Goal: Task Accomplishment & Management: Use online tool/utility

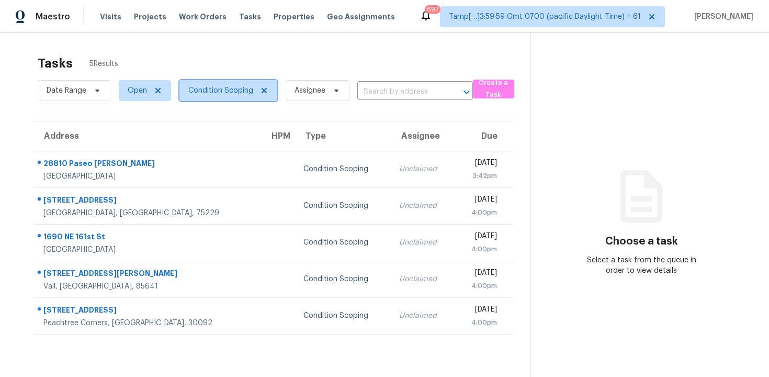
click at [224, 94] on span "Condition Scoping" at bounding box center [220, 90] width 65 height 10
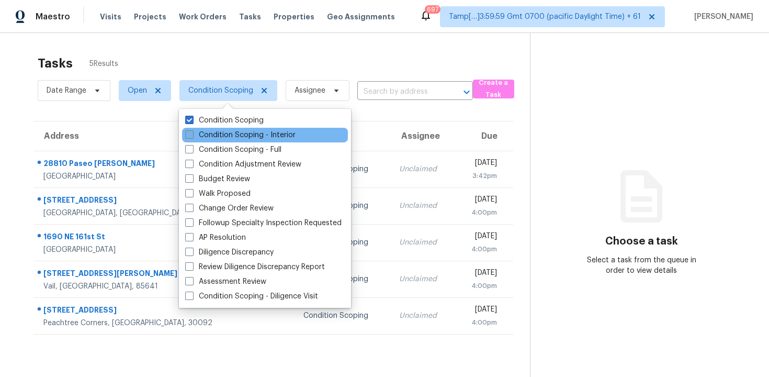
click at [234, 131] on label "Condition Scoping - Interior" at bounding box center [240, 135] width 110 height 10
click at [192, 131] on input "Condition Scoping - Interior" at bounding box center [188, 133] width 7 height 7
checkbox input "true"
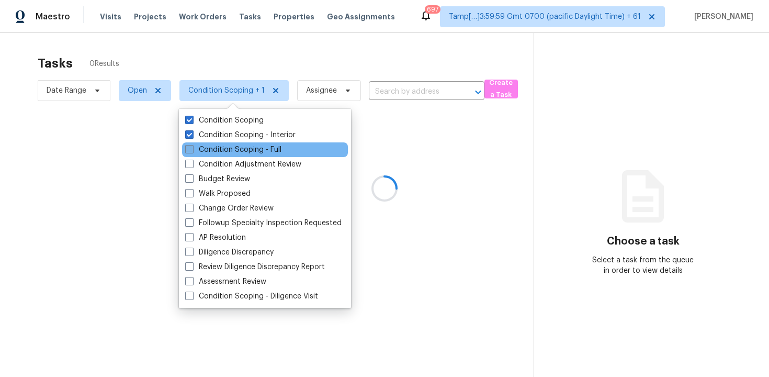
click at [232, 145] on label "Condition Scoping - Full" at bounding box center [233, 149] width 96 height 10
click at [192, 145] on input "Condition Scoping - Full" at bounding box center [188, 147] width 7 height 7
checkbox input "true"
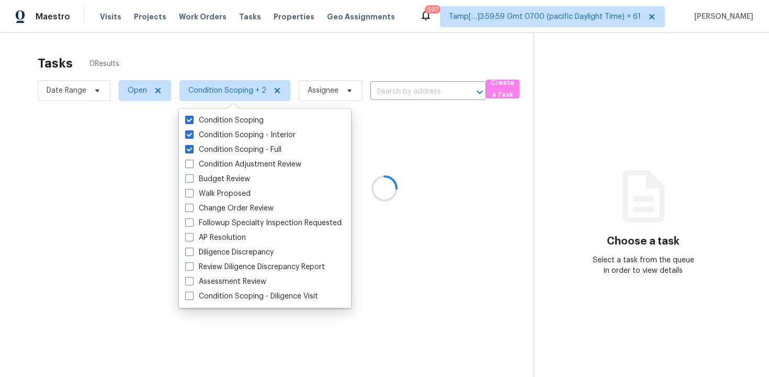
click at [181, 62] on div at bounding box center [384, 188] width 769 height 377
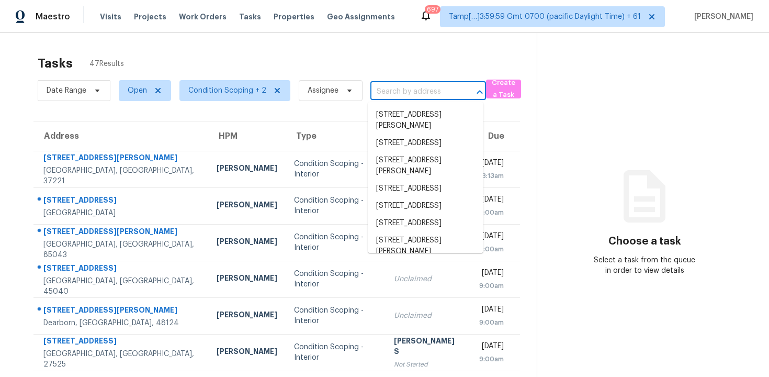
click at [415, 92] on input "text" at bounding box center [413, 92] width 86 height 16
paste input "58 Thacker Trl, Adairsville, GA, 30103"
type input "58 Thacker Trl, Adairsville, GA, 30103"
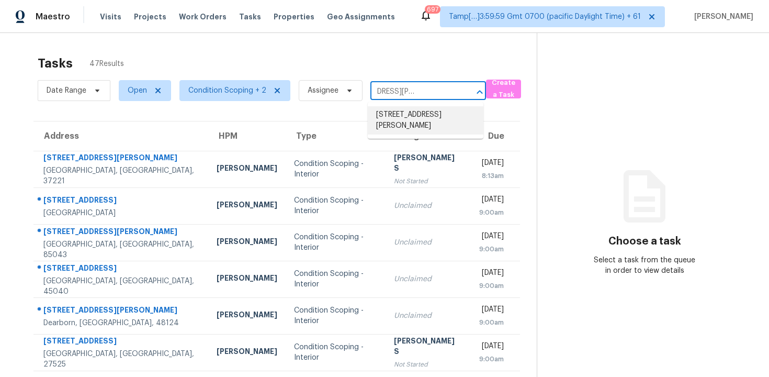
click at [430, 120] on li "58 Thacker Trl, Adairsville, GA 30103" at bounding box center [426, 120] width 116 height 28
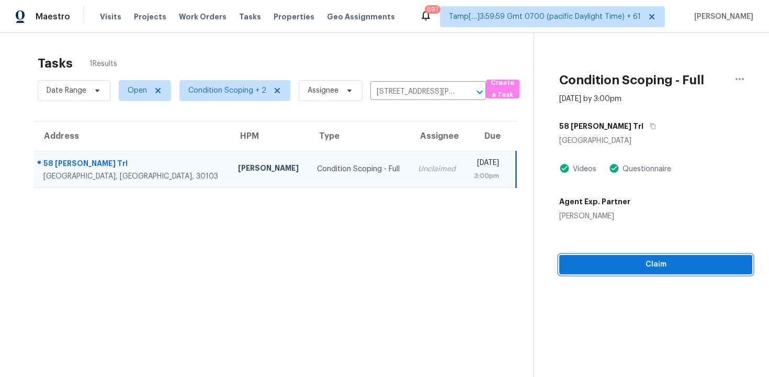
click at [605, 255] on button "Claim" at bounding box center [655, 264] width 193 height 19
click at [465, 91] on icon "Clear" at bounding box center [466, 92] width 10 height 10
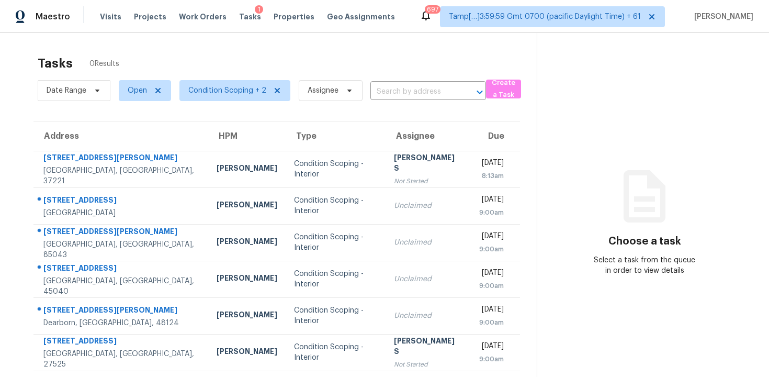
click at [401, 104] on section "Tasks 0 Results Date Range Open Condition Scoping + 2 Assignee ​ Create a Task …" at bounding box center [277, 288] width 520 height 476
click at [401, 95] on input "text" at bounding box center [413, 92] width 86 height 16
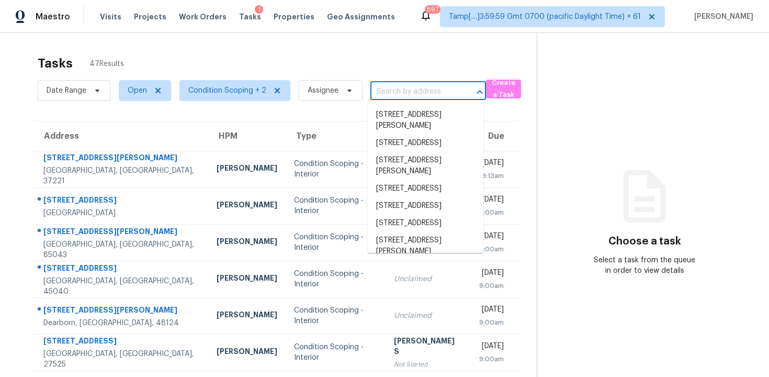
paste input "4548 High Rock Ter, Marietta, GA 30066"
type input "4548 High Rock Ter, Marietta, GA 30066"
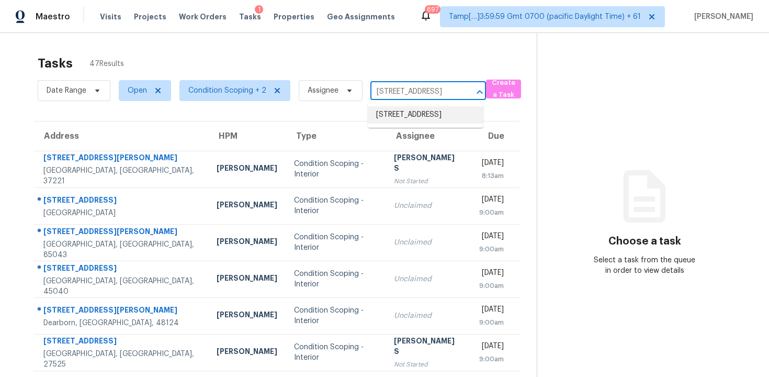
click at [416, 121] on li "4548 High Rock Ter, Marietta, GA 30066" at bounding box center [426, 114] width 116 height 17
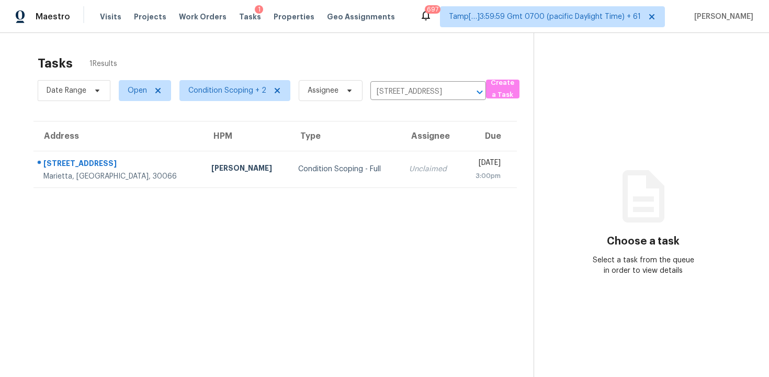
click at [401, 161] on td "Unclaimed" at bounding box center [431, 169] width 61 height 37
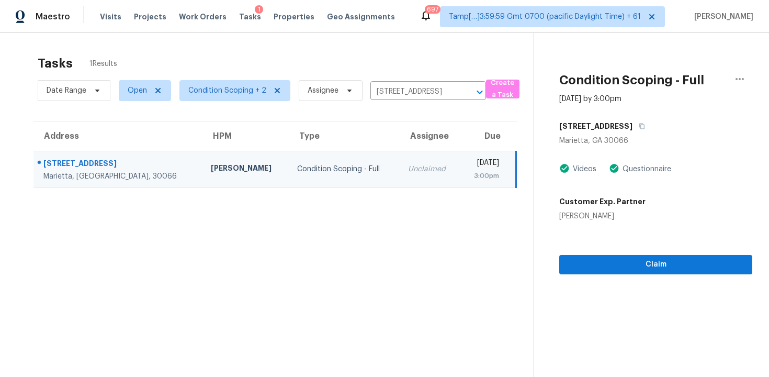
click at [605, 253] on div "Claim" at bounding box center [655, 247] width 193 height 53
click at [606, 265] on span "Claim" at bounding box center [655, 264] width 176 height 13
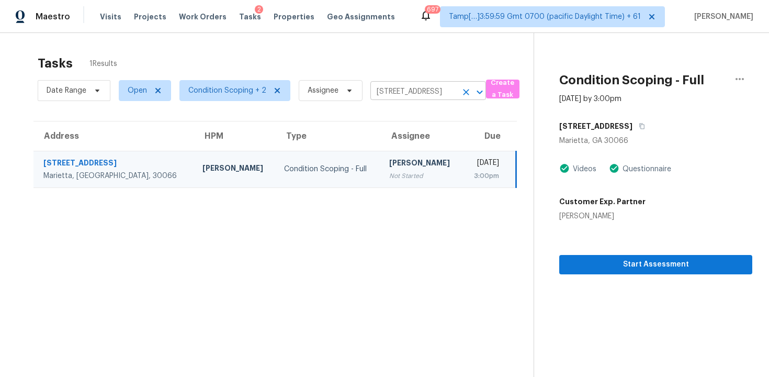
click at [461, 92] on icon "Clear" at bounding box center [466, 92] width 10 height 10
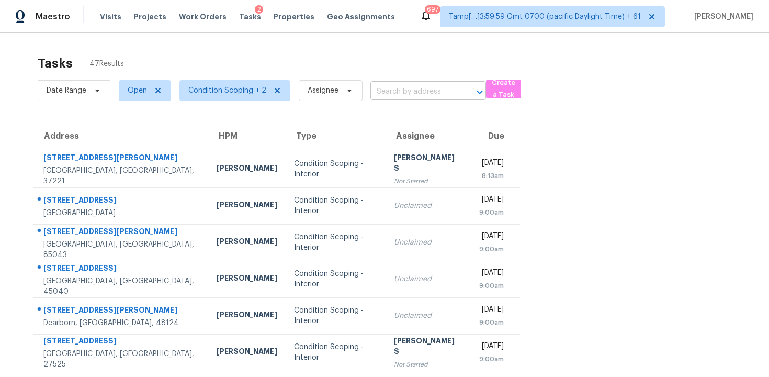
click at [405, 90] on input "text" at bounding box center [413, 92] width 86 height 16
paste input "2709 Kristen Ct, Conyers, GA, 30012"
type input "2709 Kristen Ct, Conyers, GA, 30012"
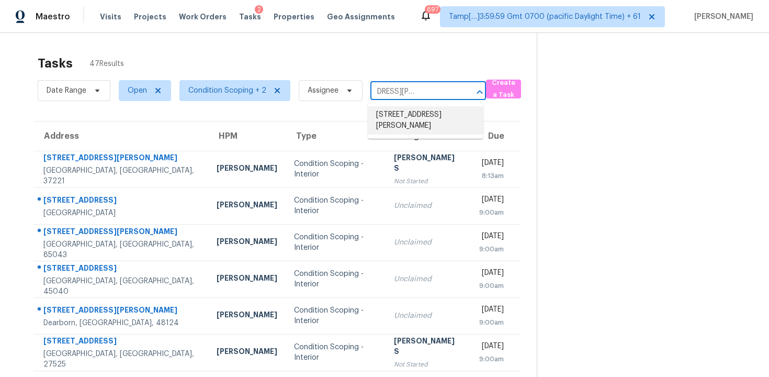
click at [420, 112] on li "2709 Kristen Ct, Conyers, GA 30012" at bounding box center [426, 120] width 116 height 28
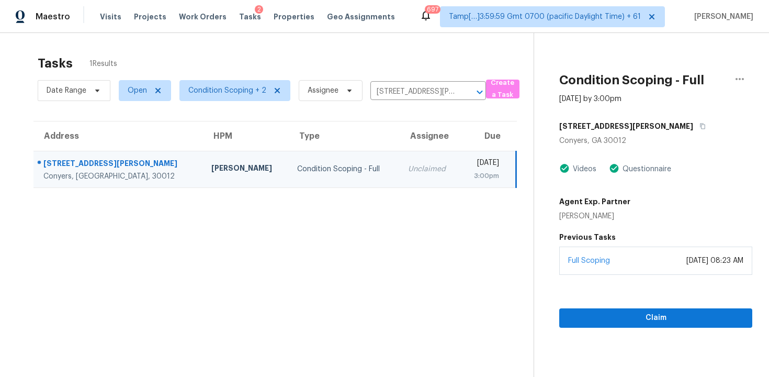
click at [581, 254] on div "Full Scoping December 16, 2024 at 08:23 AM" at bounding box center [655, 260] width 193 height 28
click at [594, 308] on button "Claim" at bounding box center [655, 317] width 193 height 19
click at [462, 87] on icon "Clear" at bounding box center [466, 92] width 10 height 10
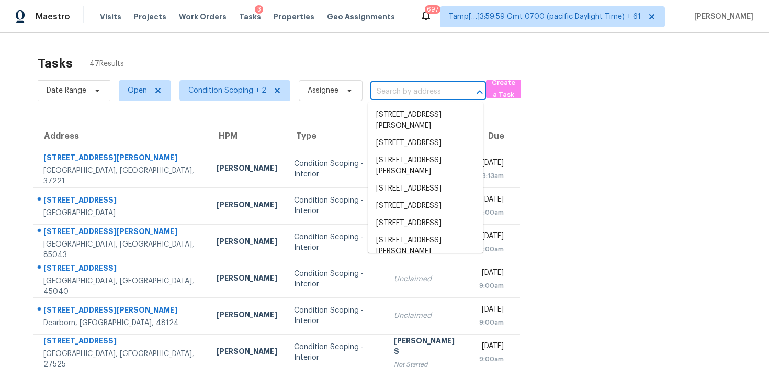
click at [384, 91] on input "text" at bounding box center [413, 92] width 86 height 16
paste input "14421 Indian Ridge Trl, Clermont, FL, 34711"
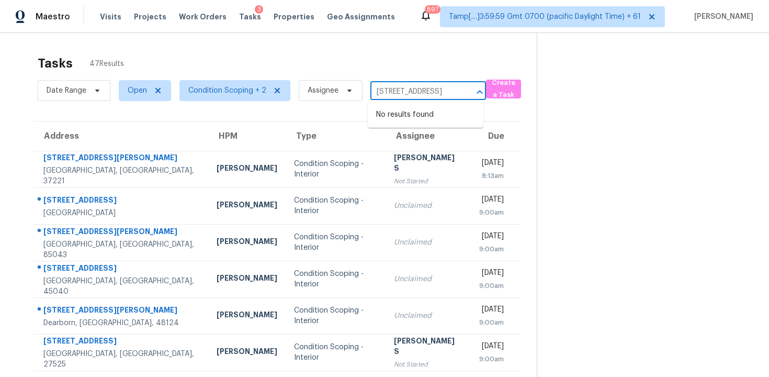
type input "14421 Indian Ridge Trl, Clermont, FL, 34711"
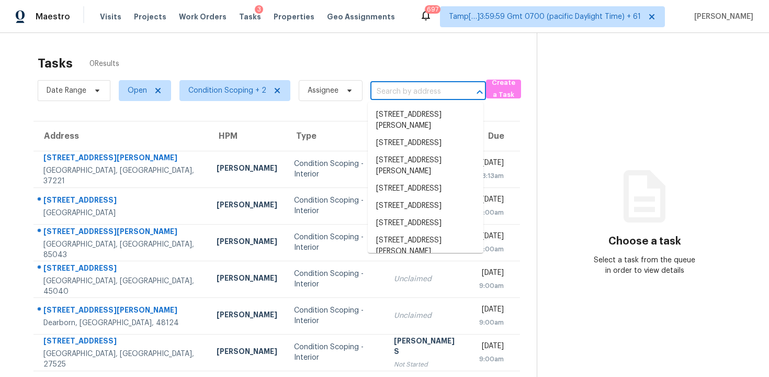
click at [383, 96] on input "text" at bounding box center [413, 92] width 86 height 16
paste input "14421 Indian Ridge Trl, Clermont, FL, 34711"
type input "14421 Indian Ridge Trl, Clermont, FL, 34711"
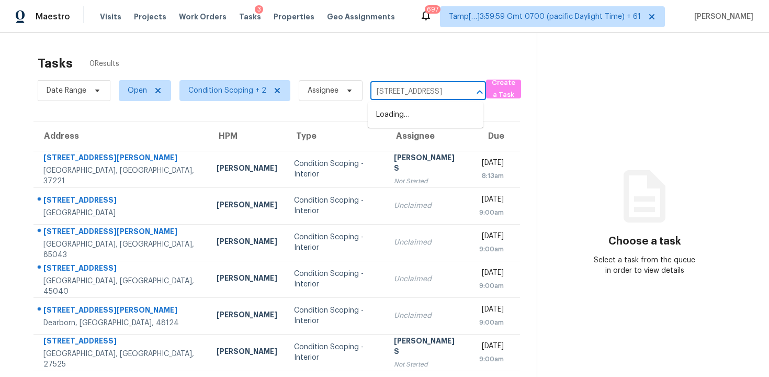
scroll to position [0, 65]
click at [406, 114] on li "14421 Indian Ridge Trl, Clermont, FL 34711" at bounding box center [426, 114] width 116 height 17
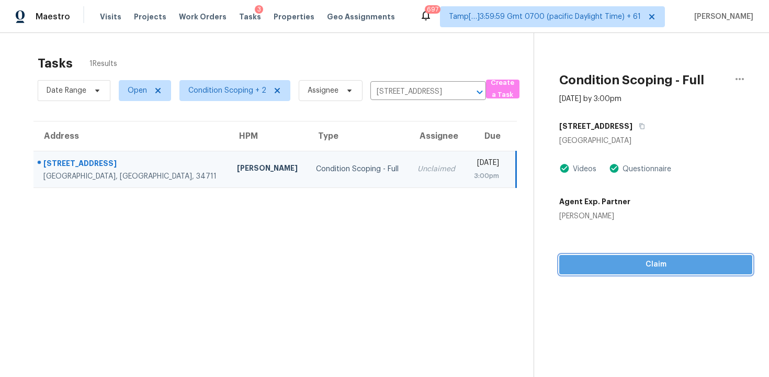
click at [597, 255] on button "Claim" at bounding box center [655, 264] width 193 height 19
click at [462, 89] on icon "Clear" at bounding box center [466, 92] width 10 height 10
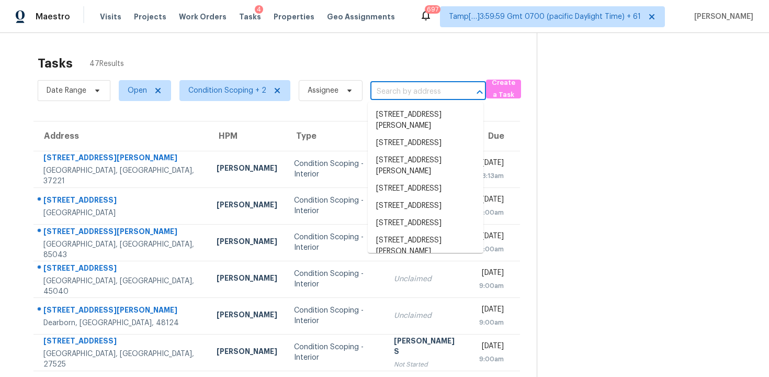
click at [414, 88] on input "text" at bounding box center [413, 92] width 86 height 16
paste input "4606 Rosewood Ln, Sachse, TX, 75048"
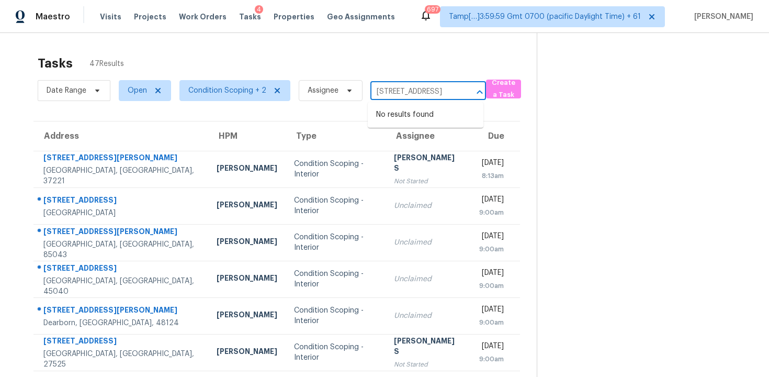
type input "4606 Rosewood Ln, Sachse, TX, 75048"
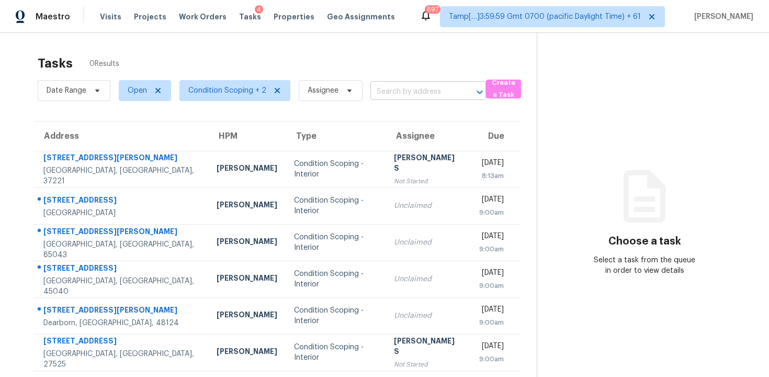
click at [408, 88] on input "text" at bounding box center [413, 92] width 86 height 16
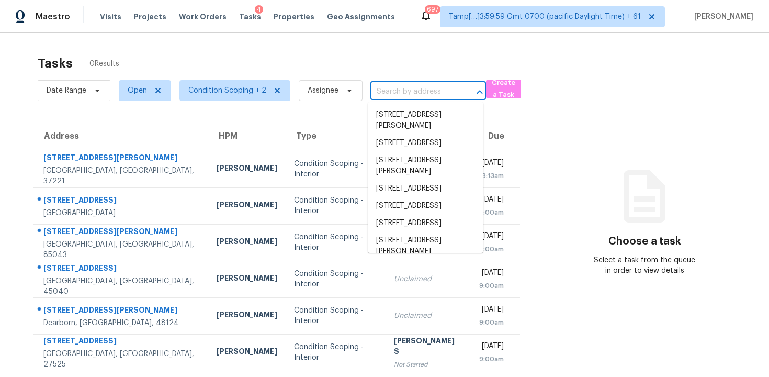
paste input "[STREET_ADDRESS]"
type input "[STREET_ADDRESS]"
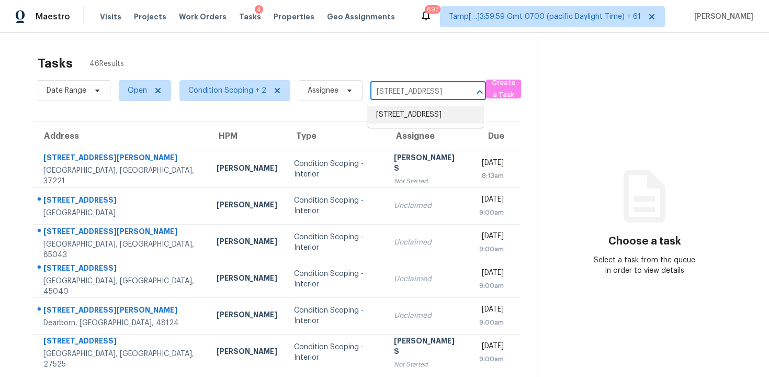
click at [420, 108] on li "[STREET_ADDRESS]" at bounding box center [426, 114] width 116 height 17
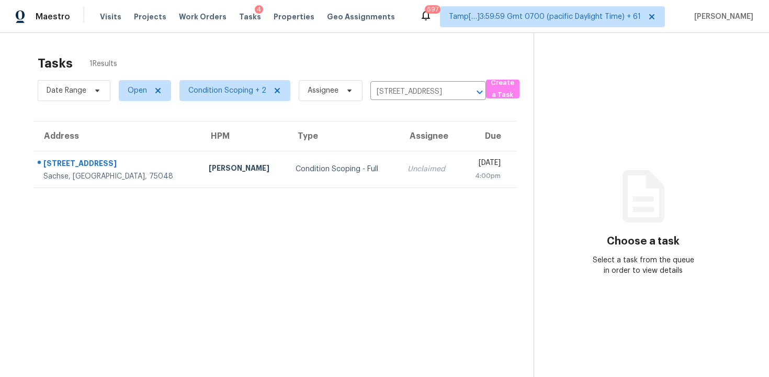
click at [400, 183] on td "Unclaimed" at bounding box center [429, 169] width 61 height 37
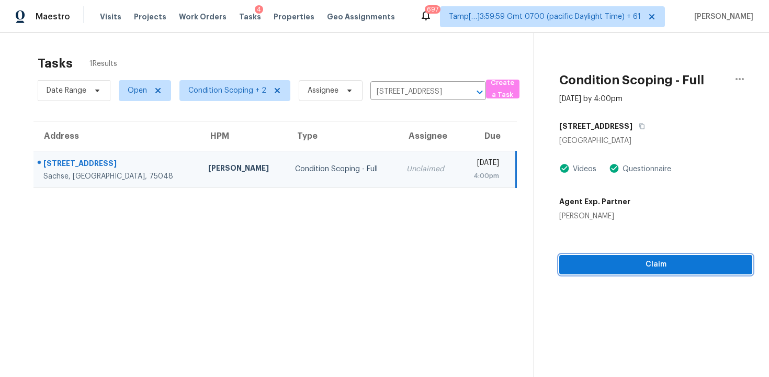
click at [601, 266] on span "Claim" at bounding box center [655, 264] width 176 height 13
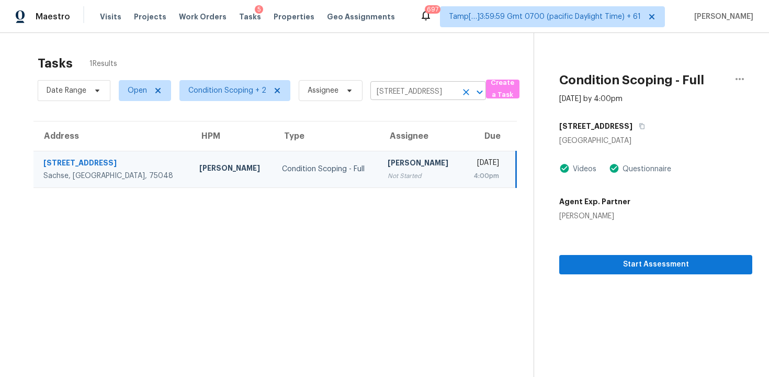
click at [463, 89] on icon "Clear" at bounding box center [466, 92] width 10 height 10
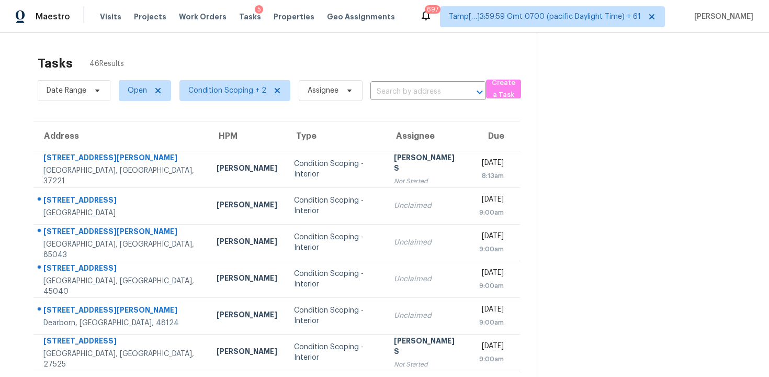
click at [176, 52] on div "Tasks 46 Results" at bounding box center [287, 63] width 499 height 27
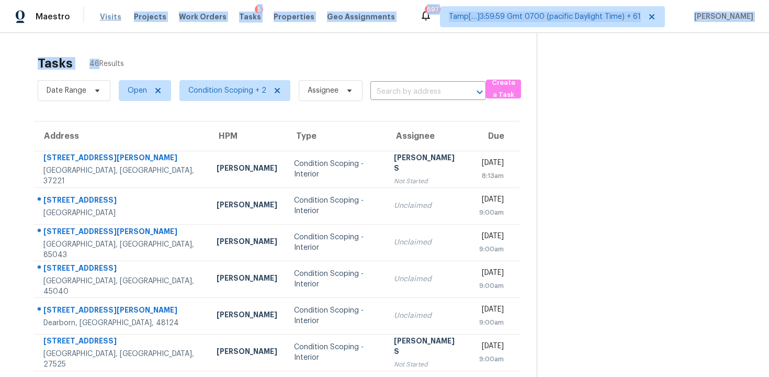
drag, startPoint x: 176, startPoint y: 52, endPoint x: 115, endPoint y: 14, distance: 72.1
click at [115, 14] on div "Maestro Visits Projects Work Orders Tasks 5 Properties Geo Assignments 697 Tamp…" at bounding box center [384, 188] width 769 height 377
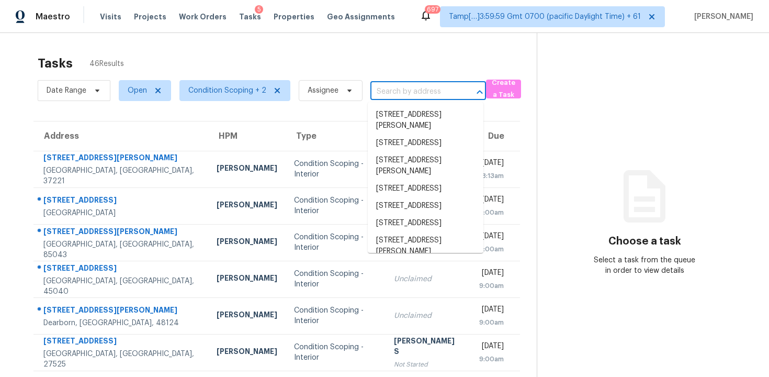
click at [416, 88] on input "text" at bounding box center [413, 92] width 86 height 16
paste input "7165 Pine Bridge Ct, Las Vegas, NV, 89148"
type input "7165 Pine Bridge Ct, Las Vegas, NV, 89148"
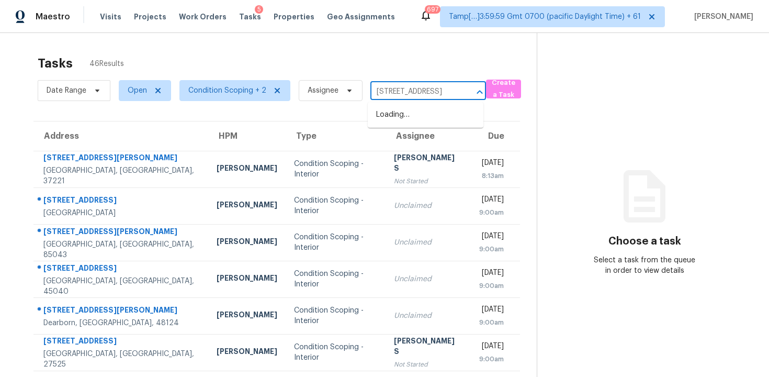
scroll to position [0, 62]
click at [436, 117] on li "7165 Pine Bridge Ct, Las Vegas, NV 89148" at bounding box center [426, 114] width 116 height 17
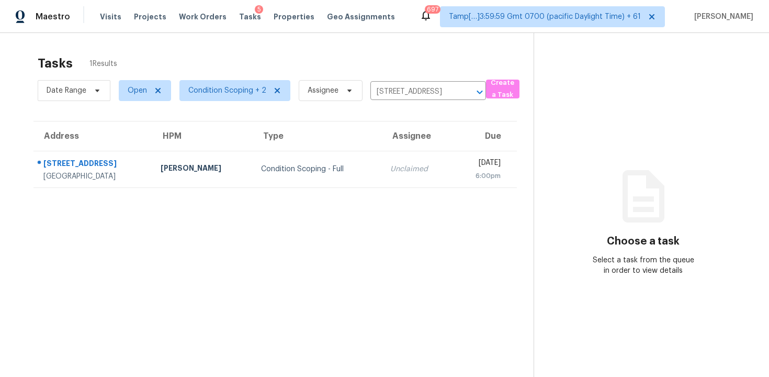
click at [452, 156] on td "Wed, Oct 15th 2025 6:00pm" at bounding box center [484, 169] width 64 height 37
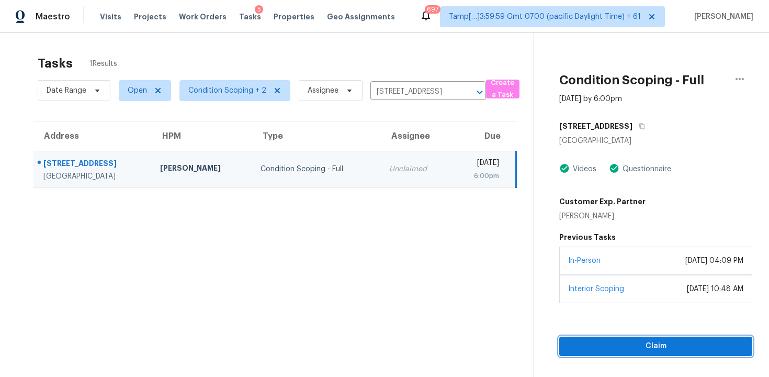
click at [639, 343] on span "Claim" at bounding box center [655, 345] width 176 height 13
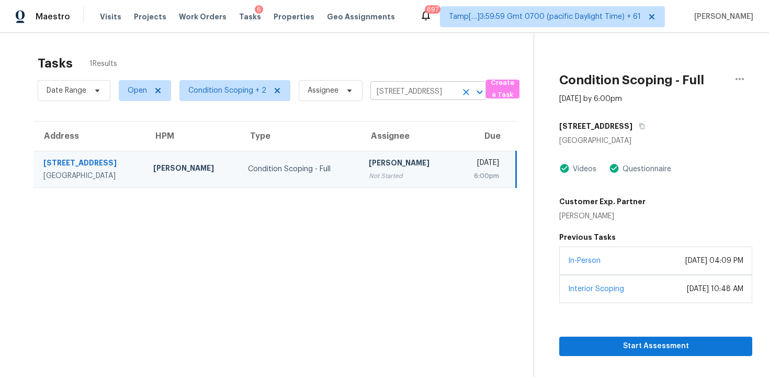
click at [468, 90] on icon "Clear" at bounding box center [466, 92] width 10 height 10
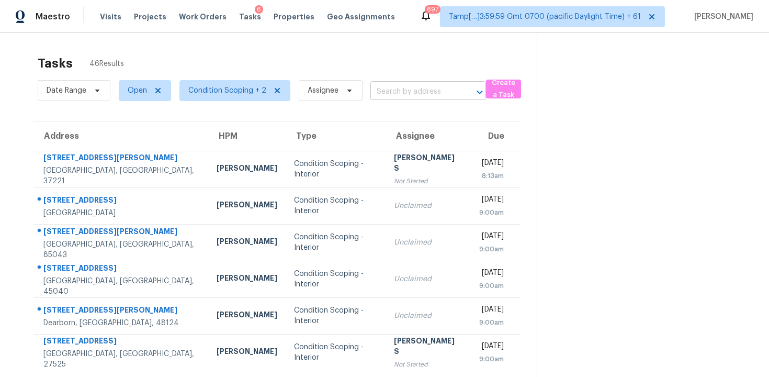
click at [397, 90] on input "text" at bounding box center [413, 92] width 86 height 16
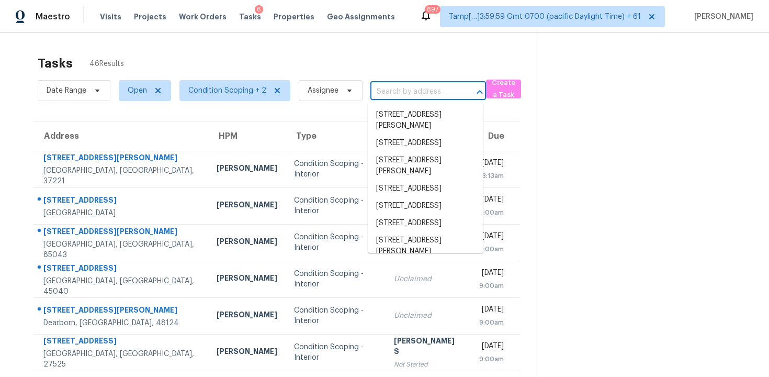
paste input "17322 Lantana Dr, Sugar Land, TX, 77479"
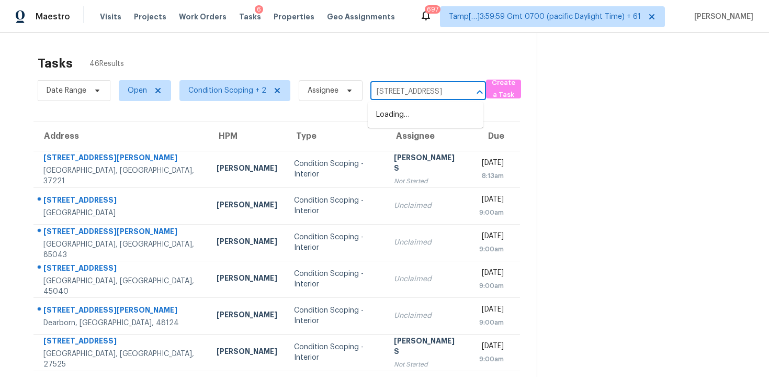
scroll to position [0, 58]
type input "17322 Lantana Dr, Sugar Land, TX, 77479"
click at [135, 36] on div "Tasks 46 Results Date Range Open Condition Scoping + 2 Assignee ​ Create a Task…" at bounding box center [384, 289] width 769 height 512
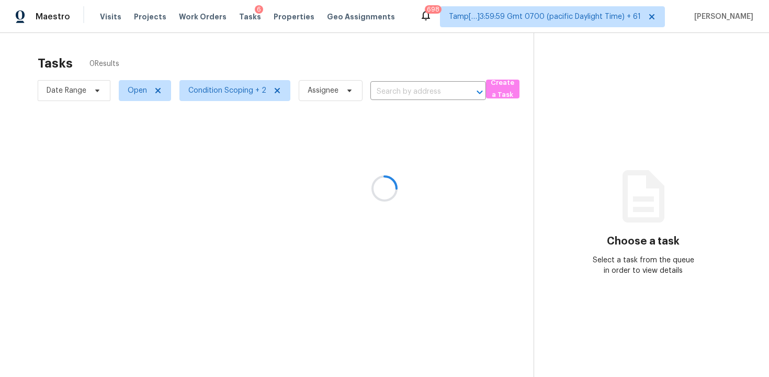
click at [346, 75] on div at bounding box center [384, 188] width 769 height 377
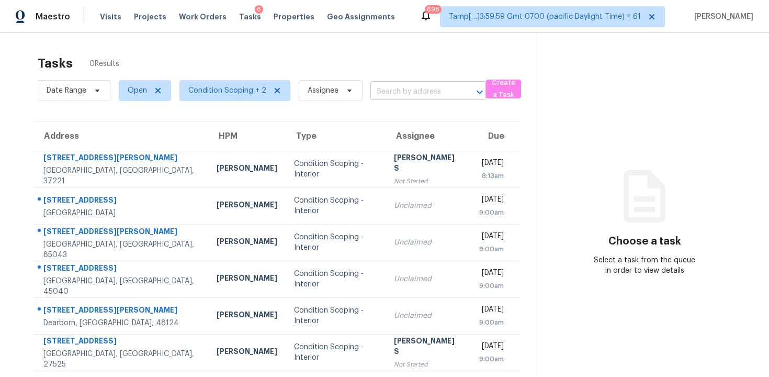
click at [395, 98] on input "text" at bounding box center [413, 92] width 86 height 16
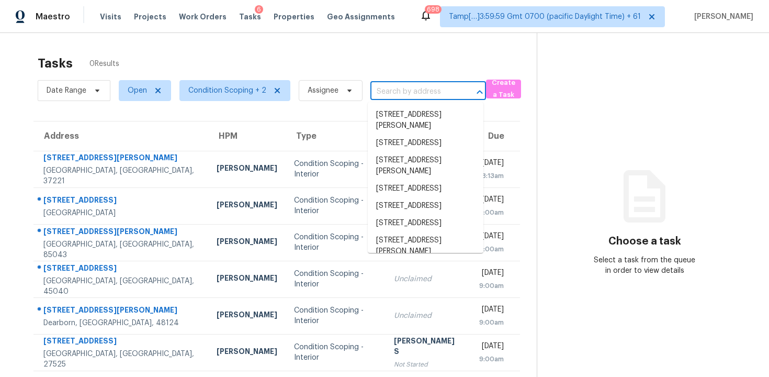
paste input "[STREET_ADDRESS]"
type input "[STREET_ADDRESS]"
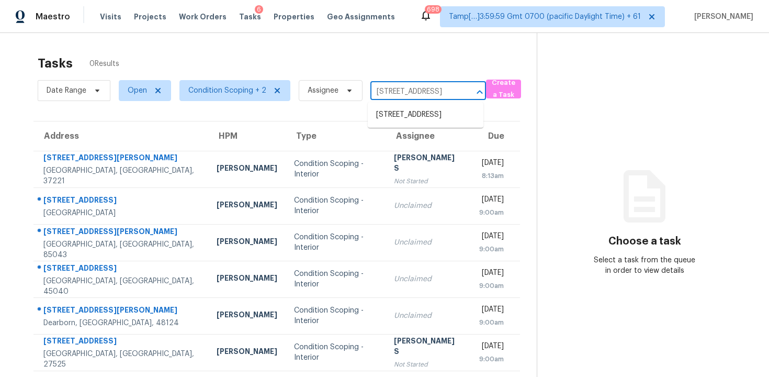
click at [406, 106] on li "[STREET_ADDRESS]" at bounding box center [426, 114] width 116 height 17
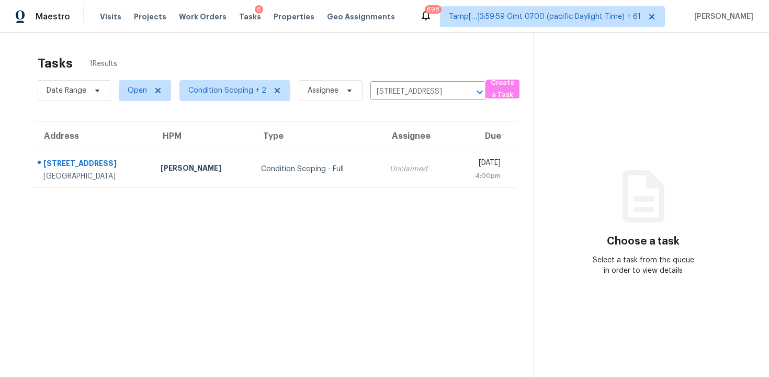
click at [452, 151] on td "[DATE] 4:00pm" at bounding box center [484, 169] width 65 height 37
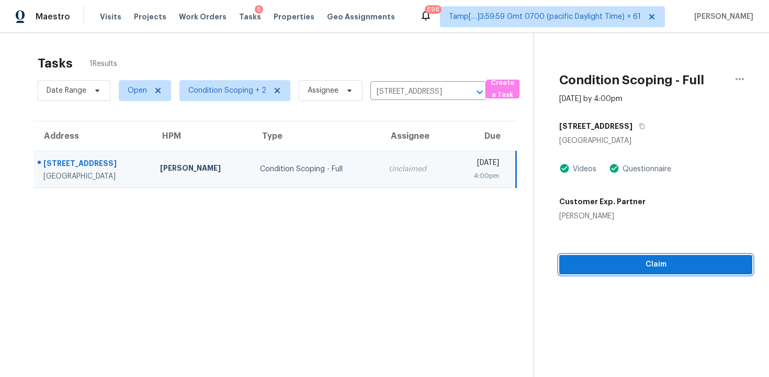
click at [677, 264] on span "Claim" at bounding box center [655, 264] width 176 height 13
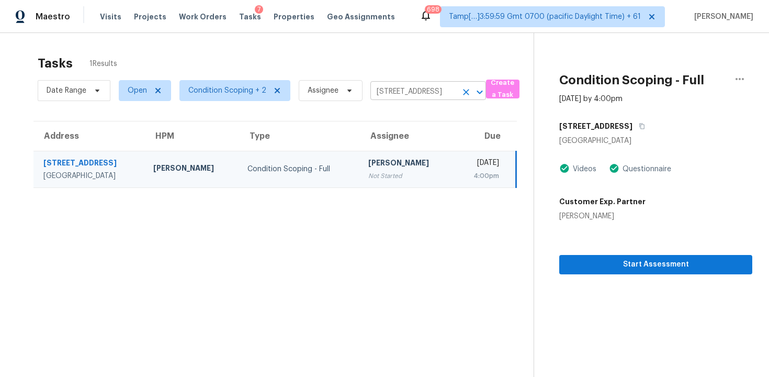
click at [467, 94] on icon "Clear" at bounding box center [466, 92] width 10 height 10
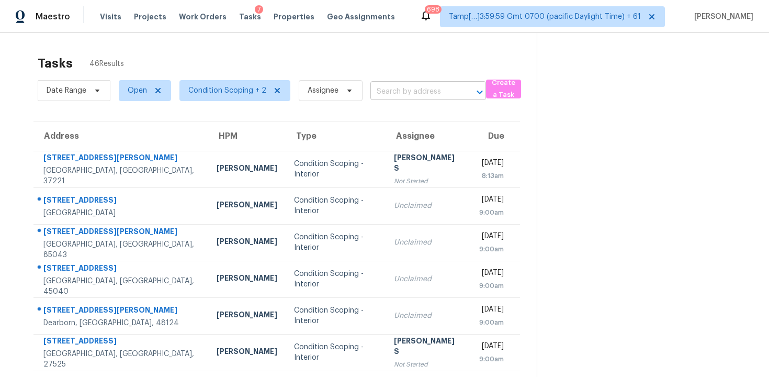
click at [412, 94] on input "text" at bounding box center [413, 92] width 86 height 16
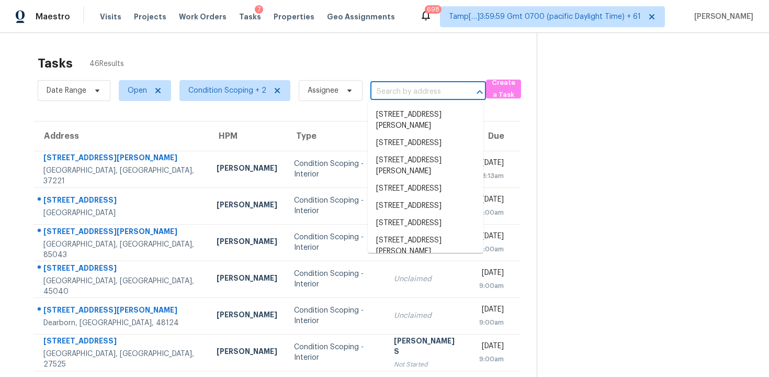
paste input "17322 Lantana Dr, Sugar Land, TX, 77479"
type input "17322 Lantana Dr, Sugar Land, TX, 77479"
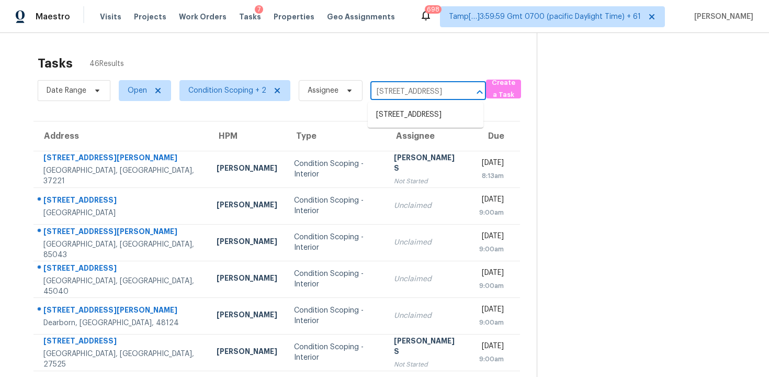
scroll to position [0, 58]
click at [425, 115] on li "17322 Lantana Dr, Sugar Land, TX 77479" at bounding box center [426, 114] width 116 height 17
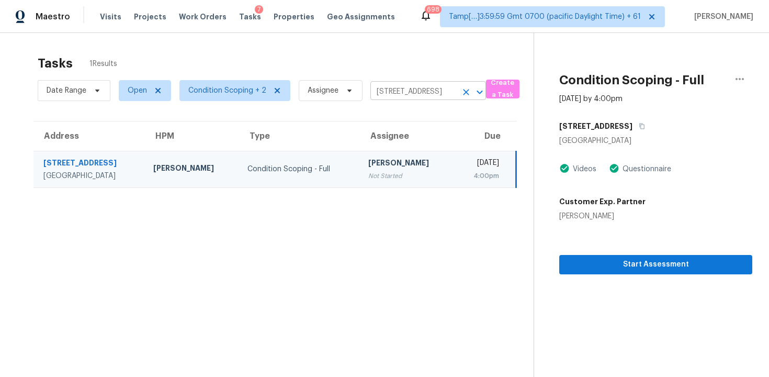
click at [453, 85] on input "17322 Lantana Dr, Sugar Land, TX 77479" at bounding box center [413, 92] width 86 height 16
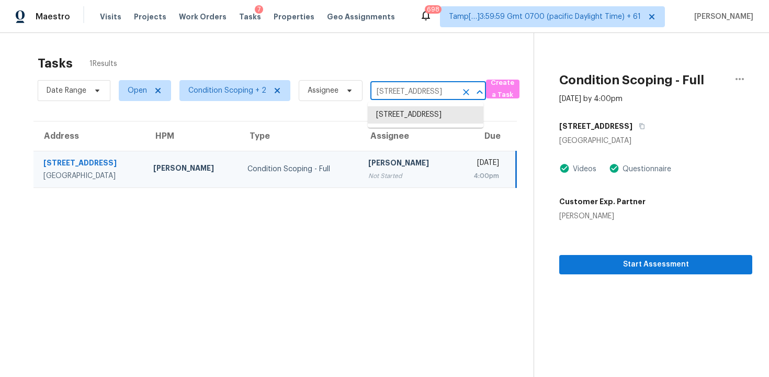
click at [465, 95] on icon "Clear" at bounding box center [466, 92] width 10 height 10
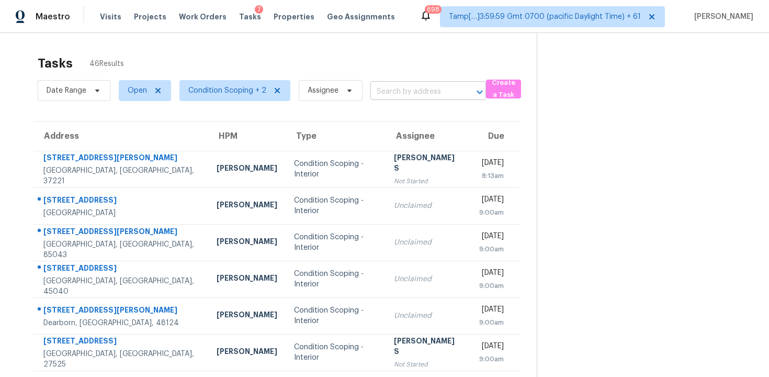
click at [386, 99] on input "text" at bounding box center [413, 92] width 86 height 16
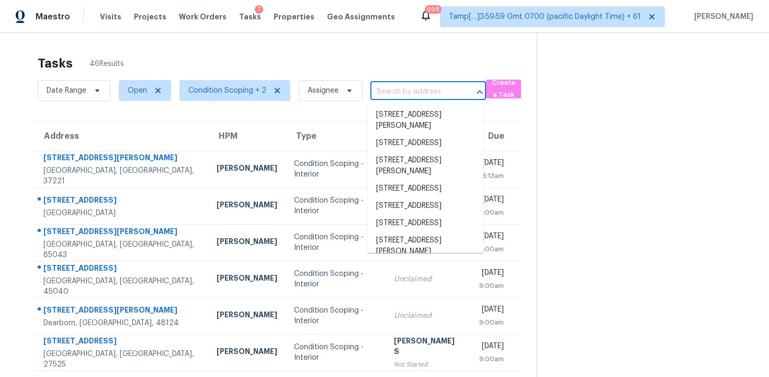
paste input "6439 Fox And Hound Ct, Mason, OH, 45040"
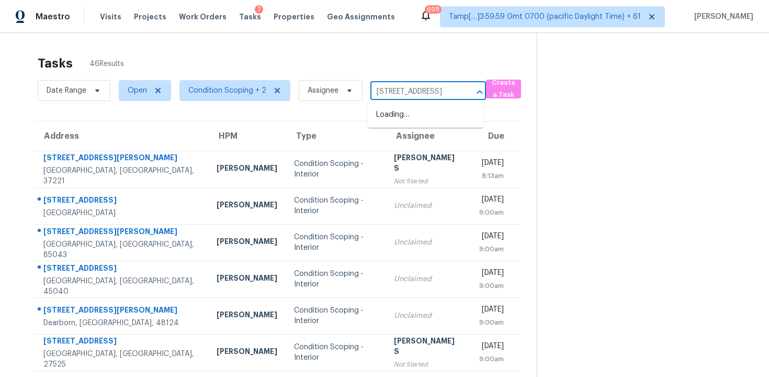
type input "6439 Fox And Hound Ct, Mason, OH, 45040"
click at [415, 120] on li "6439 Fox And Hound Ct, Mason, OH 45040" at bounding box center [426, 114] width 116 height 17
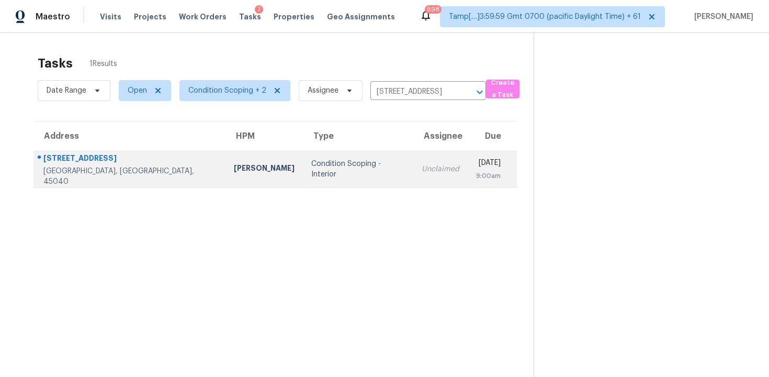
click at [468, 167] on td "Wed, Oct 15th 2025 9:00am" at bounding box center [492, 169] width 49 height 37
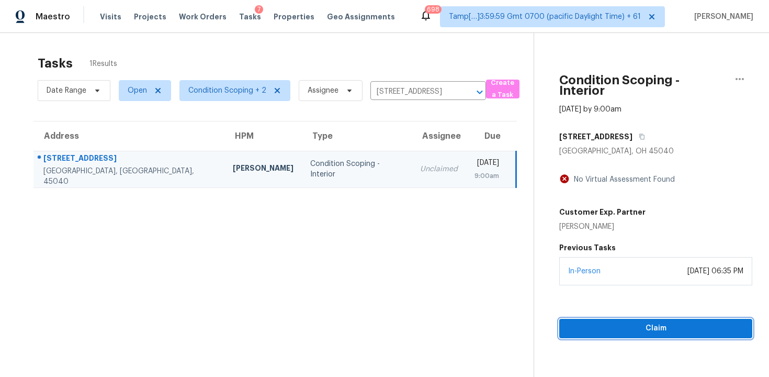
click at [600, 323] on span "Claim" at bounding box center [655, 328] width 176 height 13
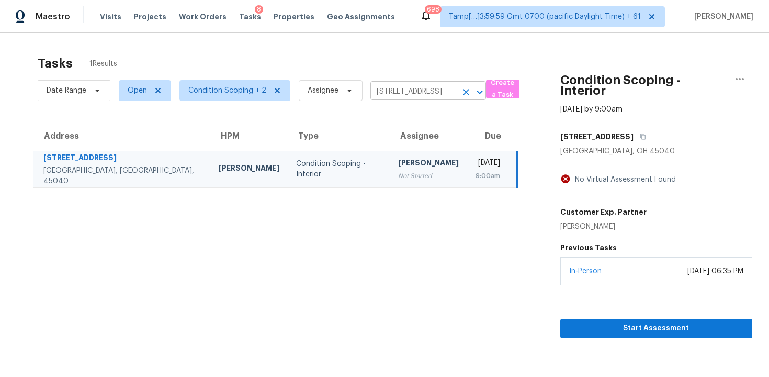
click at [466, 95] on icon "Clear" at bounding box center [466, 92] width 10 height 10
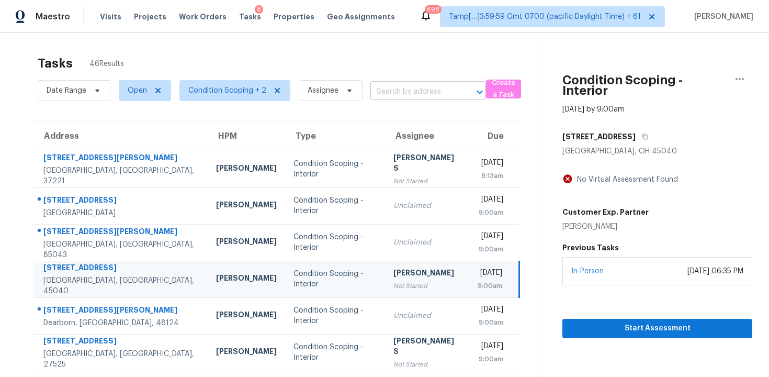
click at [396, 87] on input "text" at bounding box center [413, 92] width 86 height 16
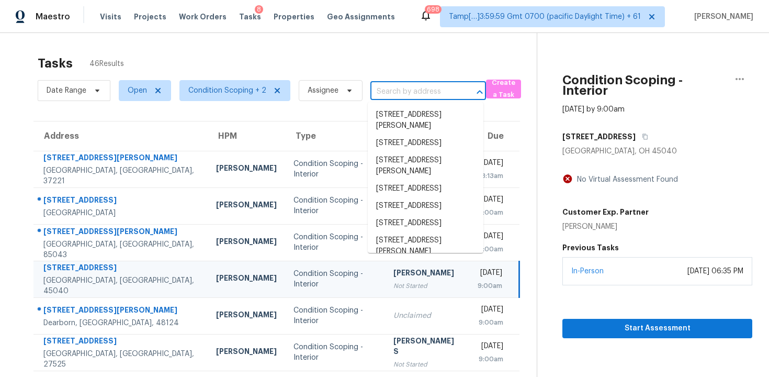
paste input "1705 Bovina Dr, Leander, TX, 78641"
type input "1705 Bovina Dr, Leander, TX, 78641"
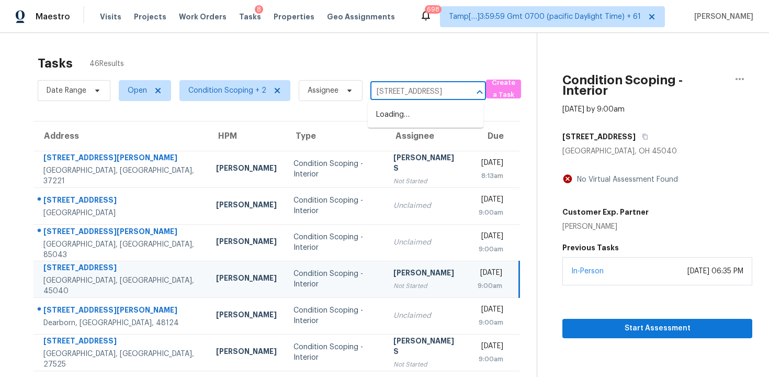
scroll to position [0, 38]
click at [416, 112] on li "1705 Bovina Dr, Leander, TX 78641" at bounding box center [426, 114] width 116 height 17
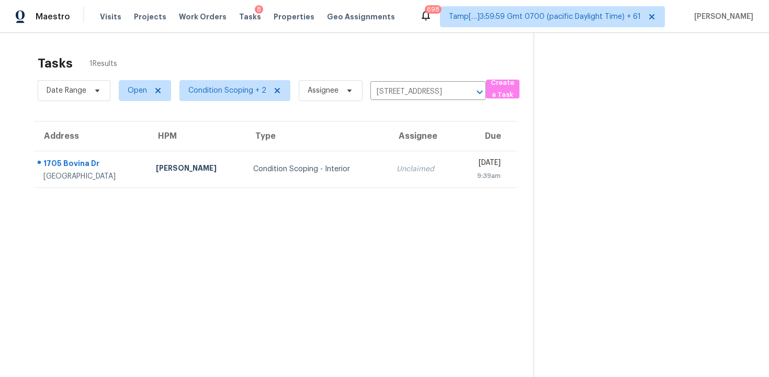
click at [457, 168] on td "Wed, Oct 15th 2025 9:39am" at bounding box center [487, 169] width 61 height 37
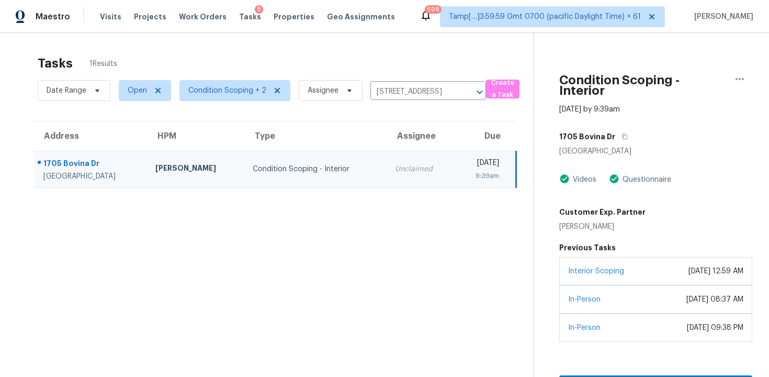
scroll to position [33, 0]
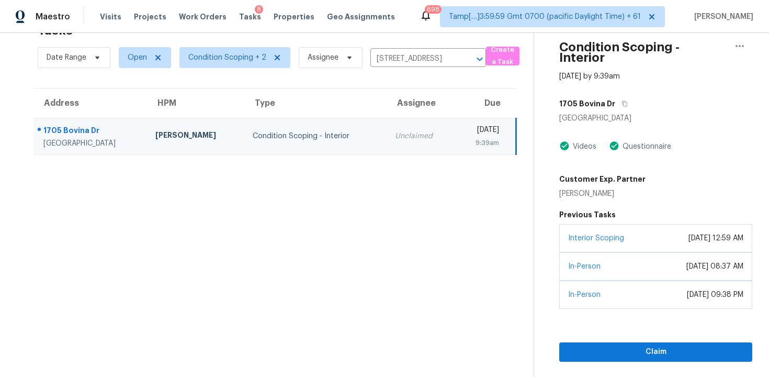
click at [618, 363] on section "Condition Scoping - Interior Oct 15th 2025 by 9:39am 1705 Bovina Dr Leander, TX…" at bounding box center [642, 188] width 219 height 377
click at [621, 347] on span "Claim" at bounding box center [655, 351] width 176 height 13
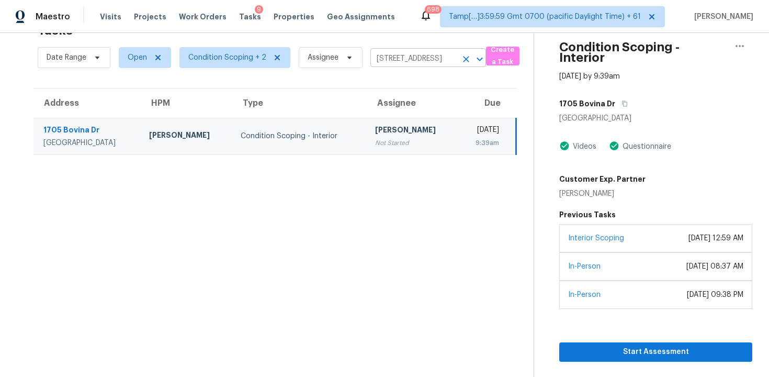
click at [461, 56] on icon "Clear" at bounding box center [466, 59] width 10 height 10
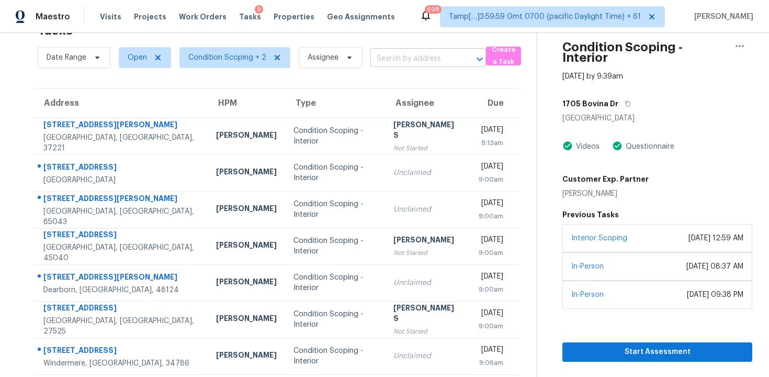
click at [406, 66] on input "text" at bounding box center [413, 59] width 86 height 16
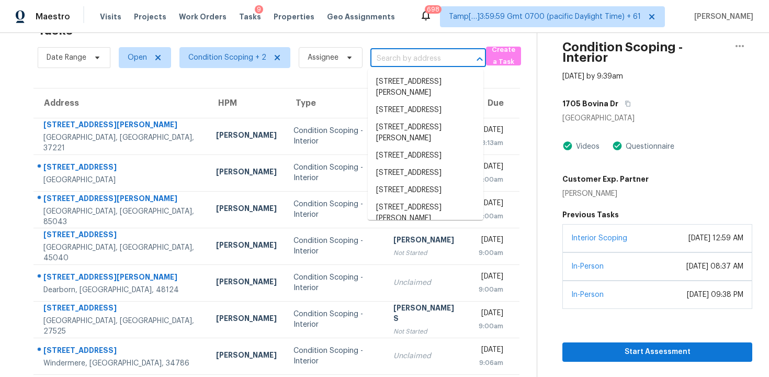
paste input "1910 Mystic Dr, Durham, NC, 27712"
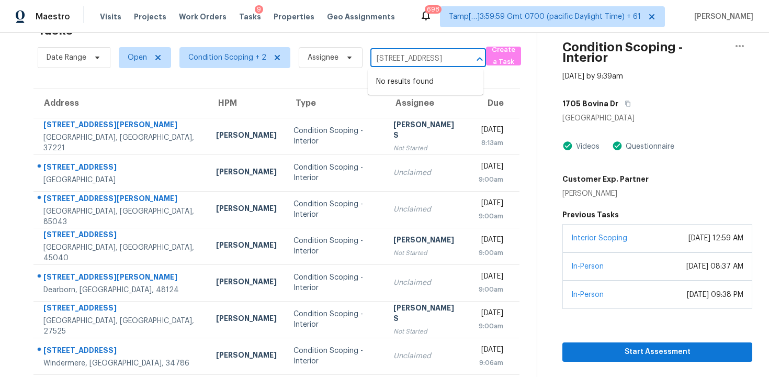
type input "1910 Mystic Dr, Durham, NC, 27712"
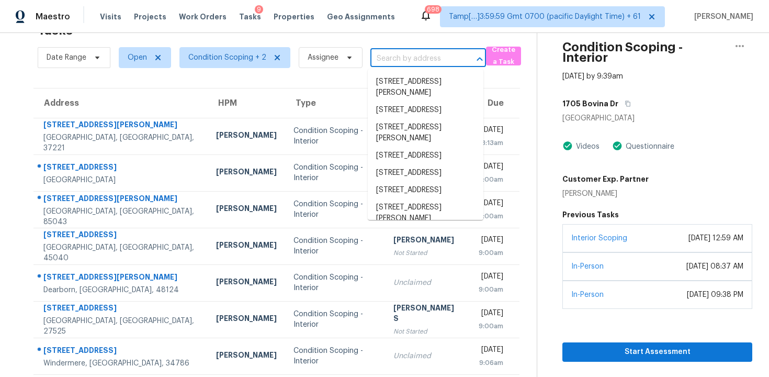
scroll to position [0, 0]
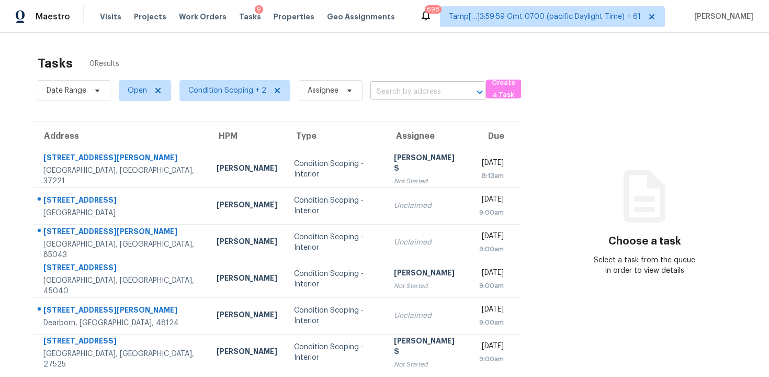
click at [419, 89] on input "text" at bounding box center [413, 92] width 86 height 16
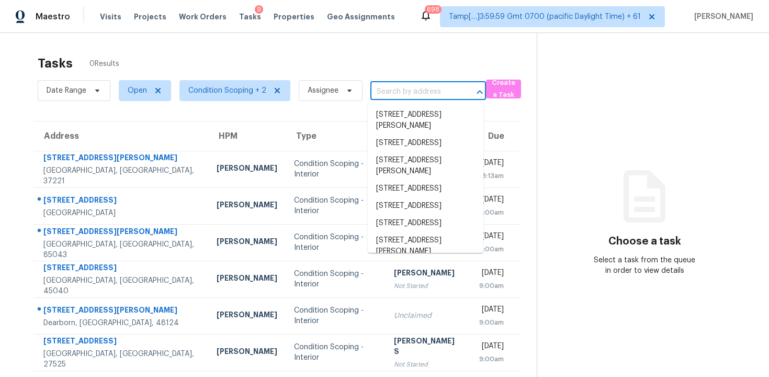
paste input "[STREET_ADDRESS]"
type input "[STREET_ADDRESS]"
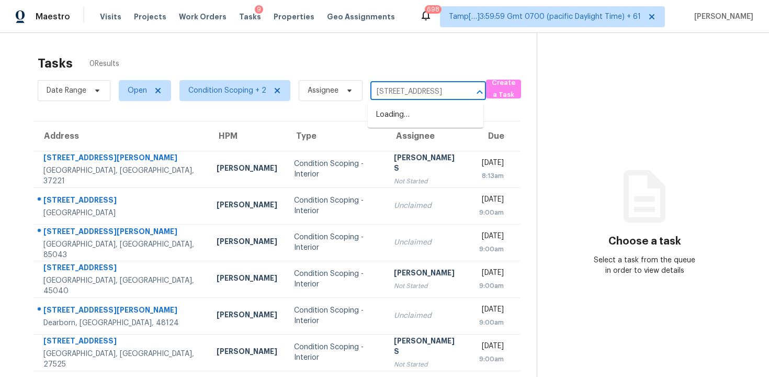
scroll to position [0, 37]
click at [429, 122] on li "[STREET_ADDRESS]" at bounding box center [426, 114] width 116 height 17
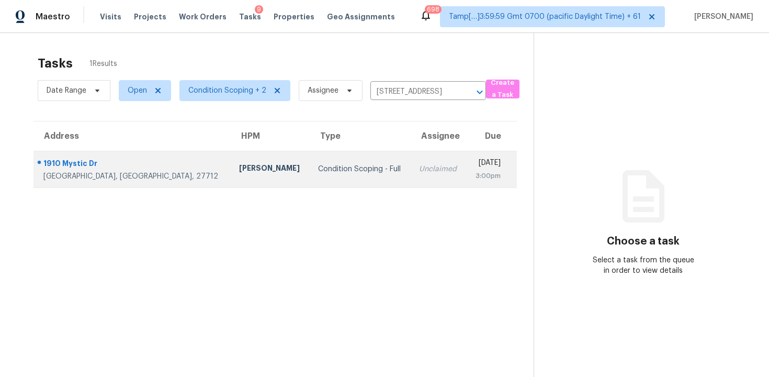
click at [474, 164] on div "[DATE]" at bounding box center [487, 163] width 26 height 13
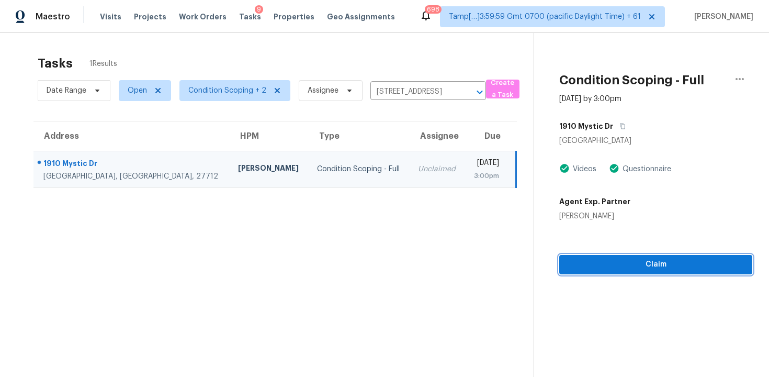
click at [629, 256] on button "Claim" at bounding box center [655, 264] width 193 height 19
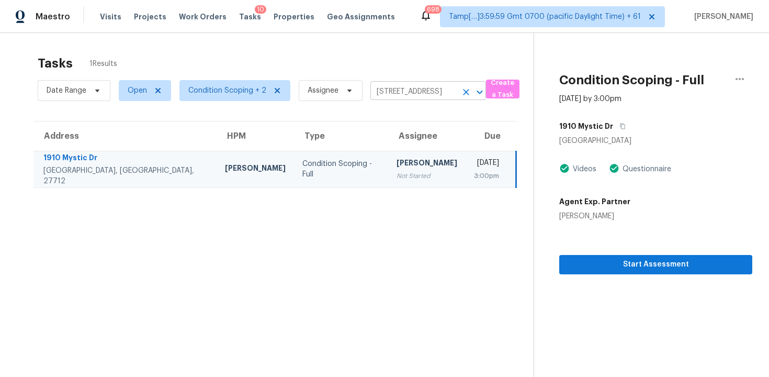
click at [461, 88] on icon "Clear" at bounding box center [466, 92] width 10 height 10
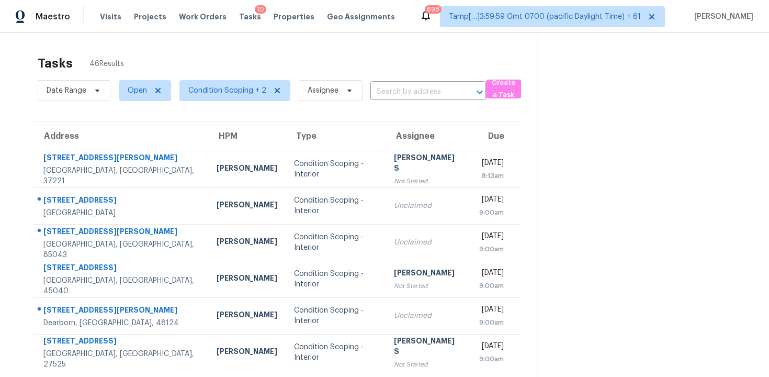
click at [398, 100] on div "Date Range Open Condition Scoping + 2 Assignee ​" at bounding box center [262, 90] width 448 height 27
click at [393, 89] on input "text" at bounding box center [413, 92] width 86 height 16
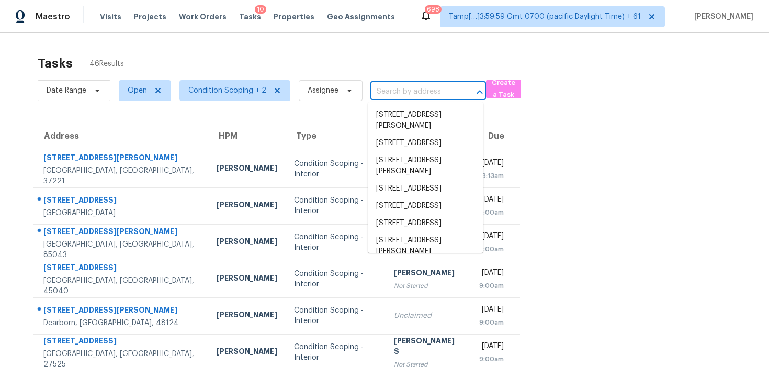
paste input "5235 Yosemite Dr, San Bernardino, CA 92407"
type input "5235 Yosemite Dr, San Bernardino, CA 92407"
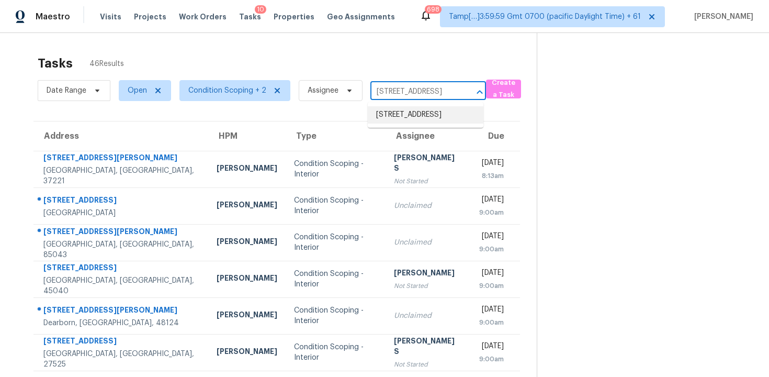
click at [415, 110] on li "5235 Yosemite Dr, San Bernardino, CA 92407" at bounding box center [426, 114] width 116 height 17
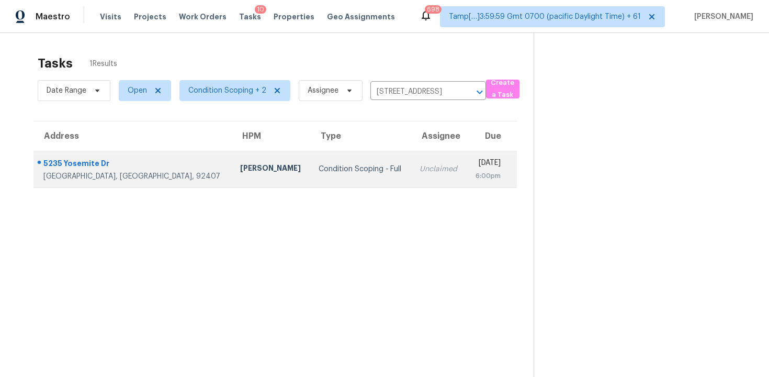
click at [475, 168] on div "[DATE]" at bounding box center [488, 163] width 26 height 13
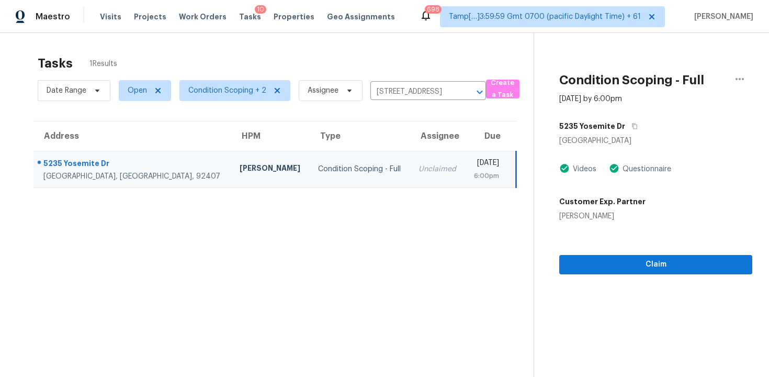
click at [637, 249] on div "Claim" at bounding box center [655, 247] width 193 height 53
click at [637, 271] on button "Claim" at bounding box center [655, 264] width 193 height 19
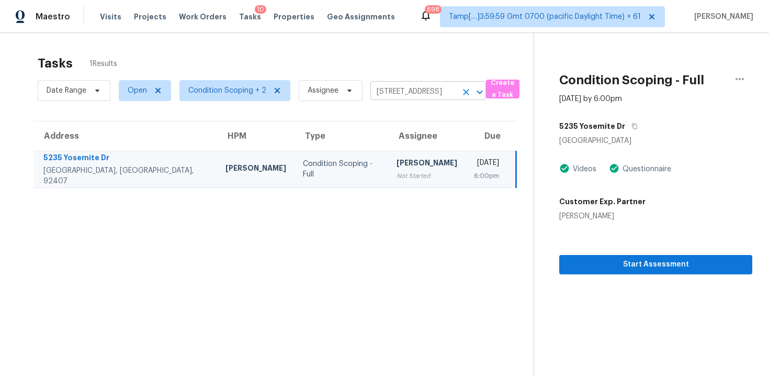
click at [467, 93] on icon "Clear" at bounding box center [466, 92] width 10 height 10
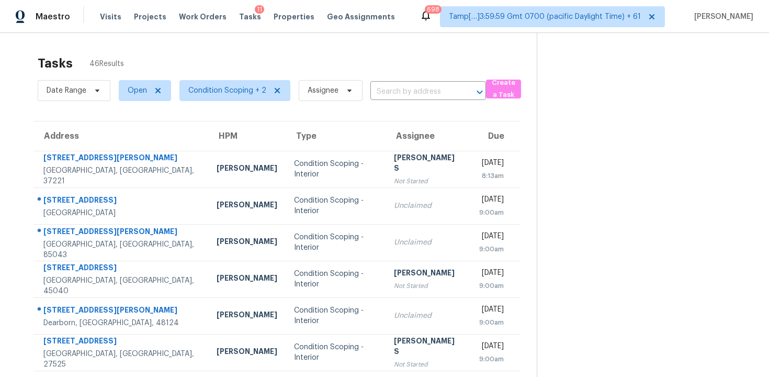
click at [400, 78] on div "Date Range Open Condition Scoping + 2 Assignee ​" at bounding box center [262, 90] width 448 height 27
click at [403, 106] on section "Tasks 46 Results Date Range Open Condition Scoping + 2 Assignee ​ Create a Task…" at bounding box center [277, 297] width 520 height 495
click at [402, 95] on input "text" at bounding box center [413, 92] width 86 height 16
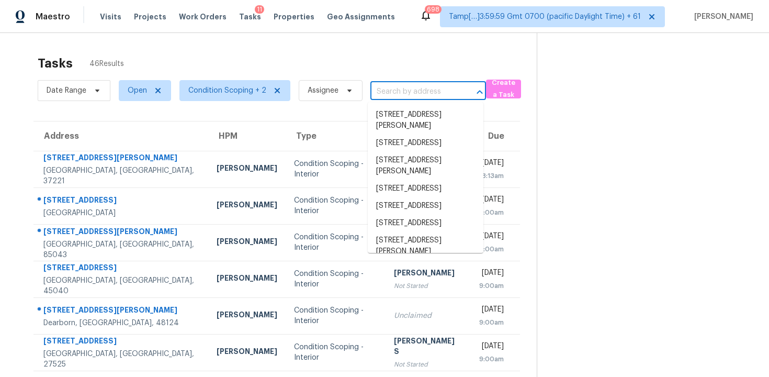
paste input "3104 Campbell Dr, Melissa, TX, 75454"
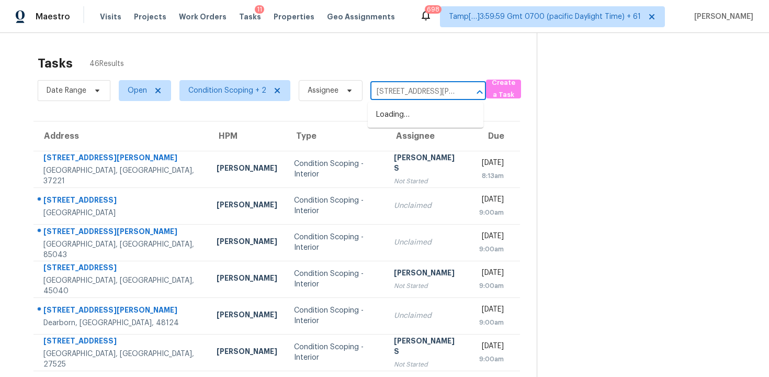
scroll to position [0, 48]
type input "3104 Campbell Dr, Melissa, TX, 75454"
click at [376, 94] on input "text" at bounding box center [413, 92] width 86 height 16
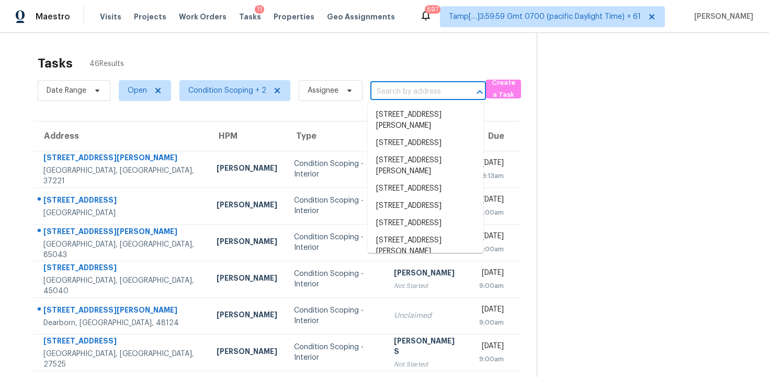
paste input "3104 Campbell Dr, Melissa, TX, 75454"
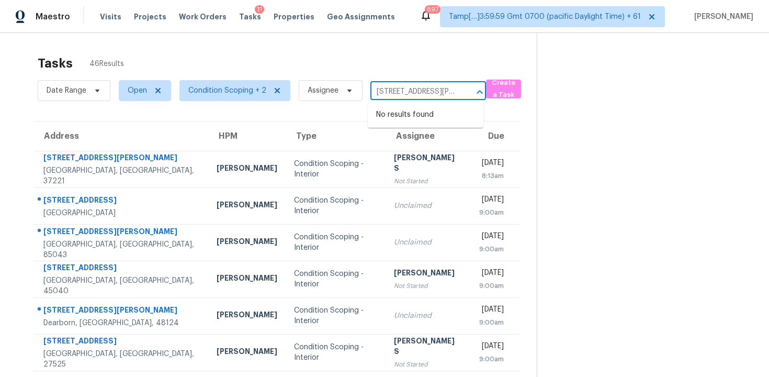
scroll to position [0, 48]
type input "3104 Campbell Dr, Melissa, TX, 75454"
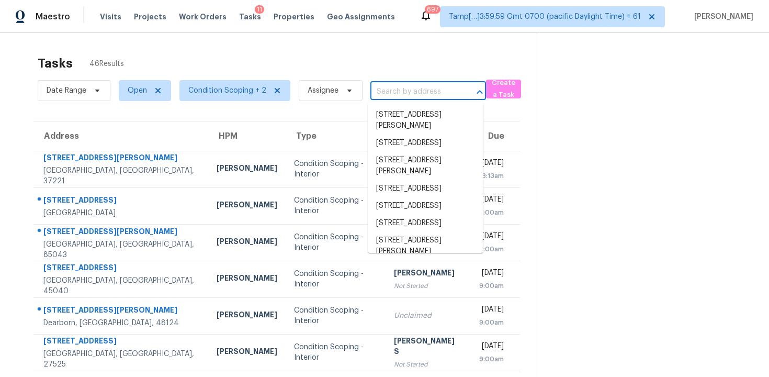
scroll to position [0, 0]
click at [374, 95] on input "text" at bounding box center [413, 92] width 86 height 16
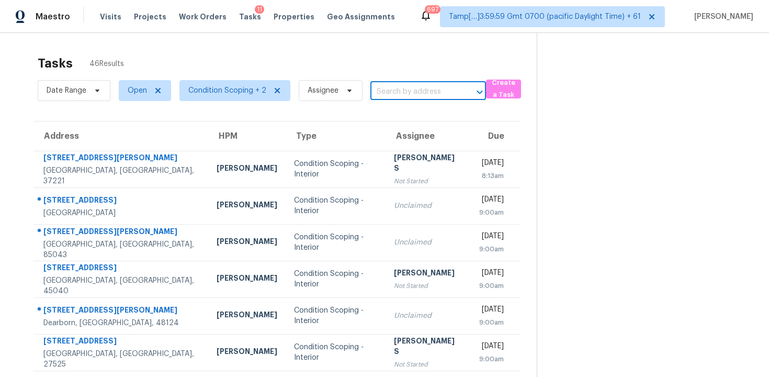
paste input "3104 Campbell Dr, Melissa, TX, 75454"
type input "3104 Campbell Dr, Melissa, TX, 75454"
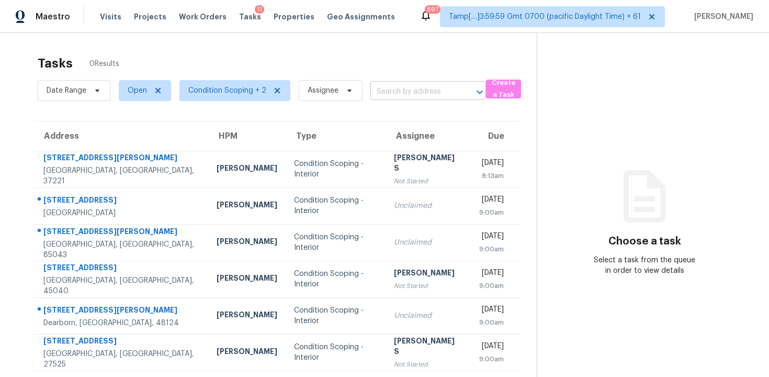
click at [389, 99] on input "text" at bounding box center [413, 92] width 86 height 16
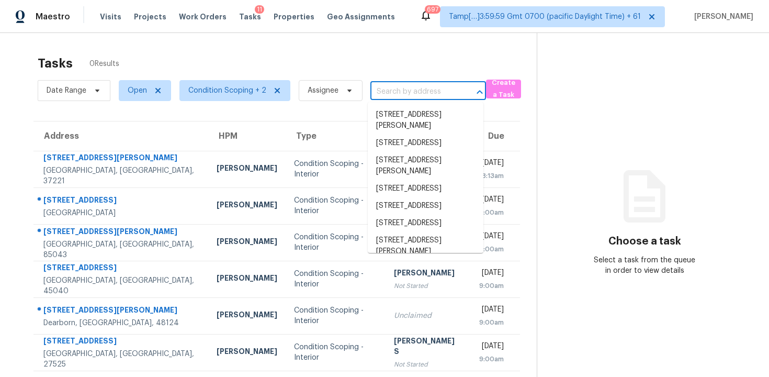
paste input "[STREET_ADDRESS][PERSON_NAME][PERSON_NAME]"
type input "[STREET_ADDRESS][PERSON_NAME][PERSON_NAME]"
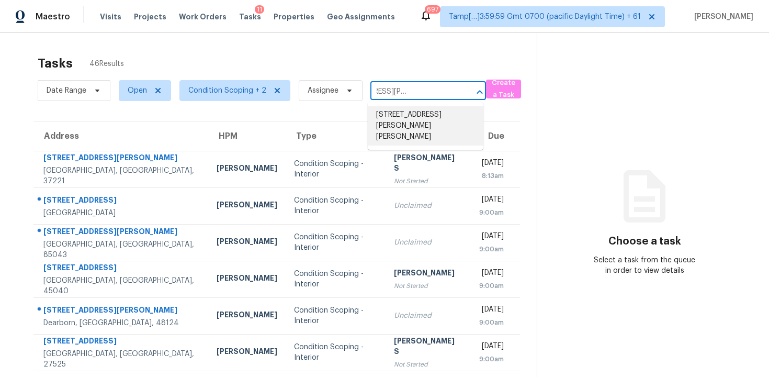
click at [420, 126] on li "[STREET_ADDRESS][PERSON_NAME][PERSON_NAME]" at bounding box center [426, 125] width 116 height 39
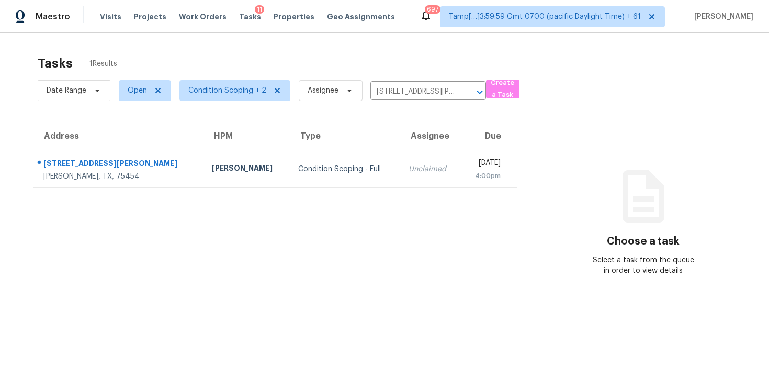
click at [461, 156] on td "[DATE] 4:00pm" at bounding box center [489, 169] width 56 height 37
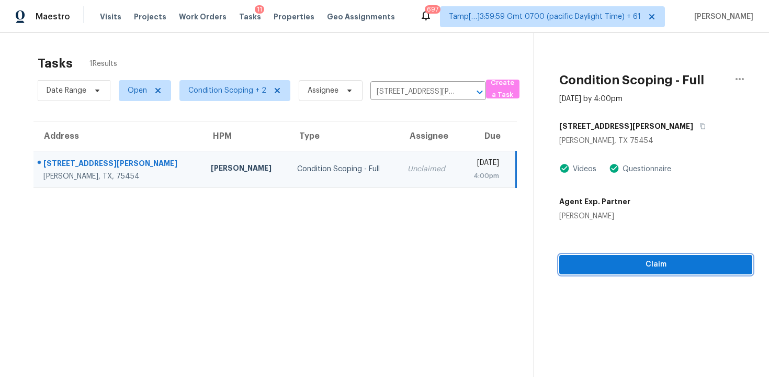
click at [631, 258] on span "Claim" at bounding box center [655, 264] width 176 height 13
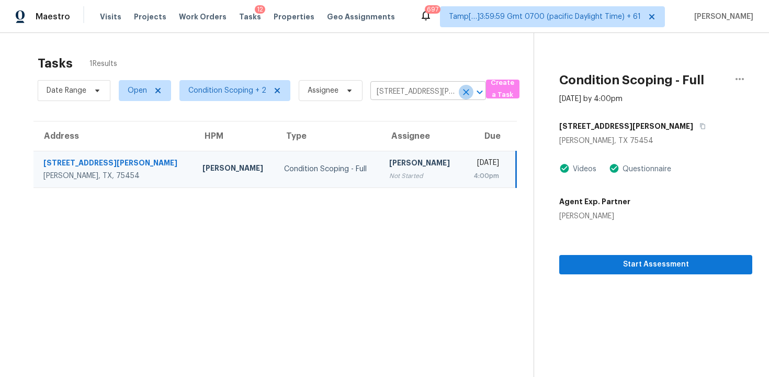
click at [463, 90] on icon "Clear" at bounding box center [466, 92] width 6 height 6
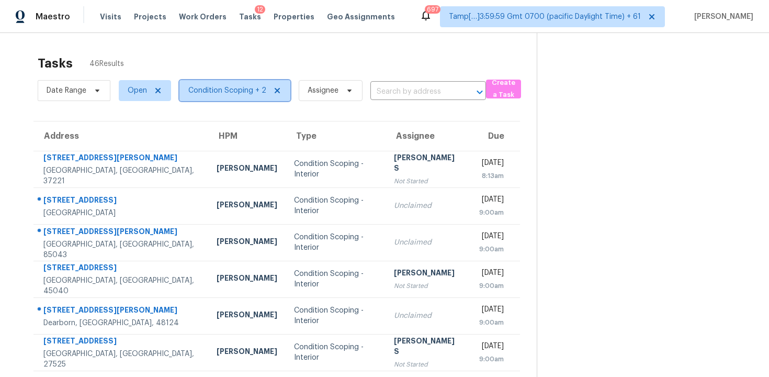
click at [239, 91] on span "Condition Scoping + 2" at bounding box center [227, 90] width 78 height 10
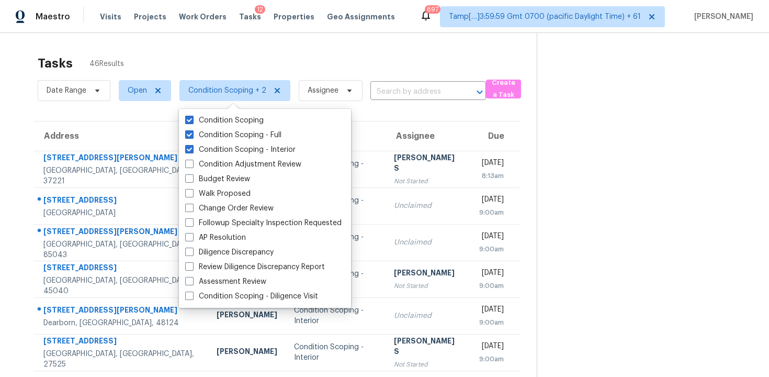
click at [247, 60] on div "Tasks 46 Results" at bounding box center [287, 63] width 499 height 27
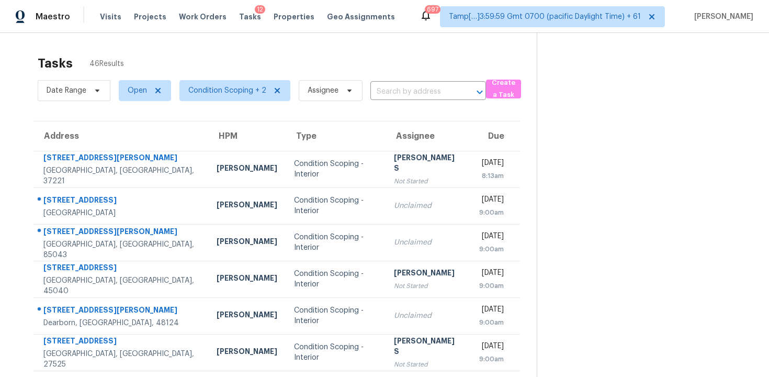
click at [247, 78] on span "Condition Scoping + 2" at bounding box center [230, 90] width 119 height 27
click at [248, 97] on span "Condition Scoping + 2" at bounding box center [234, 90] width 111 height 21
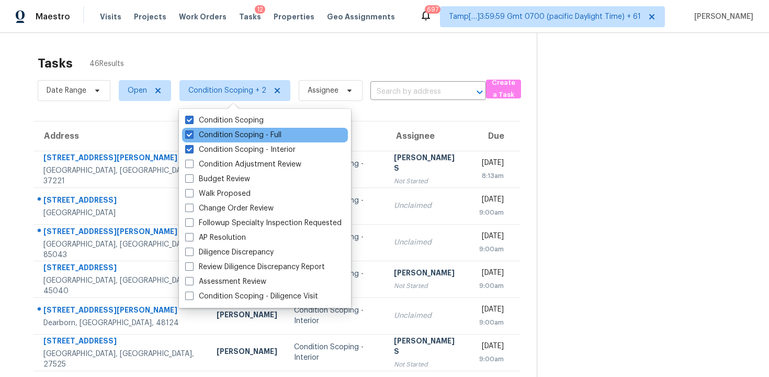
click at [255, 129] on div "Condition Scoping - Full" at bounding box center [265, 135] width 166 height 15
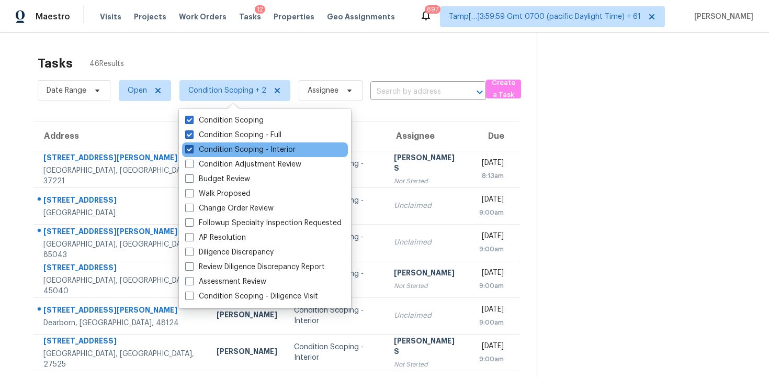
click at [252, 145] on label "Condition Scoping - Interior" at bounding box center [240, 149] width 110 height 10
click at [192, 145] on input "Condition Scoping - Interior" at bounding box center [188, 147] width 7 height 7
checkbox input "false"
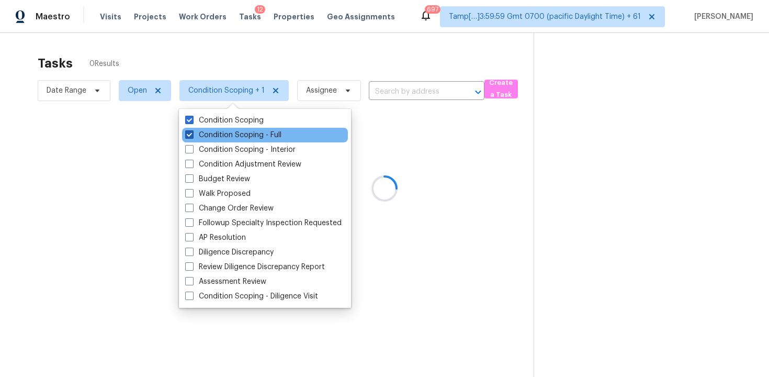
click at [252, 132] on label "Condition Scoping - Full" at bounding box center [233, 135] width 96 height 10
click at [192, 132] on input "Condition Scoping - Full" at bounding box center [188, 133] width 7 height 7
checkbox input "false"
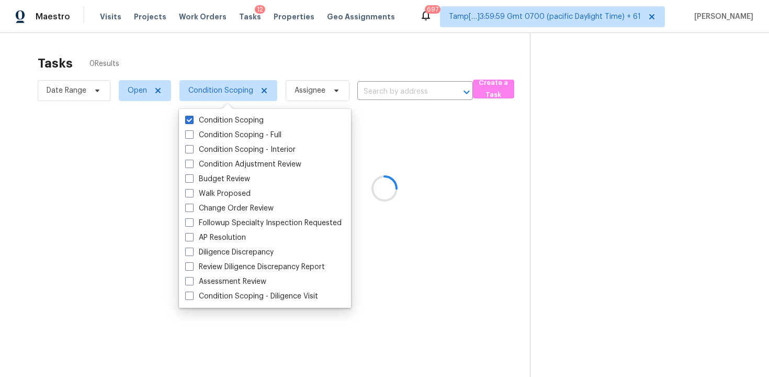
click at [216, 41] on div at bounding box center [384, 188] width 769 height 377
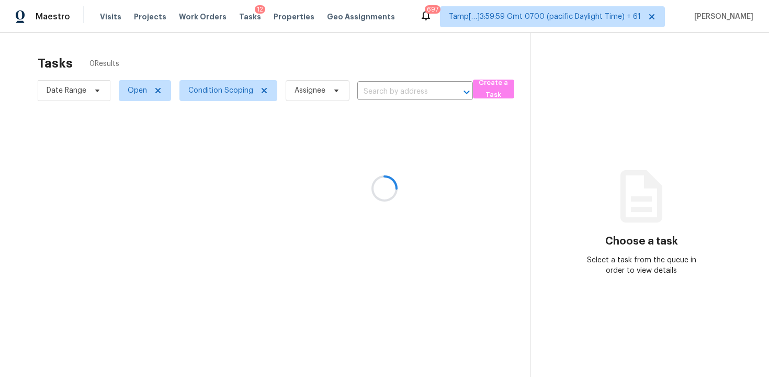
click at [285, 55] on div at bounding box center [384, 188] width 769 height 377
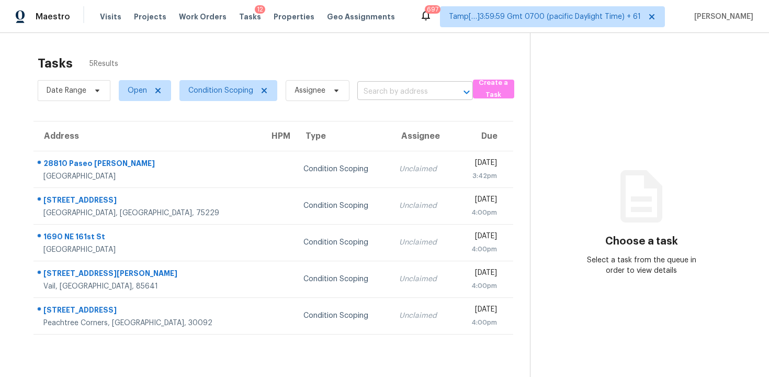
click at [407, 97] on input "text" at bounding box center [400, 92] width 86 height 16
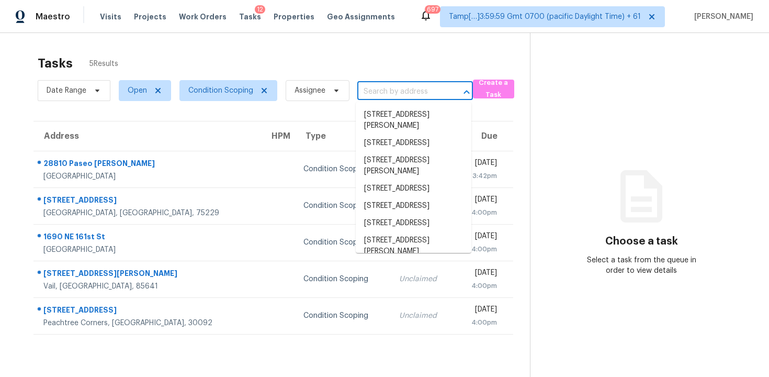
paste input "[STREET_ADDRESS][PERSON_NAME][PERSON_NAME]"
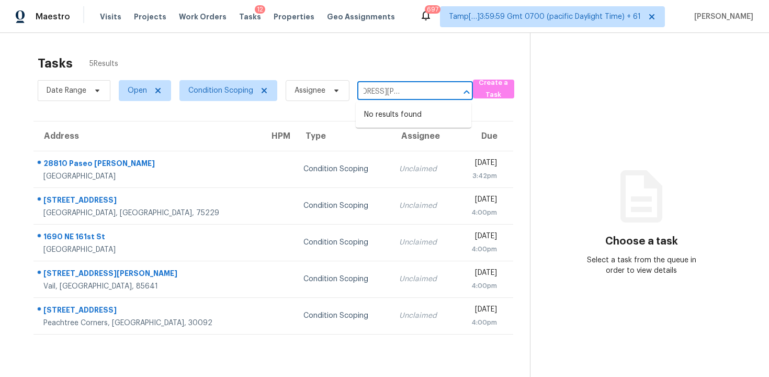
type input "[STREET_ADDRESS][PERSON_NAME][PERSON_NAME]"
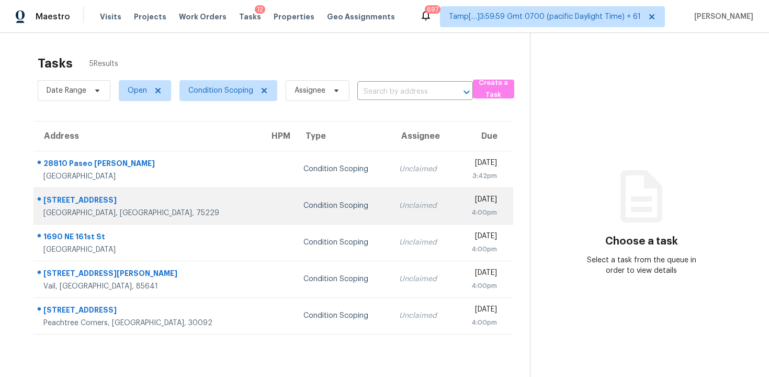
scroll to position [33, 0]
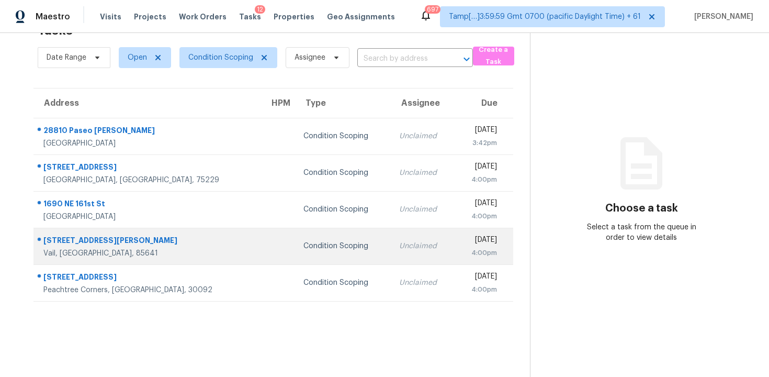
click at [491, 233] on td "[DATE] 4:00pm" at bounding box center [483, 245] width 59 height 37
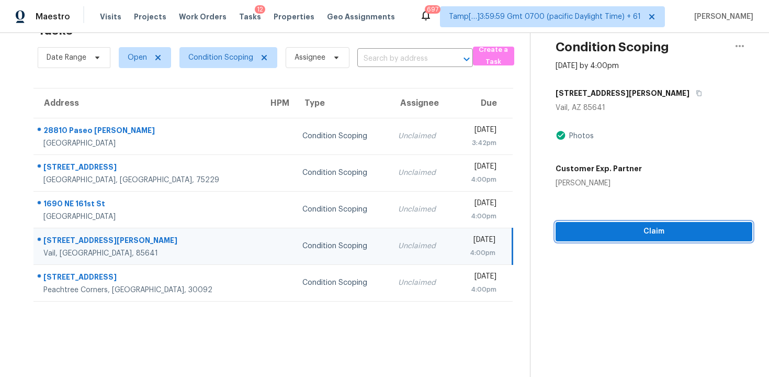
click at [602, 231] on span "Claim" at bounding box center [654, 231] width 180 height 13
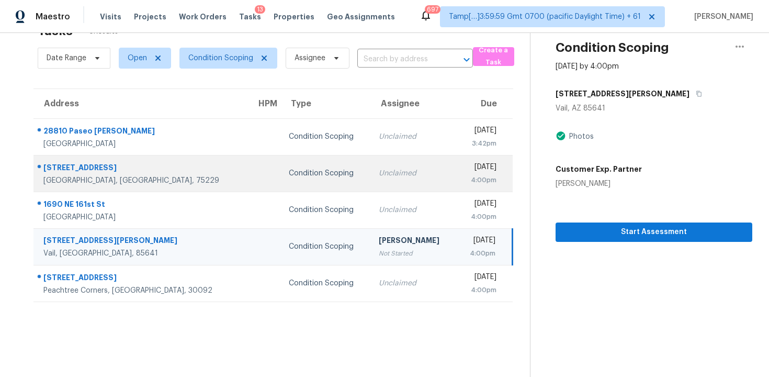
scroll to position [0, 0]
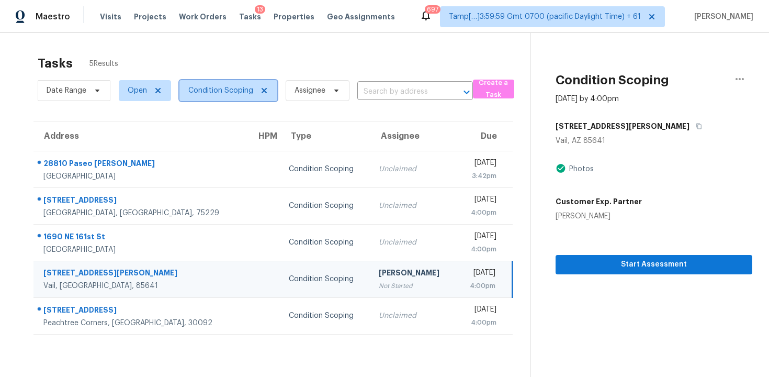
click at [234, 85] on span "Condition Scoping" at bounding box center [220, 90] width 65 height 10
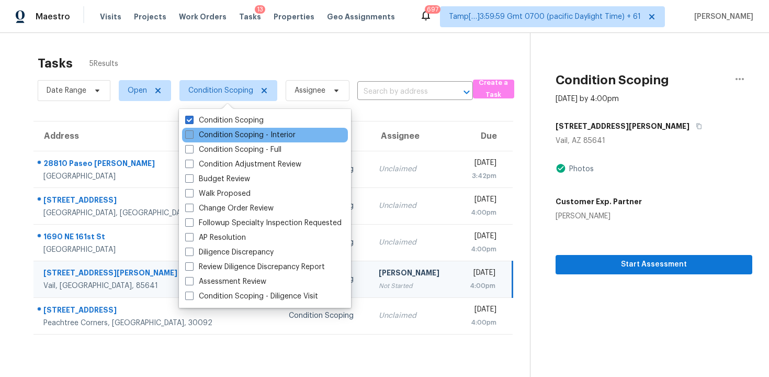
click at [244, 134] on label "Condition Scoping - Interior" at bounding box center [240, 135] width 110 height 10
click at [192, 134] on input "Condition Scoping - Interior" at bounding box center [188, 133] width 7 height 7
checkbox input "true"
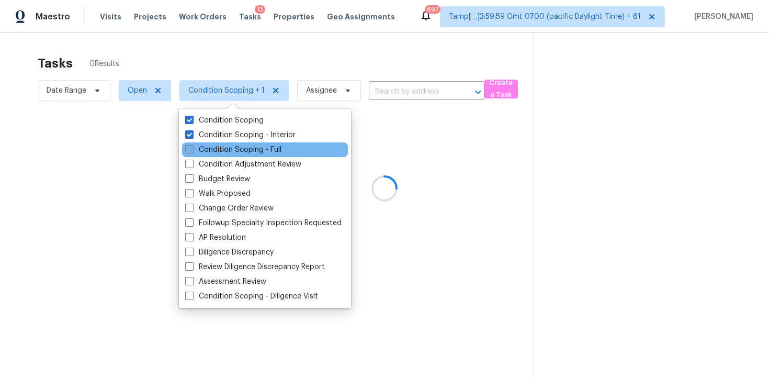
click at [242, 149] on label "Condition Scoping - Full" at bounding box center [233, 149] width 96 height 10
click at [192, 149] on input "Condition Scoping - Full" at bounding box center [188, 147] width 7 height 7
checkbox input "true"
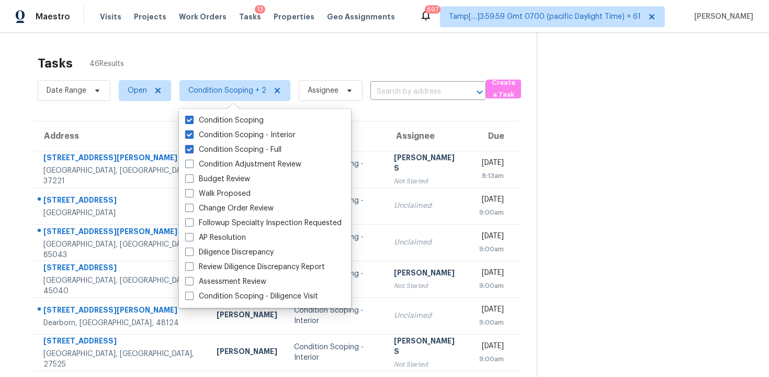
click at [395, 44] on div "Tasks 46 Results Date Range Open Condition Scoping + 2 Assignee ​ Create a Task…" at bounding box center [384, 289] width 769 height 512
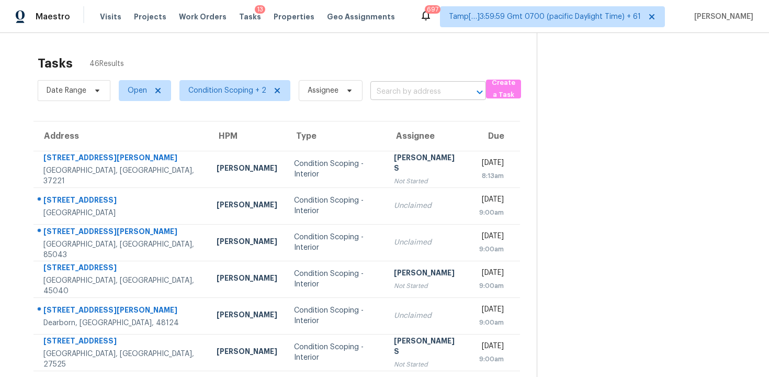
click at [412, 89] on input "text" at bounding box center [413, 92] width 86 height 16
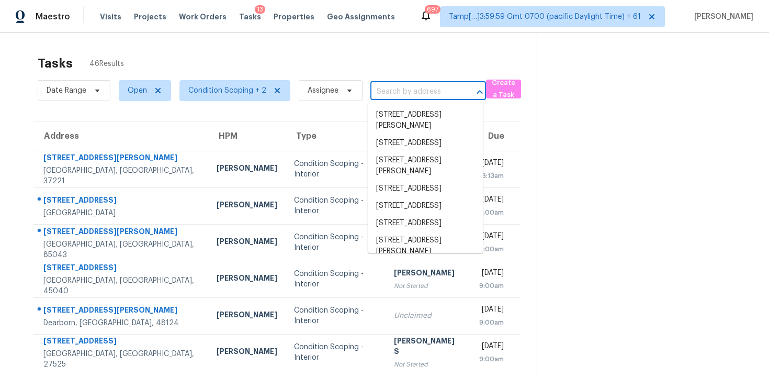
paste input "58 Thacker Trl, Adairsville, GA, 30103"
type input "58 Thacker Trl, Adairsville, GA, 30103"
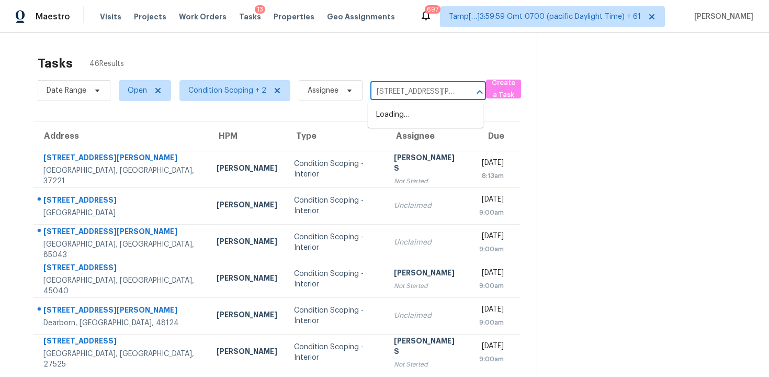
scroll to position [0, 48]
click at [431, 119] on li "58 Thacker Trl, Adairsville, GA 30103" at bounding box center [426, 120] width 116 height 28
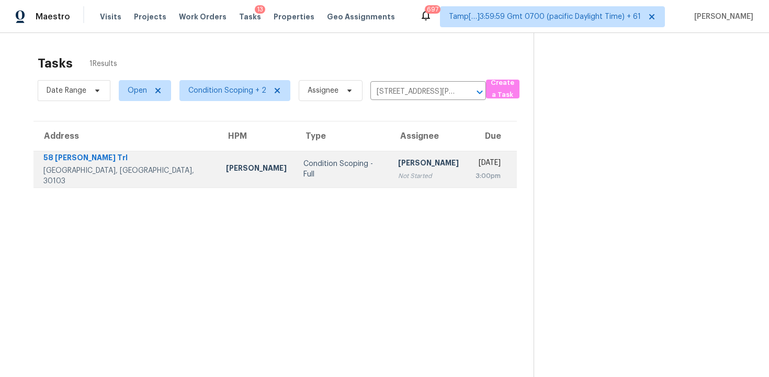
click at [467, 163] on td "Wed, Oct 15th 2025 3:00pm" at bounding box center [492, 169] width 50 height 37
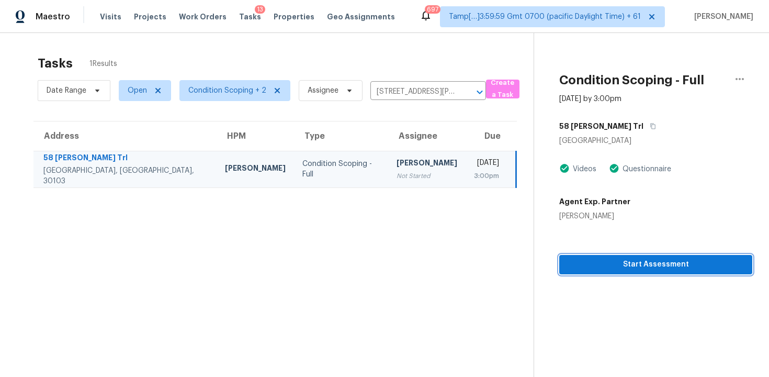
click at [640, 268] on span "Start Assessment" at bounding box center [655, 264] width 176 height 13
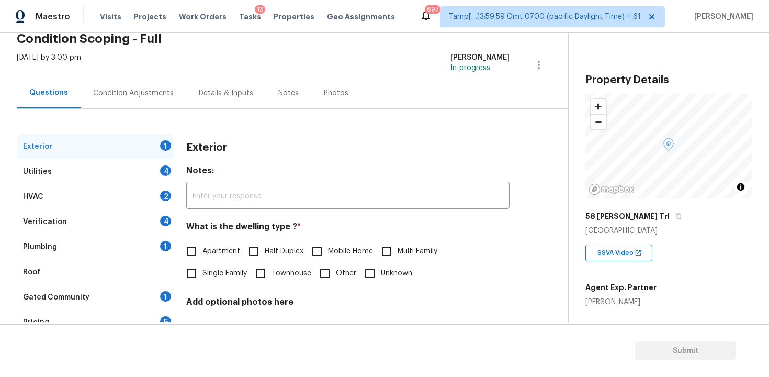
scroll to position [40, 0]
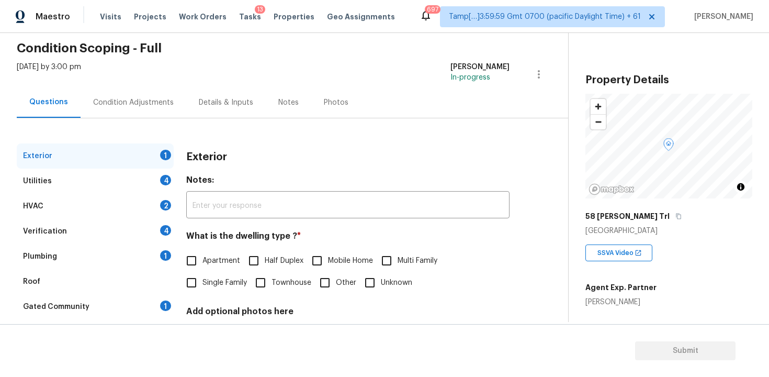
click at [164, 92] on div "Condition Adjustments" at bounding box center [134, 102] width 106 height 31
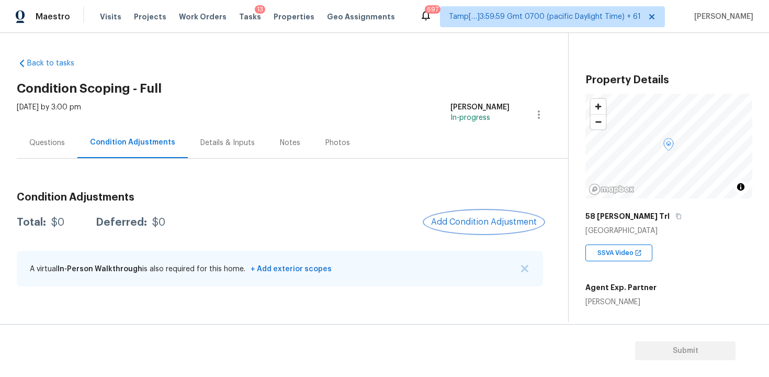
click at [481, 219] on span "Add Condition Adjustment" at bounding box center [484, 221] width 106 height 9
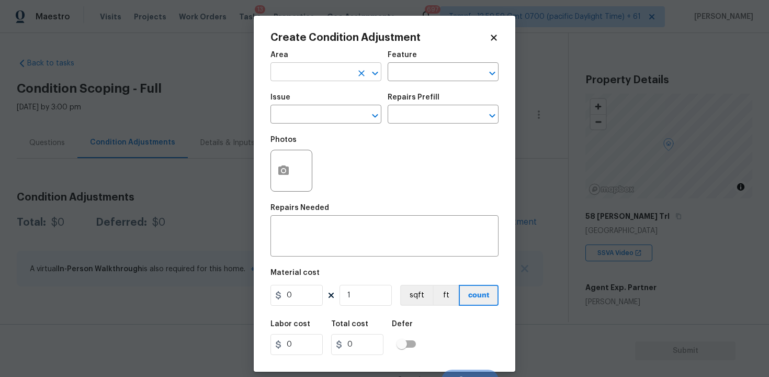
click at [335, 81] on input "text" at bounding box center [311, 73] width 82 height 16
type input "e"
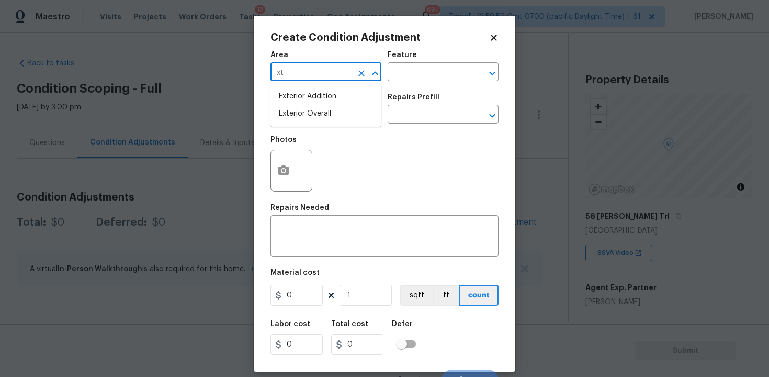
type input "x"
click at [326, 112] on li "Exterior Overall" at bounding box center [325, 113] width 111 height 17
type input "Exterior Overall"
click at [326, 112] on input "text" at bounding box center [311, 115] width 82 height 16
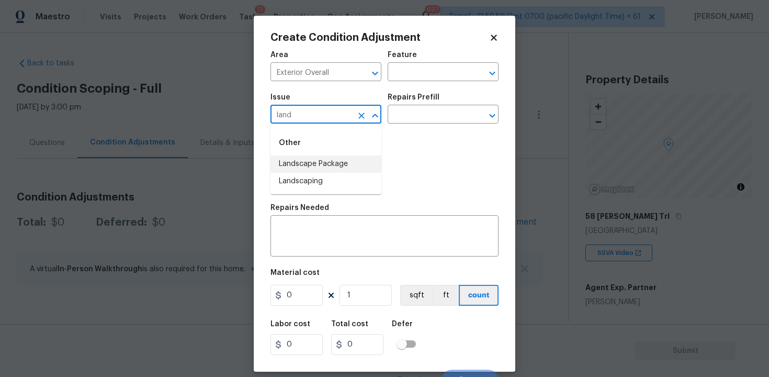
click at [326, 162] on li "Landscape Package" at bounding box center [325, 163] width 111 height 17
type input "Landscape Package"
click at [277, 166] on button "button" at bounding box center [283, 170] width 25 height 41
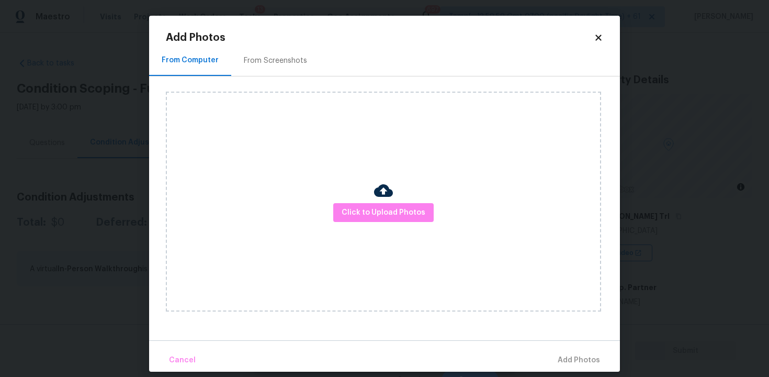
click at [258, 55] on div "From Screenshots" at bounding box center [275, 60] width 63 height 10
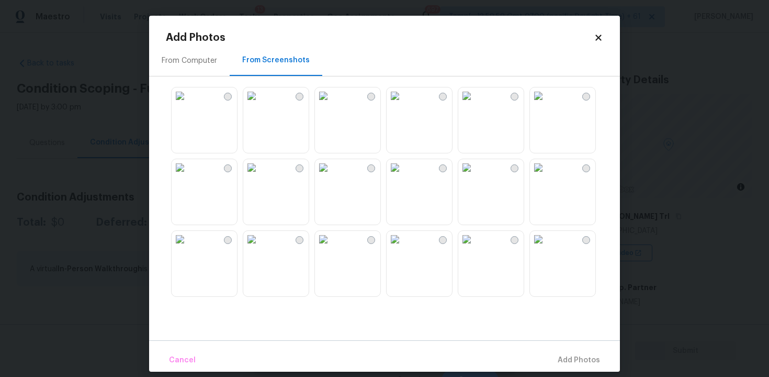
click at [309, 134] on div at bounding box center [276, 120] width 66 height 66
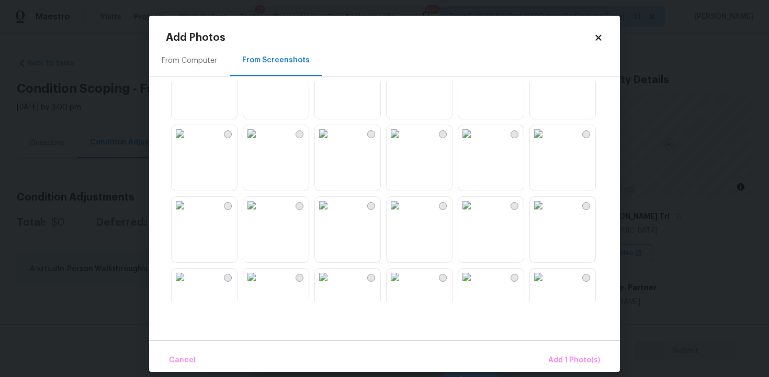
scroll to position [335, 0]
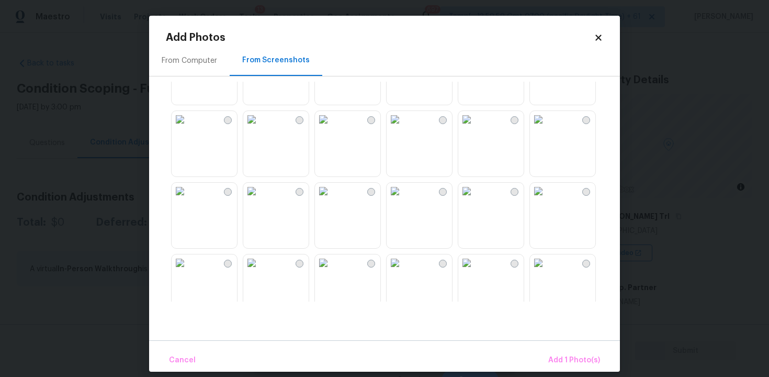
click at [332, 128] on img at bounding box center [323, 119] width 17 height 17
click at [188, 128] on img at bounding box center [180, 119] width 17 height 17
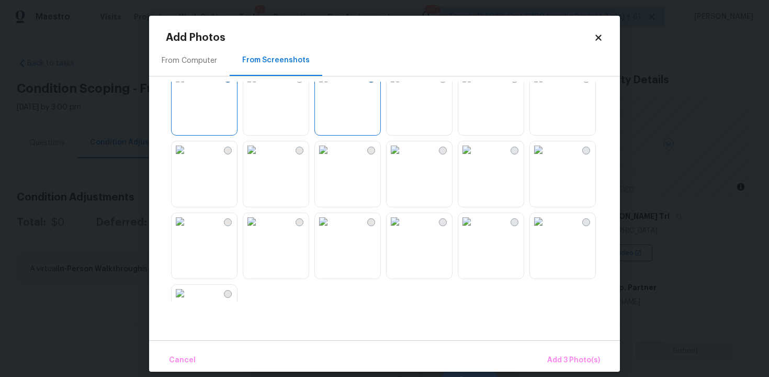
scroll to position [377, 0]
click at [562, 360] on span "Add 3 Photo(s)" at bounding box center [573, 360] width 53 height 13
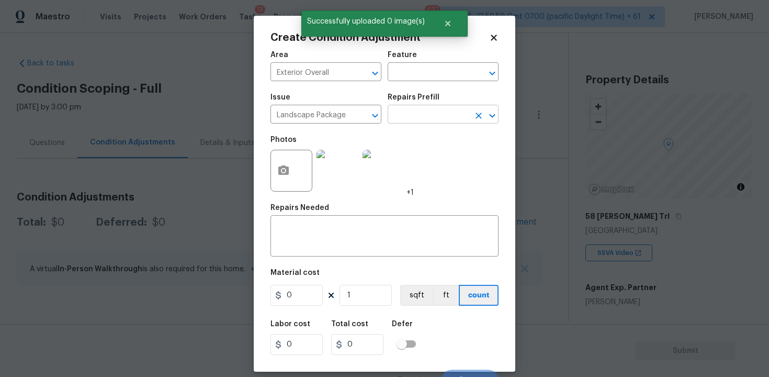
click at [429, 117] on input "text" at bounding box center [429, 115] width 82 height 16
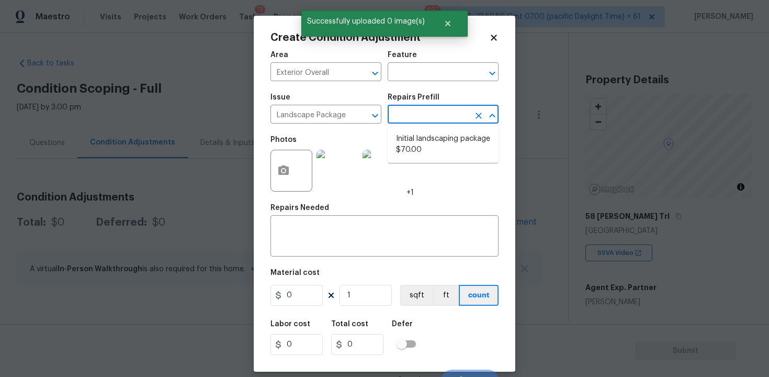
click at [431, 138] on li "Initial landscaping package $70.00" at bounding box center [443, 144] width 111 height 28
type input "Home Readiness Packages"
type textarea "Mowing of grass up to 6" in height. Mow, edge along driveways & sidewalks, trim…"
type input "70"
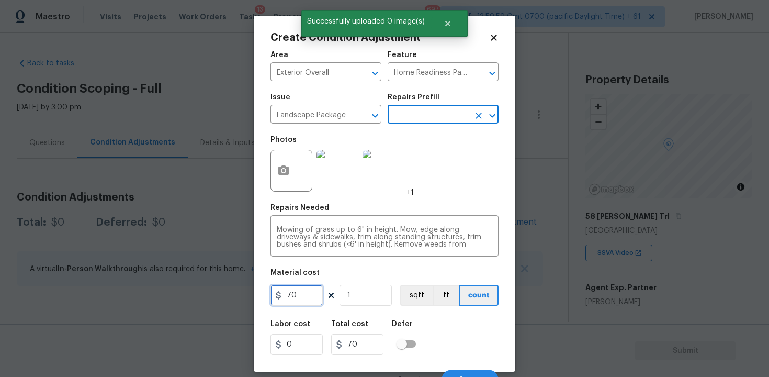
click at [306, 298] on input "70" at bounding box center [296, 295] width 52 height 21
type input "300"
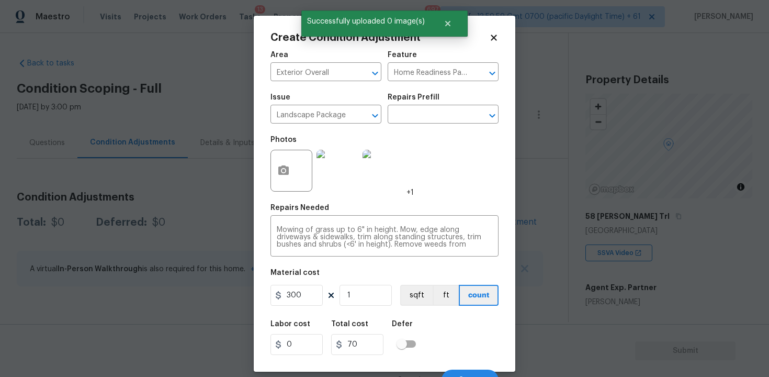
type input "300"
click at [413, 323] on div "Defer" at bounding box center [407, 327] width 30 height 14
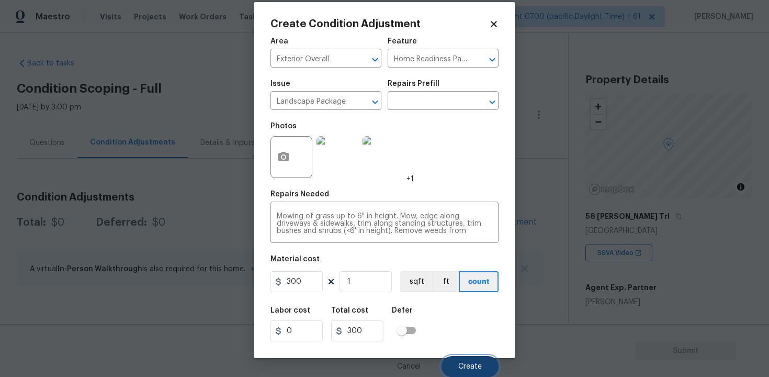
click at [462, 365] on span "Create" at bounding box center [470, 366] width 24 height 8
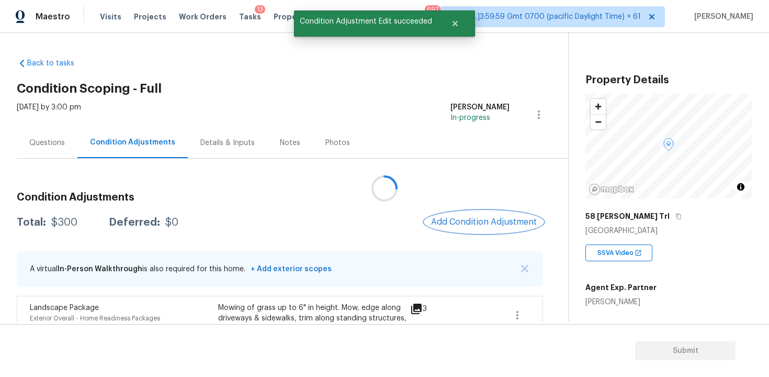
scroll to position [0, 0]
click at [464, 226] on span "Add Condition Adjustment" at bounding box center [484, 221] width 106 height 9
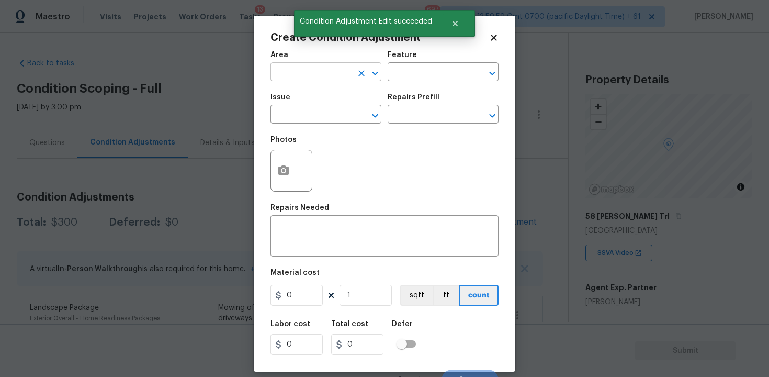
click at [343, 76] on input "text" at bounding box center [311, 73] width 82 height 16
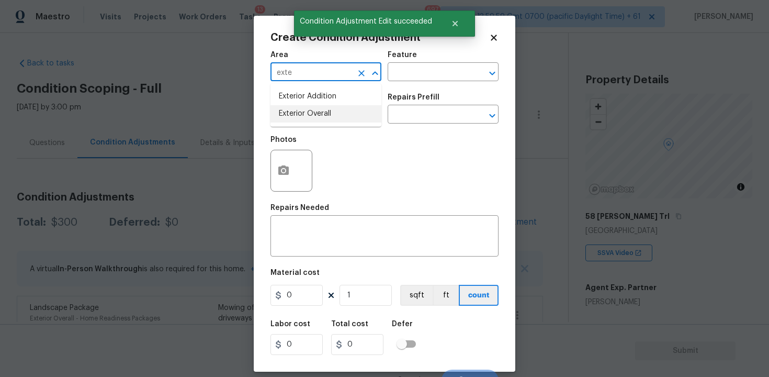
click at [336, 110] on li "Exterior Overall" at bounding box center [325, 113] width 111 height 17
type input "Exterior Overall"
click at [336, 110] on input "text" at bounding box center [311, 115] width 82 height 16
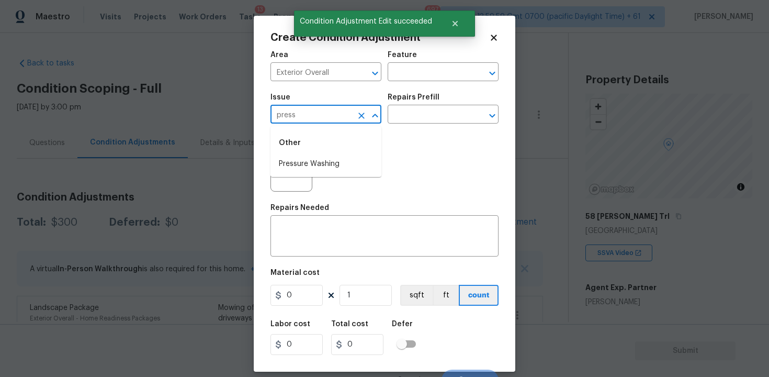
click at [338, 153] on div "Other" at bounding box center [325, 142] width 111 height 25
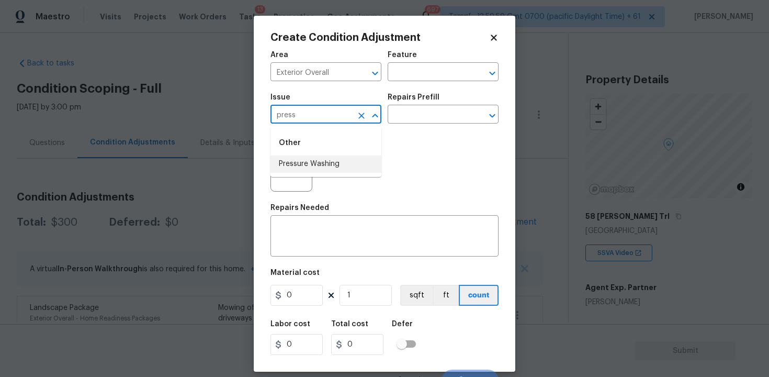
click at [338, 163] on li "Pressure Washing" at bounding box center [325, 163] width 111 height 17
type input "Pressure Washing"
click at [417, 122] on input "text" at bounding box center [429, 115] width 82 height 16
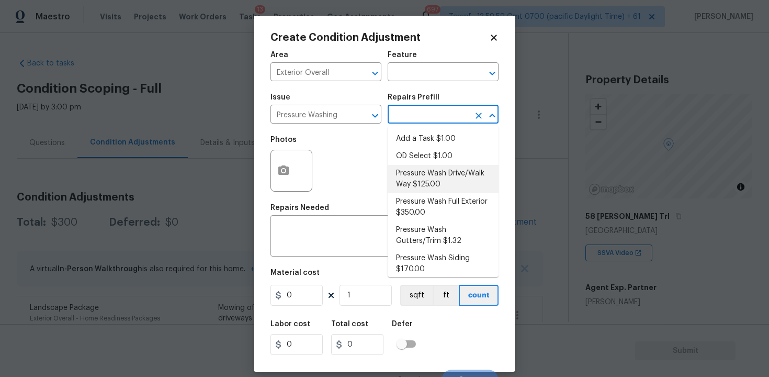
click at [427, 184] on li "Pressure Wash Drive/Walk Way $125.00" at bounding box center [443, 179] width 111 height 28
type input "Siding"
type textarea "Pressure wash the driveways/walkways as directed by the PM. Ensure that all deb…"
type input "125"
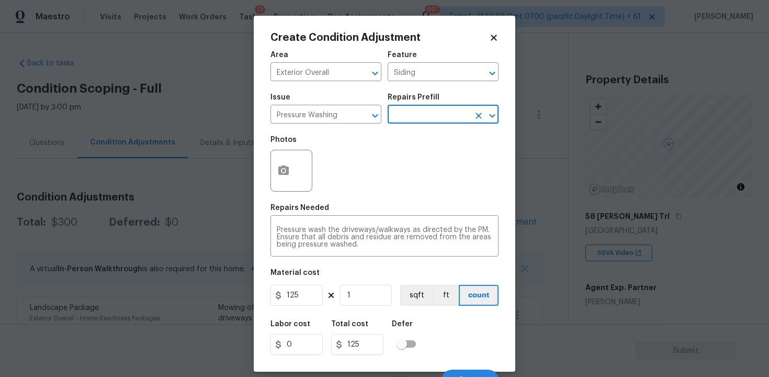
click at [423, 114] on input "text" at bounding box center [429, 115] width 82 height 16
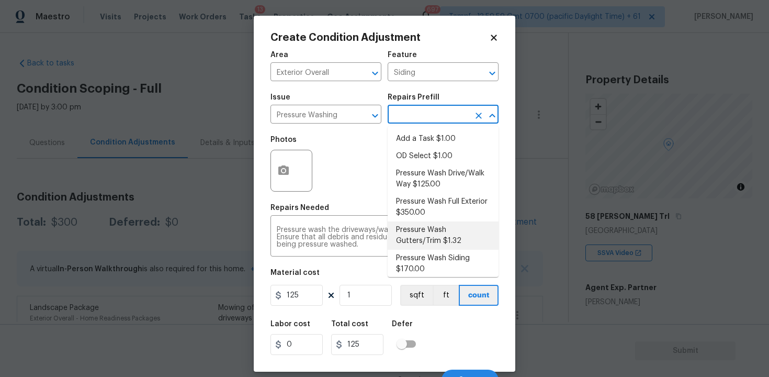
click at [424, 222] on li "Pressure Wash Gutters/Trim $1.32" at bounding box center [443, 235] width 111 height 28
type textarea "Protect areas as needed for pressure washing. Pressure wash the gutters and tri…"
type input "1.32"
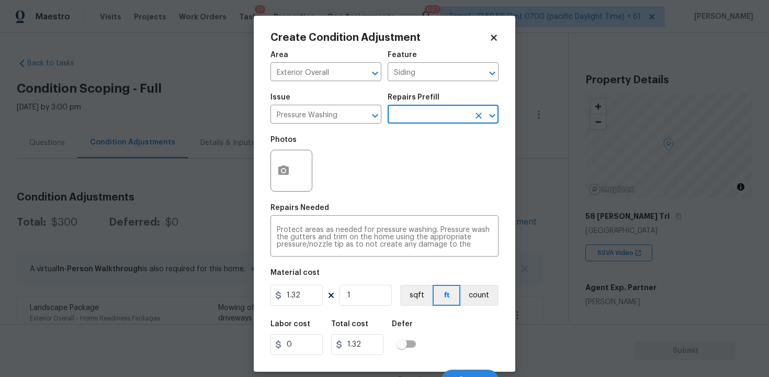
click at [422, 117] on input "text" at bounding box center [429, 115] width 82 height 16
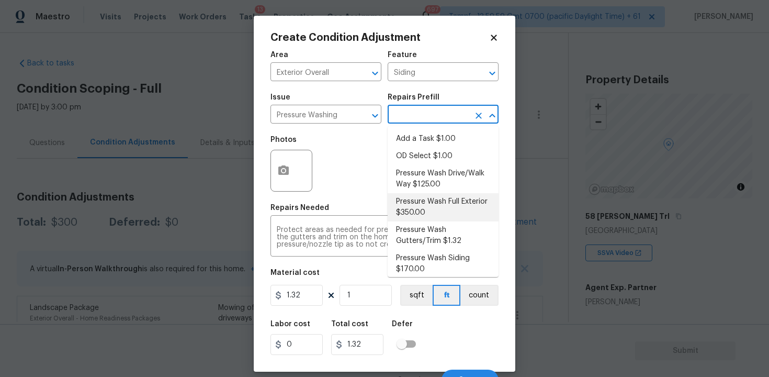
click at [422, 219] on li "Pressure Wash Full Exterior $350.00" at bounding box center [443, 207] width 111 height 28
type textarea "Pressure wash the House, Flatwork, Deck and Garage interior."
type input "350"
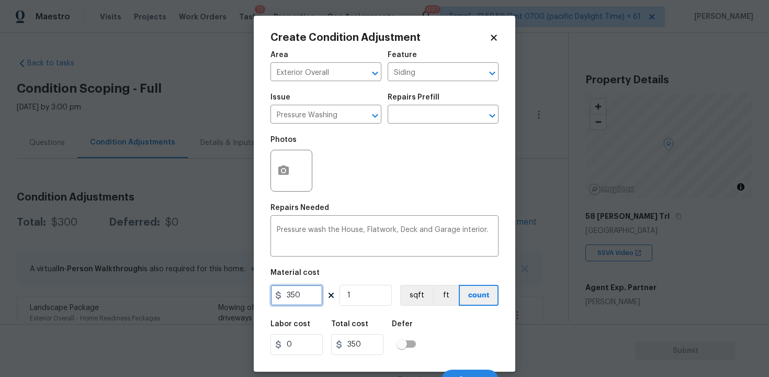
click at [291, 304] on input "350" at bounding box center [296, 295] width 52 height 21
click at [304, 300] on input "350" at bounding box center [296, 295] width 52 height 21
type input "400"
click at [417, 322] on div "Defer" at bounding box center [407, 327] width 30 height 14
type input "400"
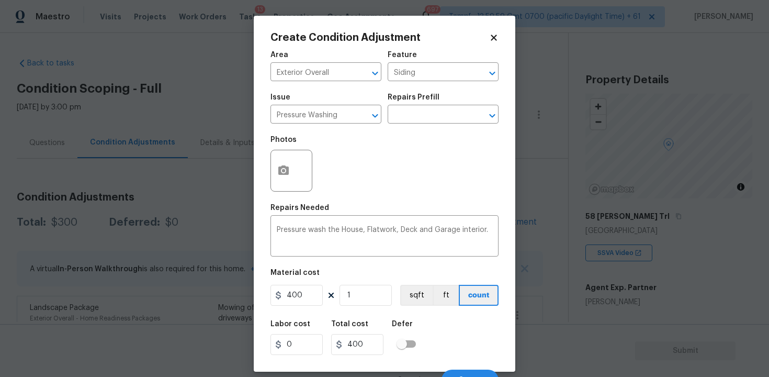
scroll to position [14, 0]
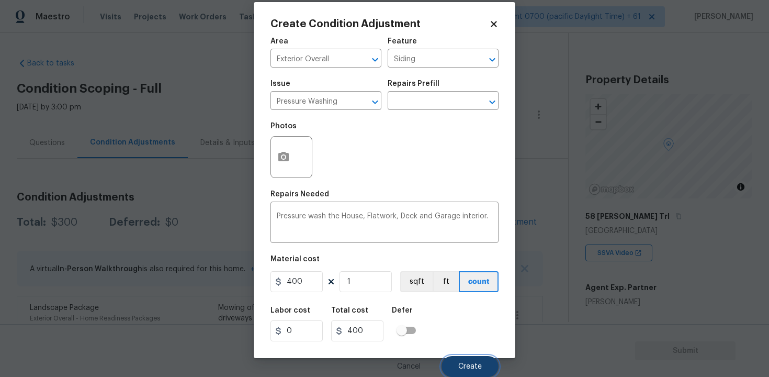
click at [460, 358] on button "Create" at bounding box center [469, 366] width 57 height 21
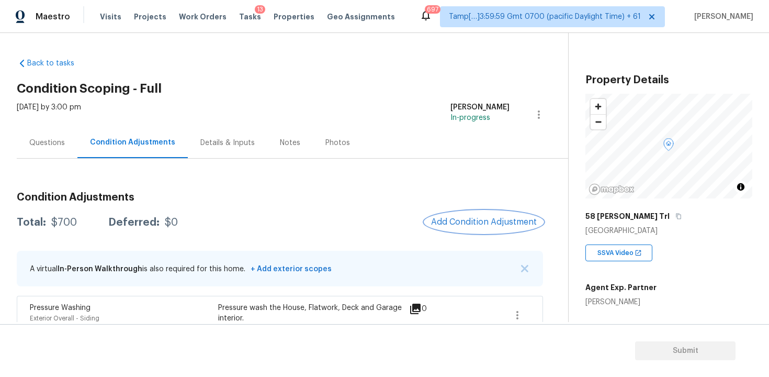
scroll to position [119, 0]
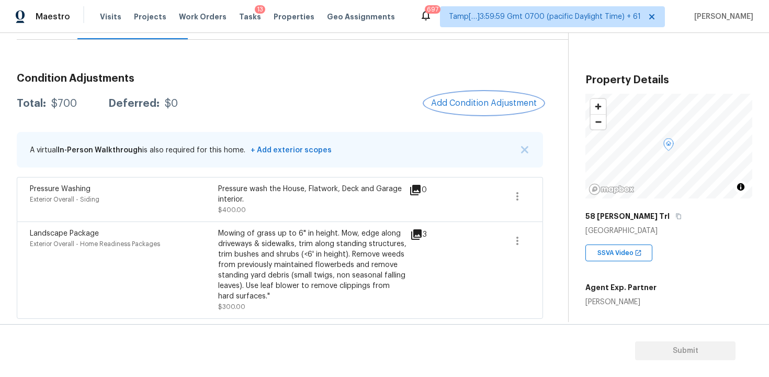
click at [464, 103] on span "Add Condition Adjustment" at bounding box center [484, 102] width 106 height 9
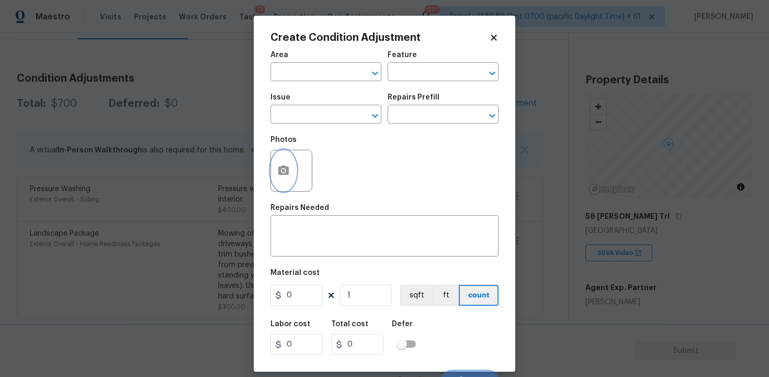
click at [281, 164] on button "button" at bounding box center [283, 170] width 25 height 41
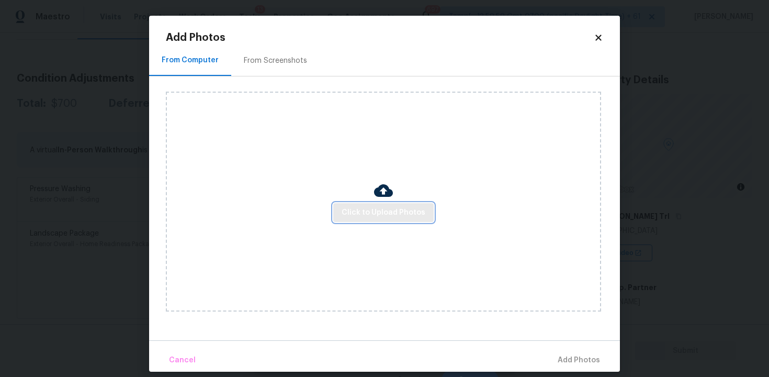
click at [374, 203] on button "Click to Upload Photos" at bounding box center [383, 212] width 100 height 19
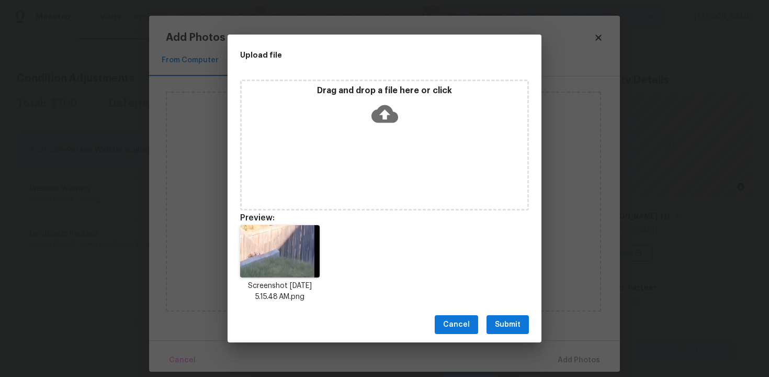
click at [502, 325] on span "Submit" at bounding box center [508, 324] width 26 height 13
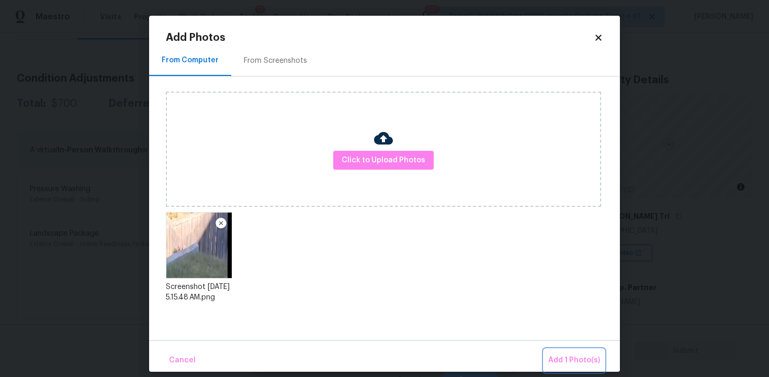
click at [563, 352] on button "Add 1 Photo(s)" at bounding box center [574, 360] width 60 height 22
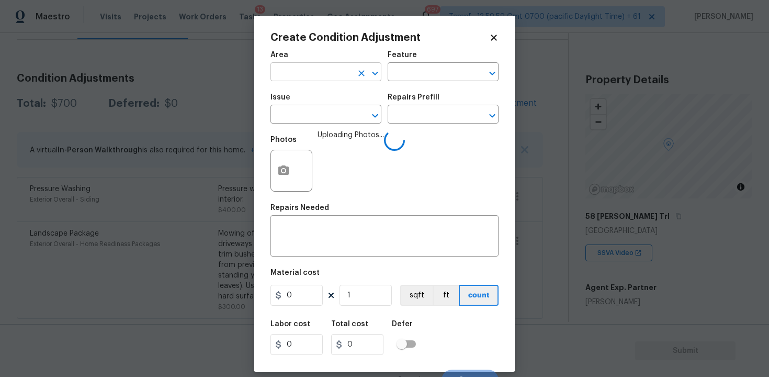
click at [318, 79] on input "text" at bounding box center [311, 73] width 82 height 16
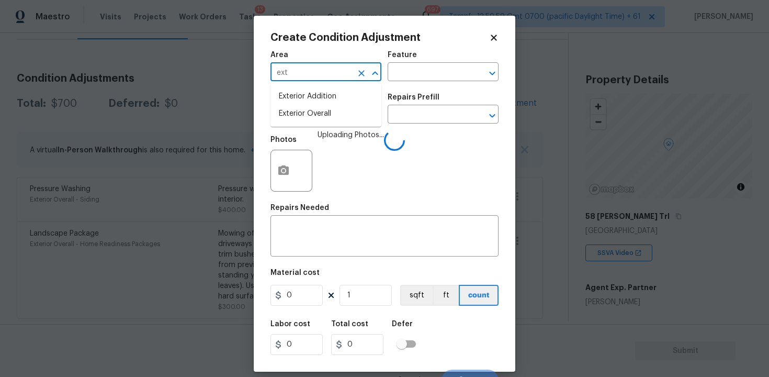
type input "exte"
click at [314, 113] on li "Exterior Overall" at bounding box center [325, 113] width 111 height 17
type input "Attic"
click at [314, 113] on input "text" at bounding box center [311, 115] width 82 height 16
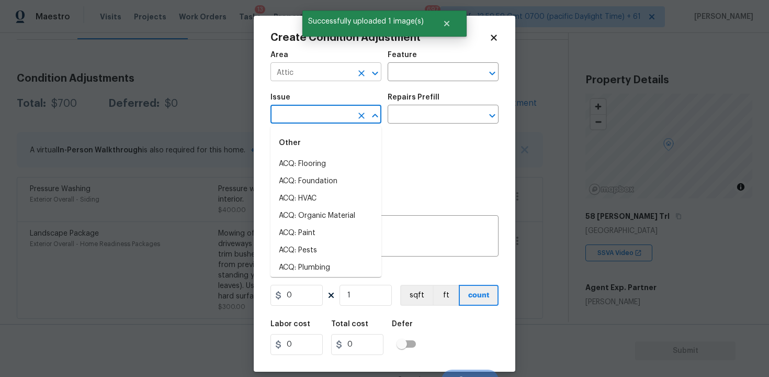
click at [363, 71] on icon "Clear" at bounding box center [361, 73] width 6 height 6
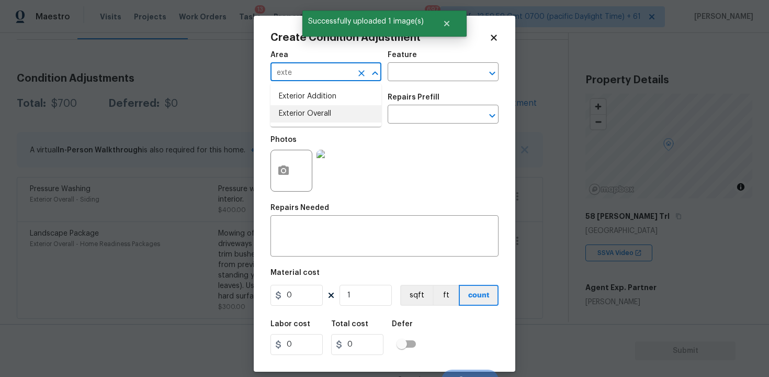
click at [357, 108] on li "Exterior Overall" at bounding box center [325, 113] width 111 height 17
click at [356, 113] on button "Clear" at bounding box center [361, 115] width 15 height 15
type input "Exterior Overall"
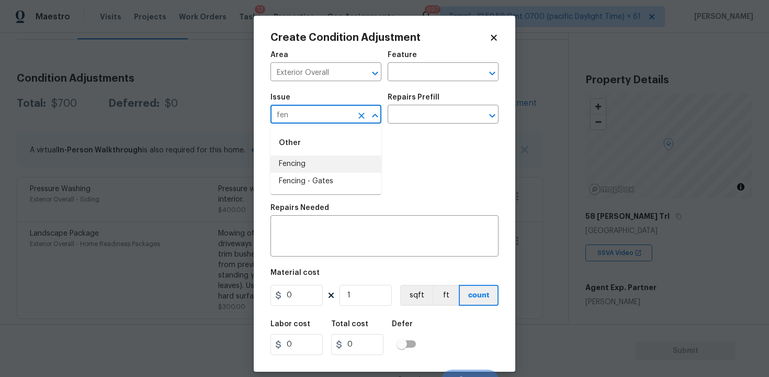
click at [352, 156] on li "Fencing" at bounding box center [325, 163] width 111 height 17
type input "Fencing"
click at [329, 246] on textarea at bounding box center [384, 237] width 215 height 22
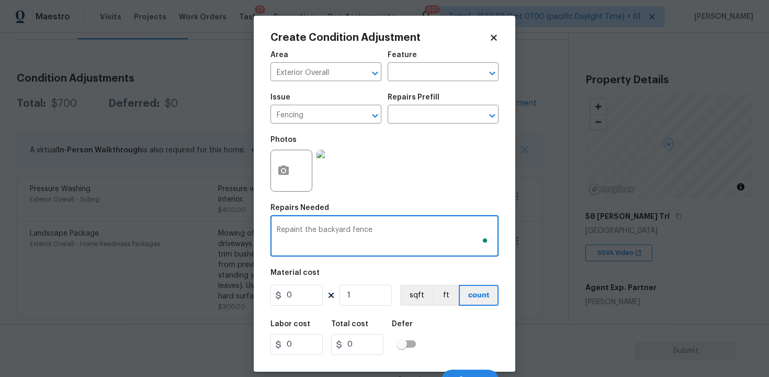
type textarea "Repaint the backyard fence"
click at [300, 295] on input "0" at bounding box center [296, 295] width 52 height 21
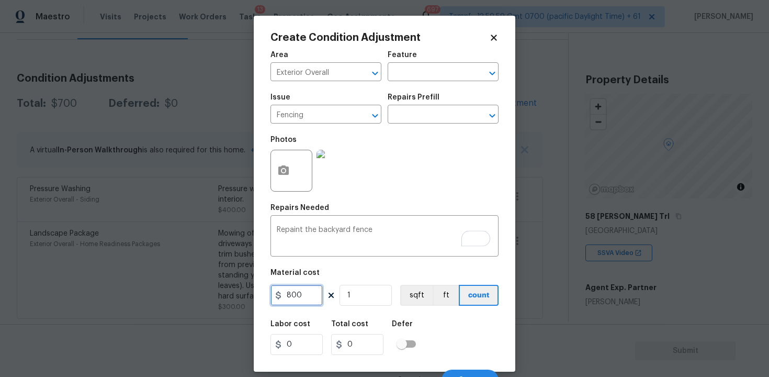
type input "800"
click at [420, 309] on div "Area Exterior Overall ​ Feature ​ Issue Fencing ​ Repairs Prefill ​ Photos Repa…" at bounding box center [384, 217] width 228 height 345
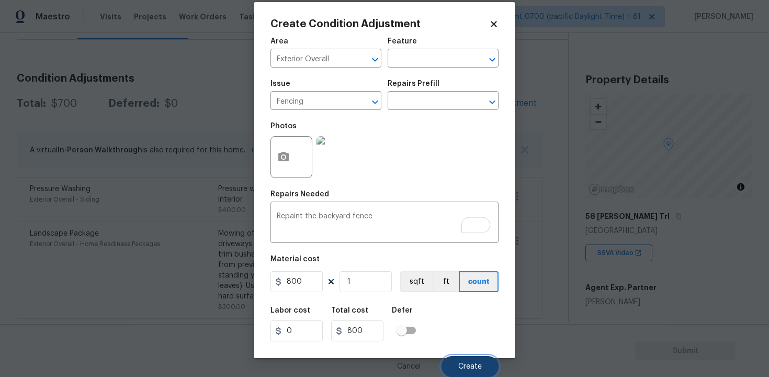
click at [464, 360] on button "Create" at bounding box center [469, 366] width 57 height 21
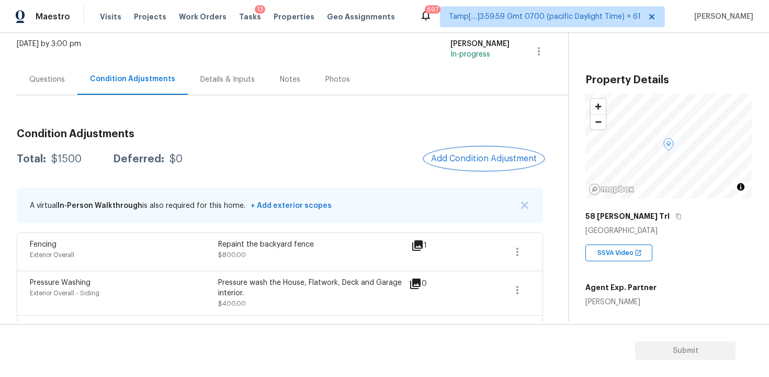
scroll to position [0, 0]
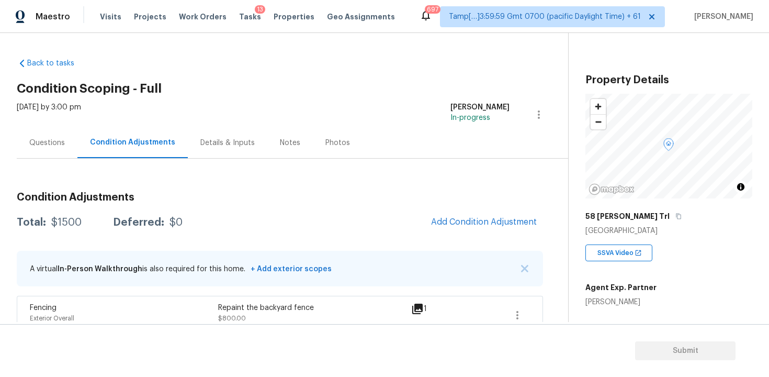
click at [639, 216] on div "58 Thacker Trl" at bounding box center [668, 216] width 167 height 19
click at [675, 216] on icon "button" at bounding box center [678, 216] width 6 height 6
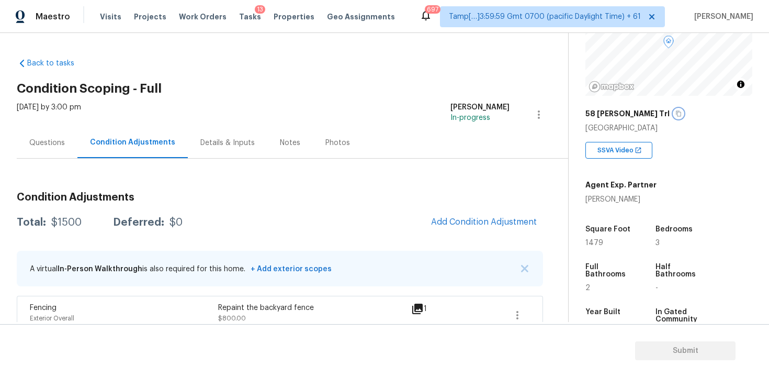
scroll to position [104, 0]
click at [245, 15] on span "Tasks" at bounding box center [250, 16] width 22 height 7
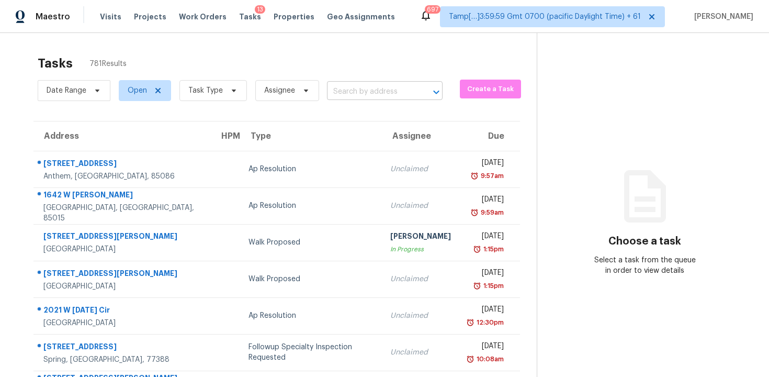
click at [347, 98] on input "text" at bounding box center [370, 92] width 86 height 16
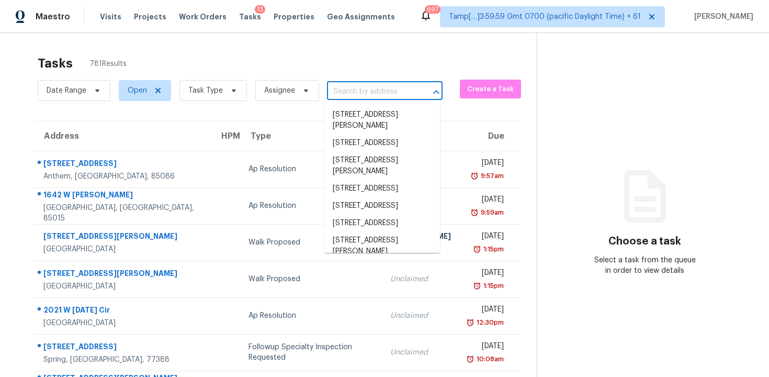
paste input "58 Thacker Trl, Adairsville, GA 30103"
type input "58 Thacker Trl, Adairsville, GA 30103"
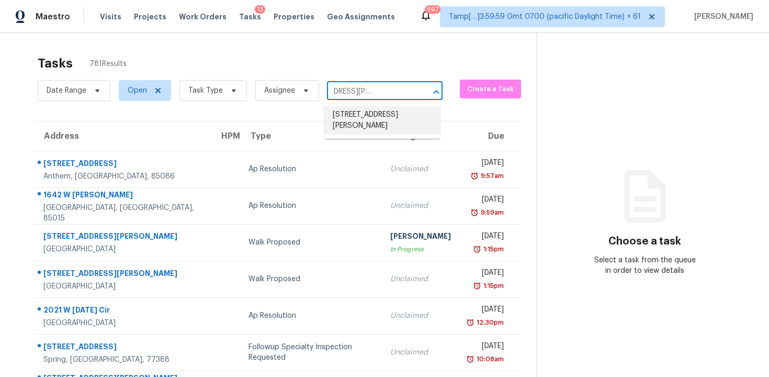
click at [363, 111] on li "58 Thacker Trl, Adairsville, GA 30103" at bounding box center [382, 120] width 116 height 28
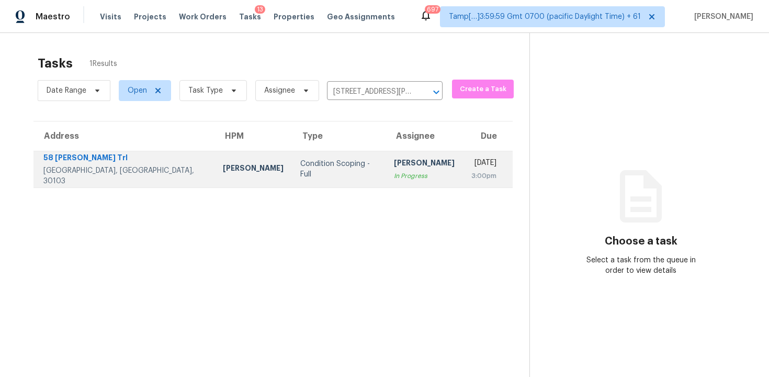
click at [385, 156] on td "Vigneshwaran B In Progress" at bounding box center [423, 169] width 77 height 37
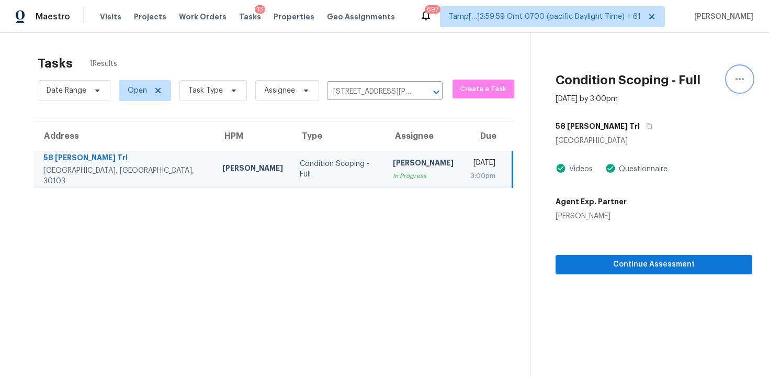
click at [737, 75] on icon "button" at bounding box center [739, 79] width 13 height 13
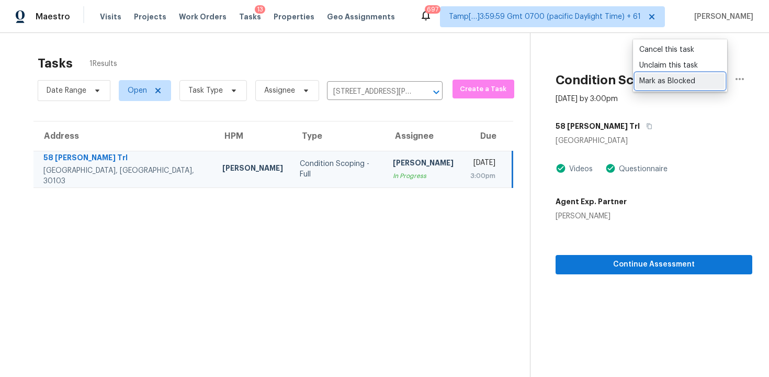
click at [668, 82] on div "Mark as Blocked" at bounding box center [680, 81] width 82 height 10
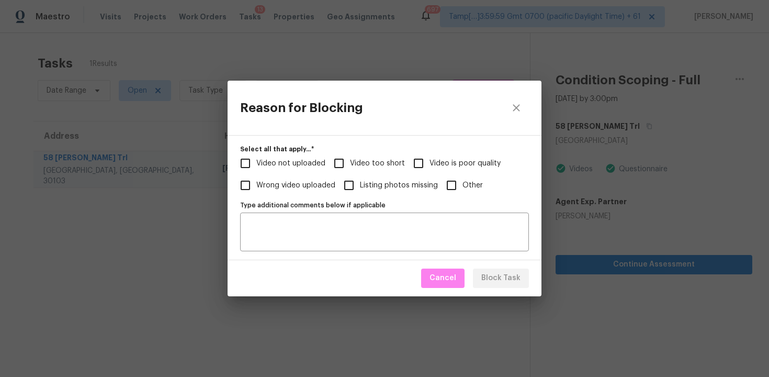
click at [362, 172] on label "Video too short" at bounding box center [366, 163] width 77 height 22
click at [350, 172] on input "Video too short" at bounding box center [339, 163] width 22 height 22
checkbox input "true"
click at [487, 268] on div "Cancel Block Task" at bounding box center [384, 278] width 314 height 36
click at [493, 275] on span "Block Task" at bounding box center [500, 277] width 39 height 13
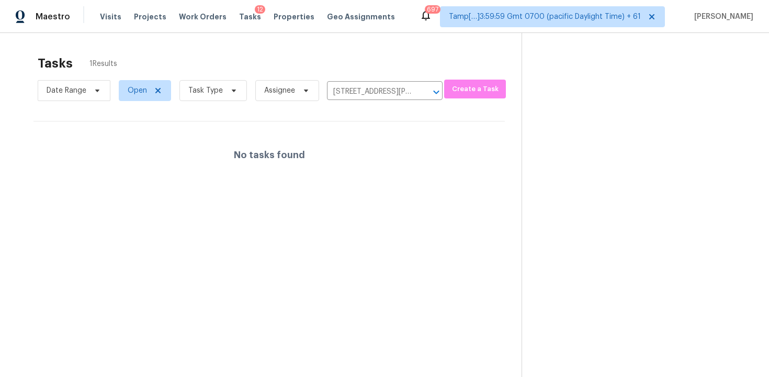
scroll to position [33, 0]
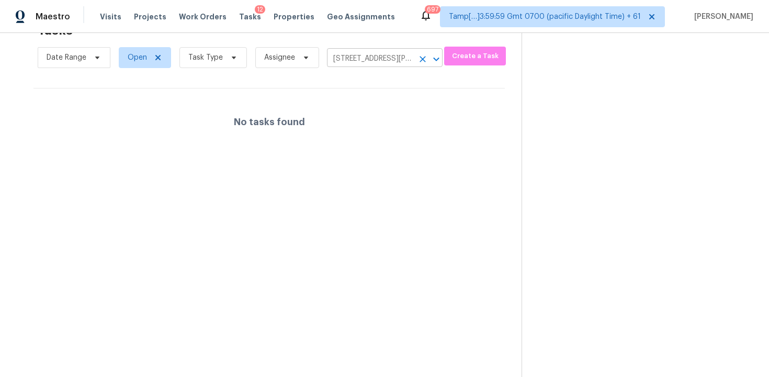
click at [419, 60] on icon "Clear" at bounding box center [422, 59] width 6 height 6
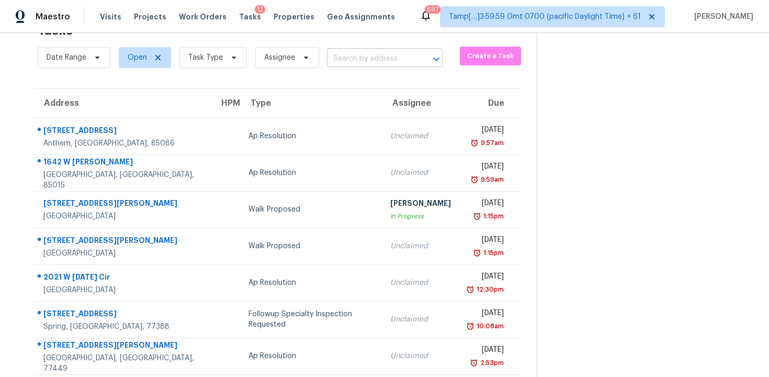
click at [360, 65] on input "text" at bounding box center [370, 59] width 86 height 16
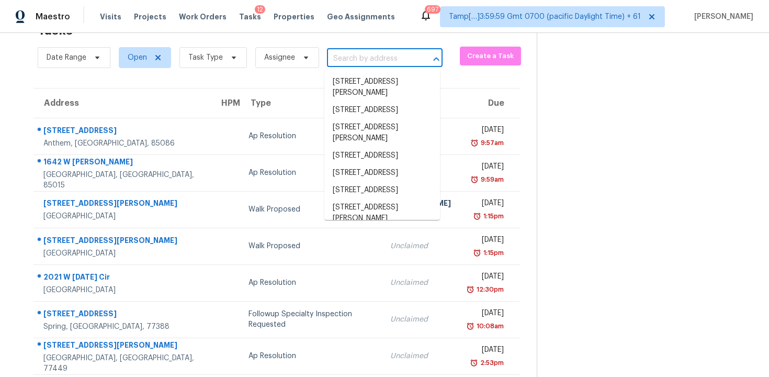
paste input "4548 High Rock Ter, Marietta, GA, 30066"
type input "4548 High Rock Ter, Marietta, GA, 30066"
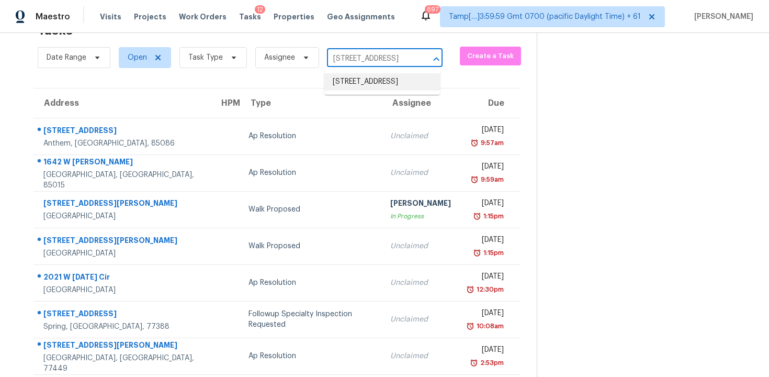
click at [374, 84] on li "4548 High Rock Ter, Marietta, GA 30066" at bounding box center [382, 81] width 116 height 17
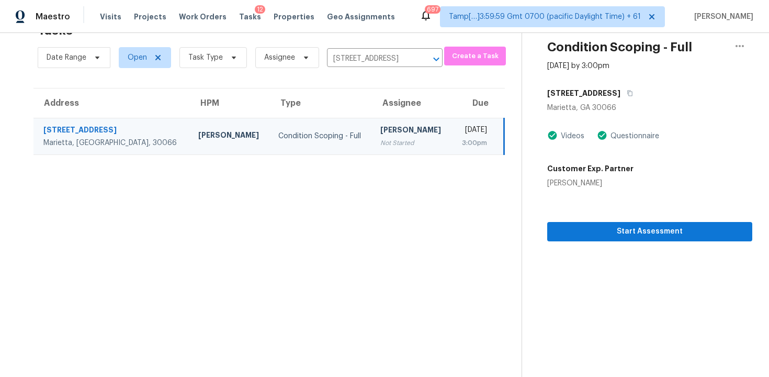
click at [608, 256] on section "Condition Scoping - Full Oct 15th 2025 by 3:00pm 4548 High Rock Ter Marietta, G…" at bounding box center [636, 188] width 231 height 377
click at [602, 225] on span "Start Assessment" at bounding box center [649, 231] width 188 height 13
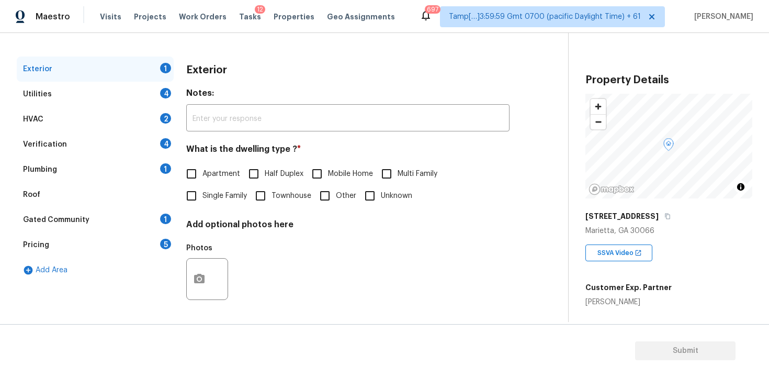
click at [187, 204] on input "Single Family" at bounding box center [191, 196] width 22 height 22
checkbox input "true"
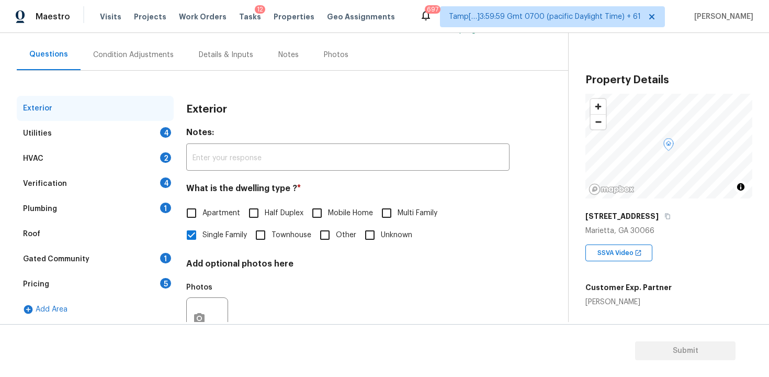
scroll to position [54, 0]
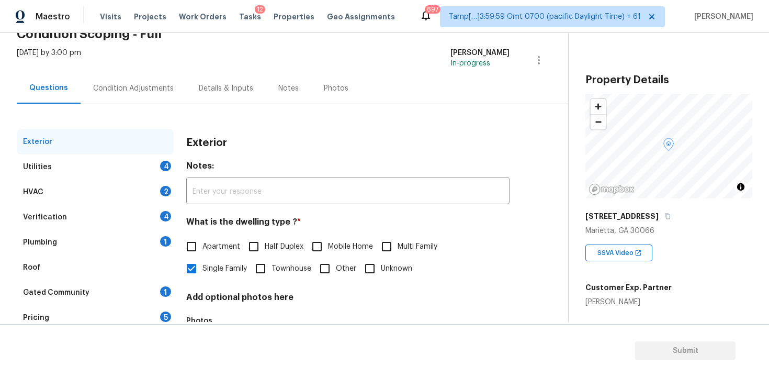
click at [153, 96] on div "Condition Adjustments" at bounding box center [134, 88] width 106 height 31
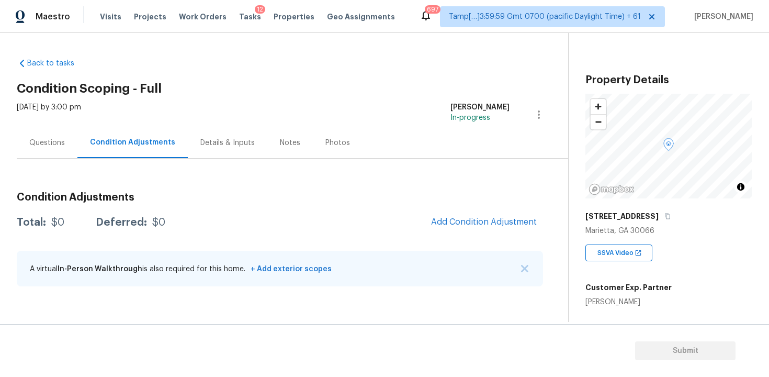
click at [506, 205] on div "Condition Adjustments Total: $0 Deferred: $0 Add Condition Adjustment A virtual…" at bounding box center [280, 240] width 526 height 112
click at [493, 220] on span "Add Condition Adjustment" at bounding box center [484, 221] width 106 height 9
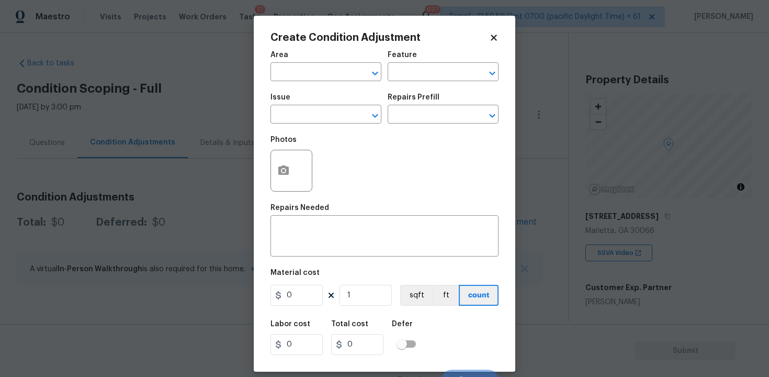
click at [331, 54] on div "Area" at bounding box center [325, 58] width 111 height 14
click at [331, 73] on input "text" at bounding box center [311, 73] width 82 height 16
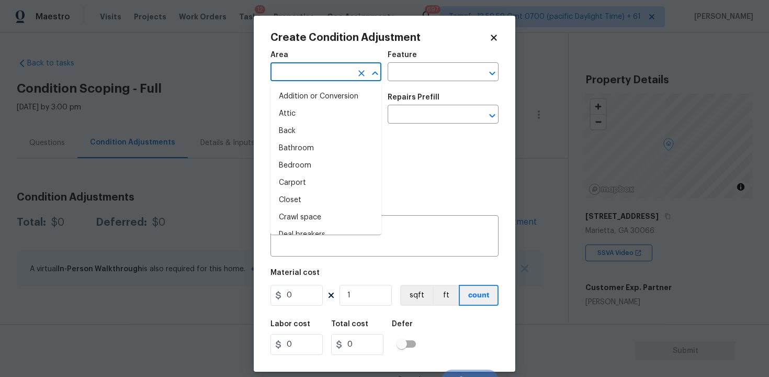
type input "e"
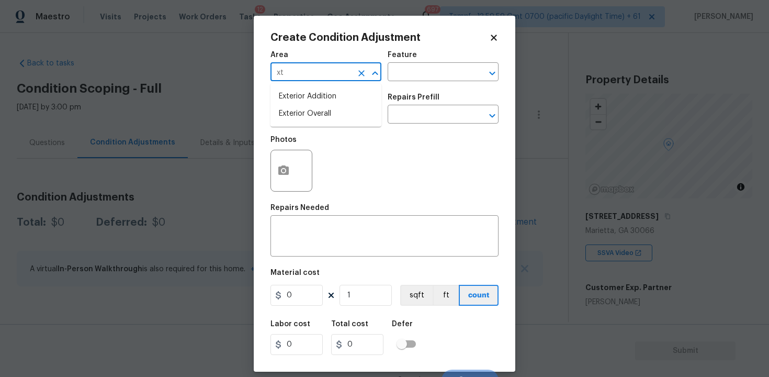
type input "x"
click at [322, 111] on li "Exterior Overall" at bounding box center [325, 113] width 111 height 17
type input "Exterior Overall"
click at [322, 111] on input "text" at bounding box center [311, 115] width 82 height 16
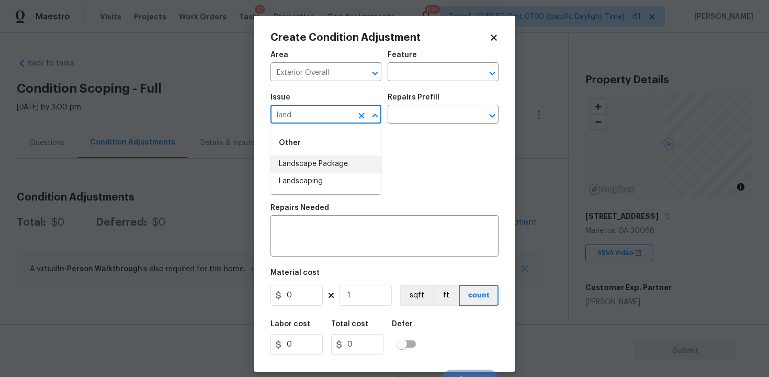
click at [318, 160] on li "Landscape Package" at bounding box center [325, 163] width 111 height 17
type input "Landscape Package"
click at [388, 126] on div "Issue Landscape Package ​ Repairs Prefill ​" at bounding box center [384, 108] width 228 height 42
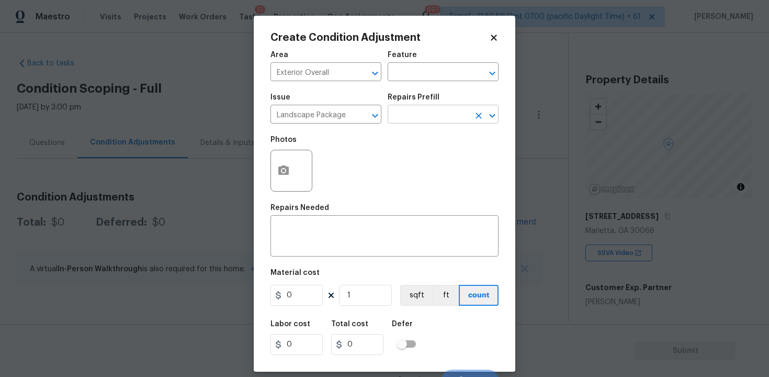
click at [405, 116] on input "text" at bounding box center [429, 115] width 82 height 16
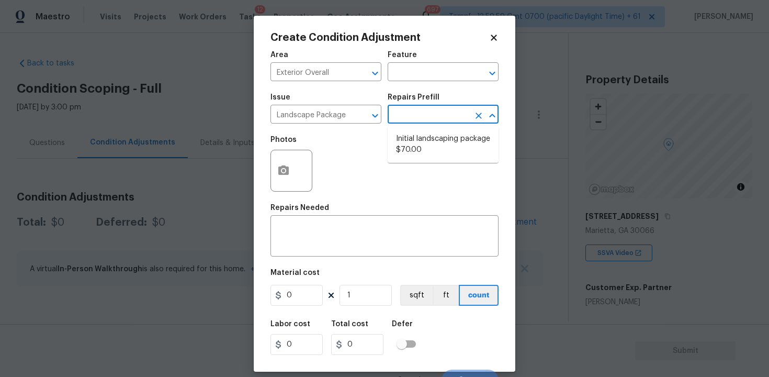
click at [414, 149] on li "Initial landscaping package $70.00" at bounding box center [443, 144] width 111 height 28
type input "Home Readiness Packages"
type textarea "Mowing of grass up to 6" in height. Mow, edge along driveways & sidewalks, trim…"
type input "70"
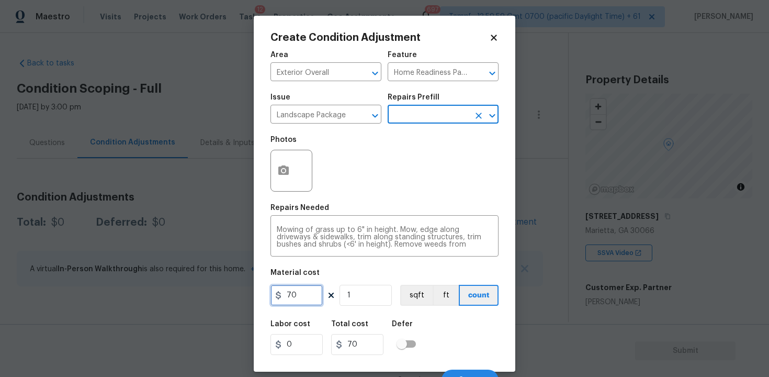
click at [311, 300] on input "70" at bounding box center [296, 295] width 52 height 21
type input "300"
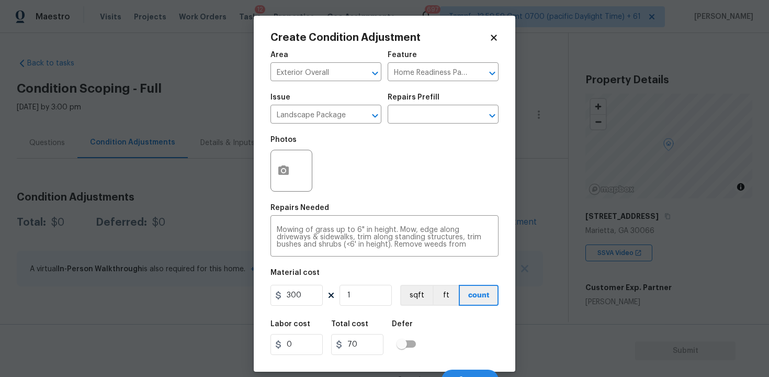
click at [395, 318] on div "Labor cost 0 Total cost 70 Defer" at bounding box center [384, 337] width 228 height 47
type input "300"
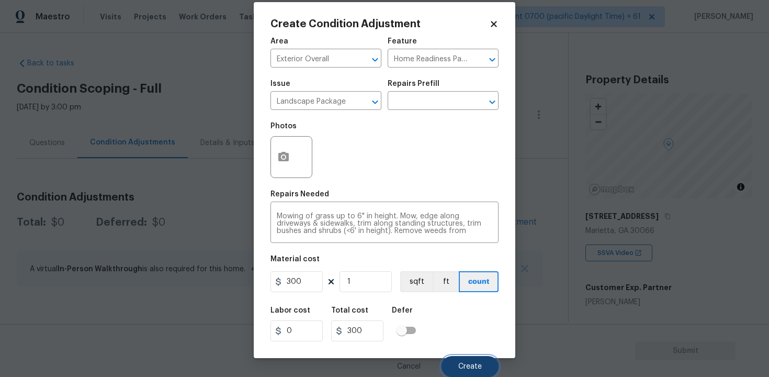
click at [458, 371] on button "Create" at bounding box center [469, 366] width 57 height 21
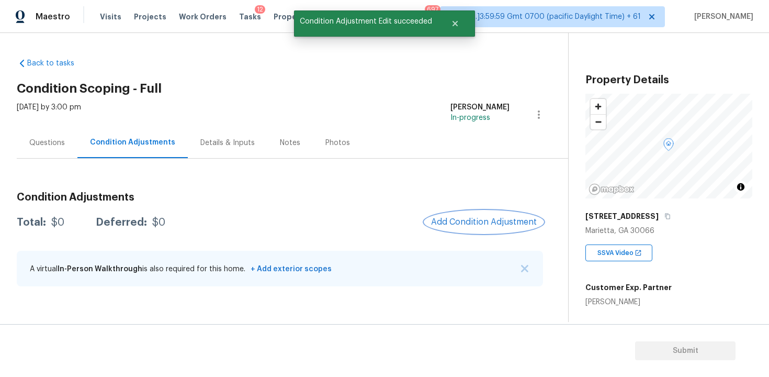
scroll to position [0, 0]
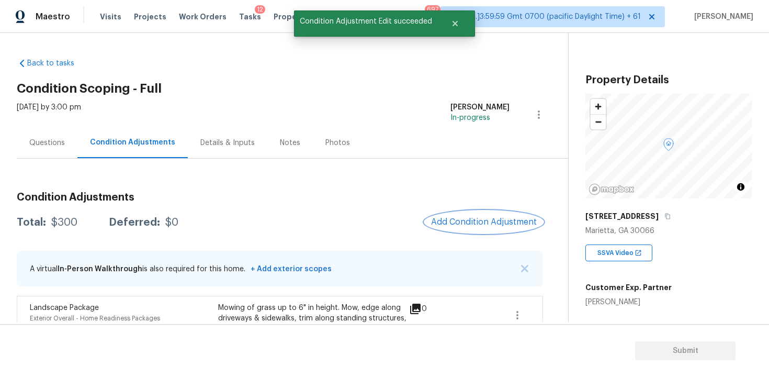
click at [481, 225] on span "Add Condition Adjustment" at bounding box center [484, 221] width 106 height 9
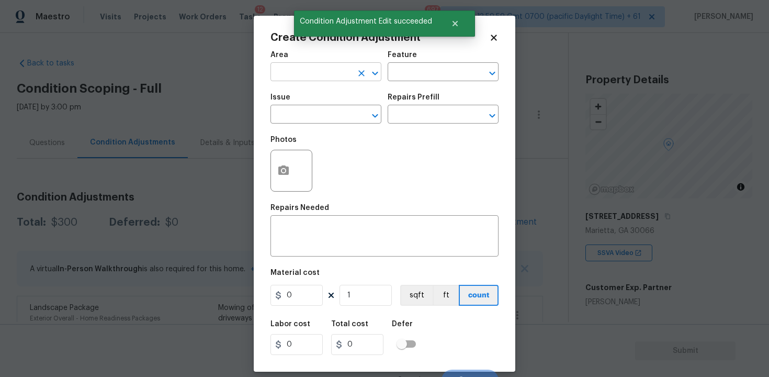
click at [351, 77] on input "text" at bounding box center [311, 73] width 82 height 16
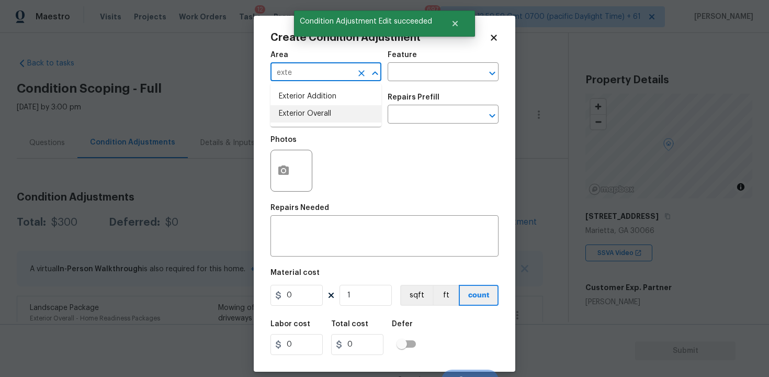
click at [318, 106] on li "Exterior Overall" at bounding box center [325, 113] width 111 height 17
type input "Exterior Overall"
click at [318, 106] on div "Issue" at bounding box center [325, 101] width 111 height 14
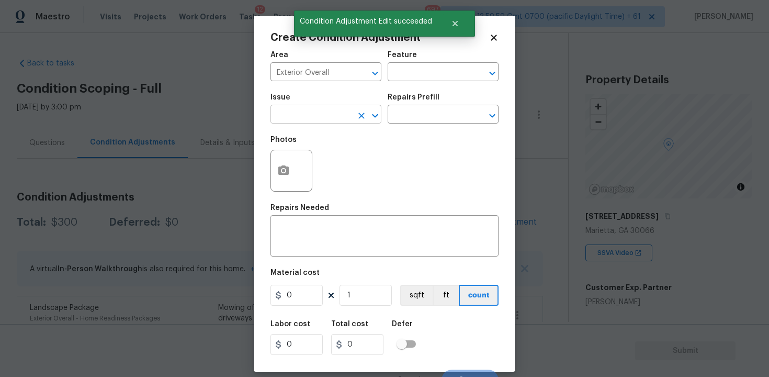
click at [318, 111] on input "text" at bounding box center [311, 115] width 82 height 16
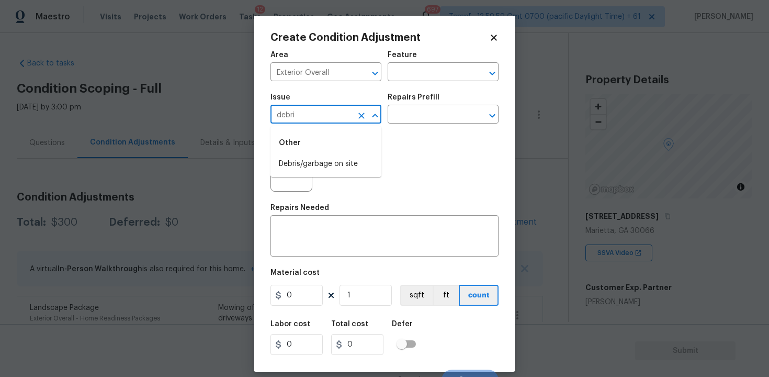
click at [317, 156] on li "Debris/garbage on site" at bounding box center [325, 163] width 111 height 17
type input "Debris/garbage on site"
click at [416, 107] on div "Repairs Prefill" at bounding box center [443, 101] width 111 height 14
click at [418, 116] on input "text" at bounding box center [429, 115] width 82 height 16
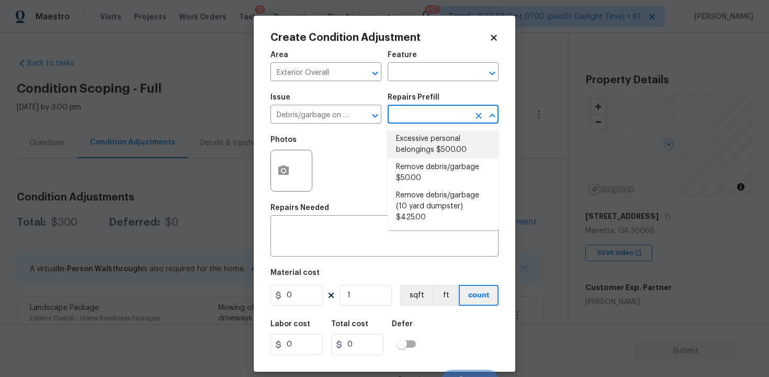
click at [422, 151] on li "Excessive personal belongings $500.00" at bounding box center [443, 144] width 111 height 28
type textarea "Contingency for excessive items to be removed - During assessment, the home con…"
type input "500"
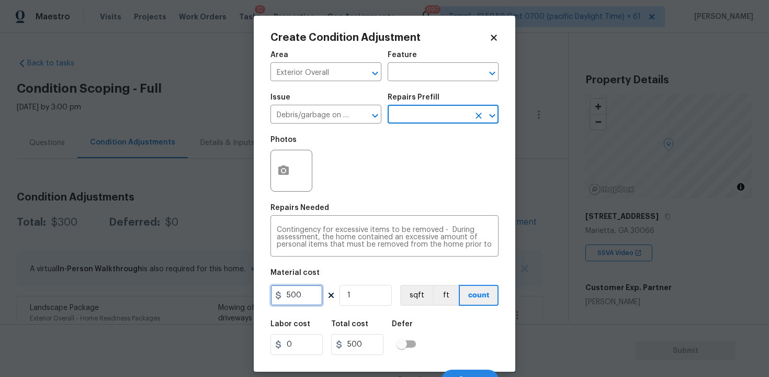
drag, startPoint x: 293, startPoint y: 305, endPoint x: 299, endPoint y: 305, distance: 5.8
click at [293, 305] on input "500" at bounding box center [296, 295] width 52 height 21
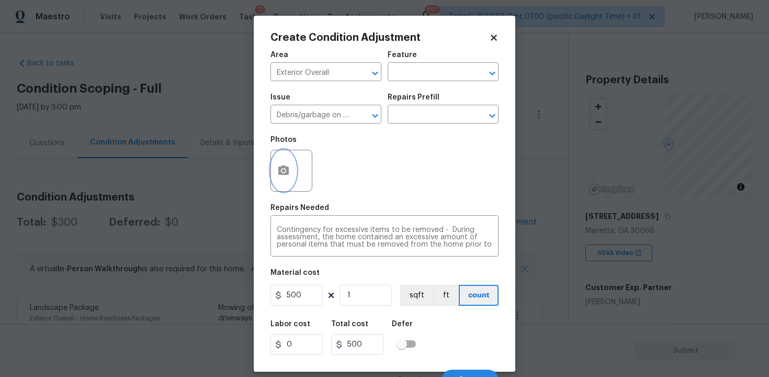
click at [285, 159] on button "button" at bounding box center [283, 170] width 25 height 41
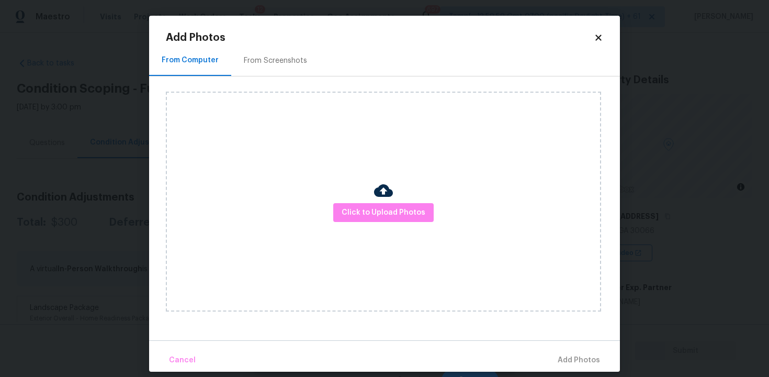
click at [385, 201] on div at bounding box center [383, 192] width 19 height 22
click at [384, 214] on span "Click to Upload Photos" at bounding box center [384, 212] width 84 height 13
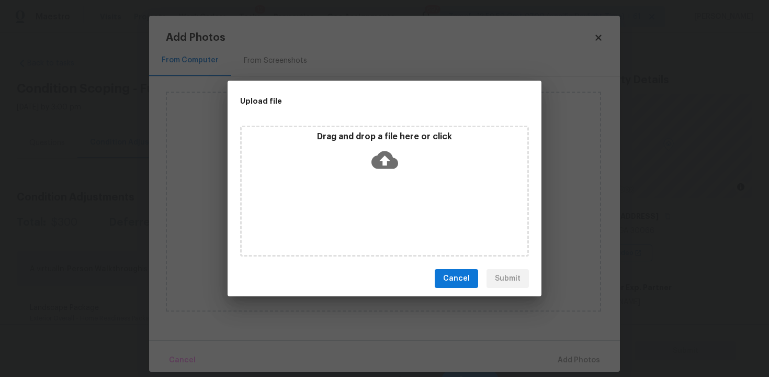
click at [382, 163] on icon at bounding box center [384, 159] width 27 height 27
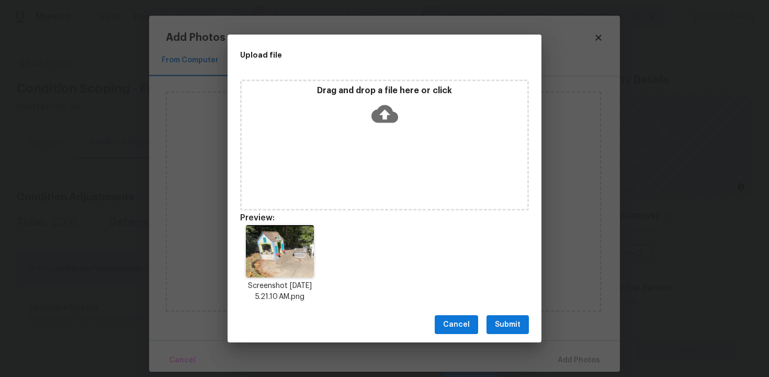
click at [495, 336] on div "Cancel Submit" at bounding box center [384, 324] width 314 height 36
click at [498, 326] on span "Submit" at bounding box center [508, 324] width 26 height 13
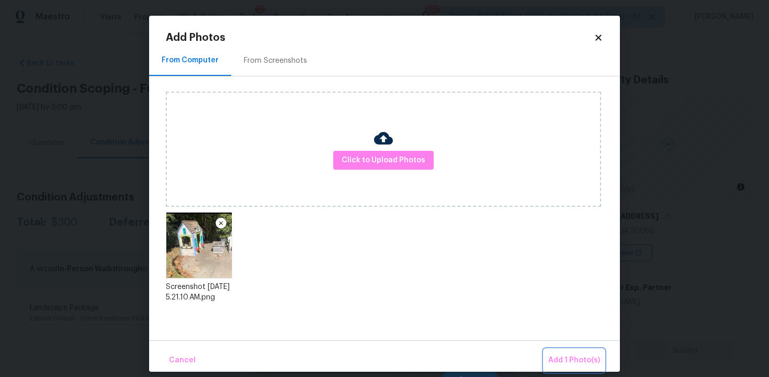
click at [558, 349] on button "Add 1 Photo(s)" at bounding box center [574, 360] width 60 height 22
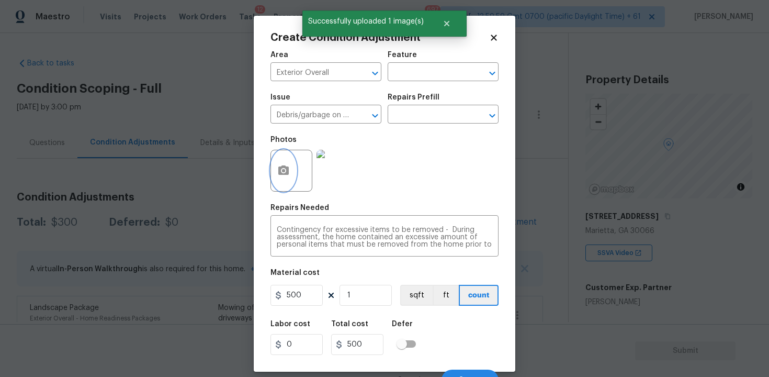
scroll to position [14, 0]
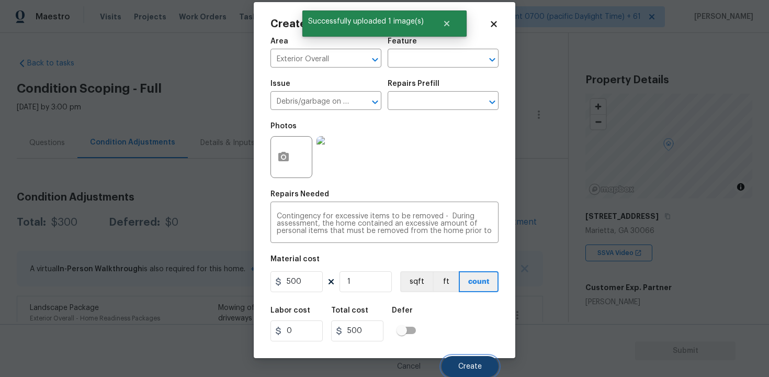
click at [475, 359] on button "Create" at bounding box center [469, 366] width 57 height 21
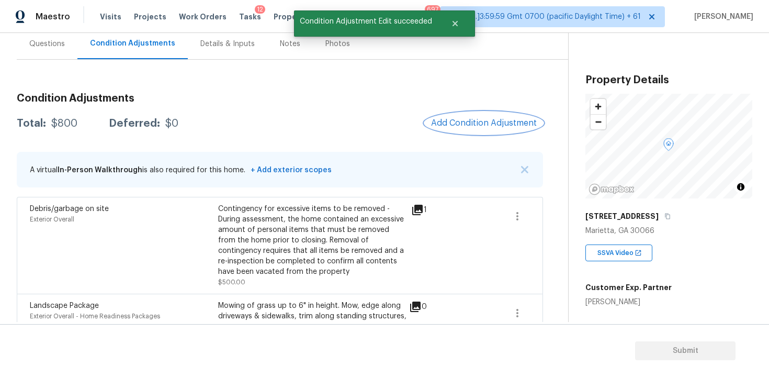
scroll to position [91, 0]
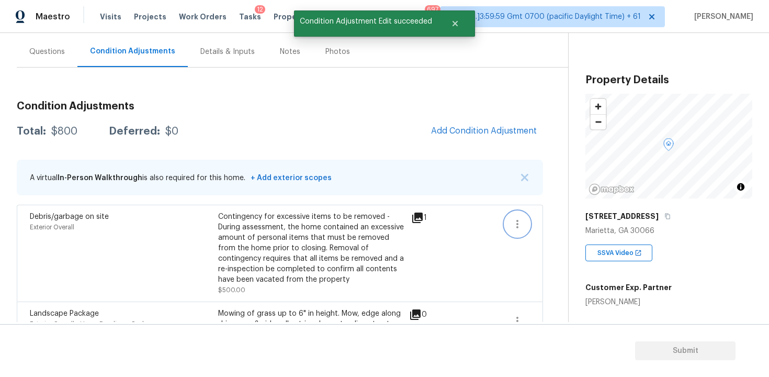
click at [527, 226] on button "button" at bounding box center [517, 223] width 25 height 25
click at [547, 222] on div "Edit" at bounding box center [577, 222] width 82 height 10
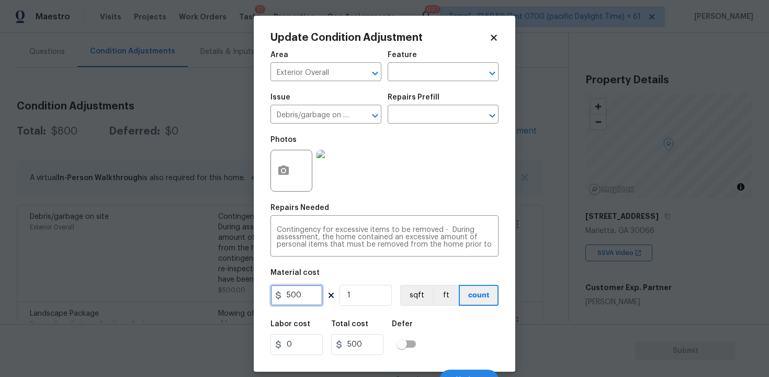
click at [318, 293] on input "500" at bounding box center [296, 295] width 52 height 21
type input "400"
click at [437, 314] on div "Labor cost 0 Total cost 500 Defer" at bounding box center [384, 337] width 228 height 47
type input "400"
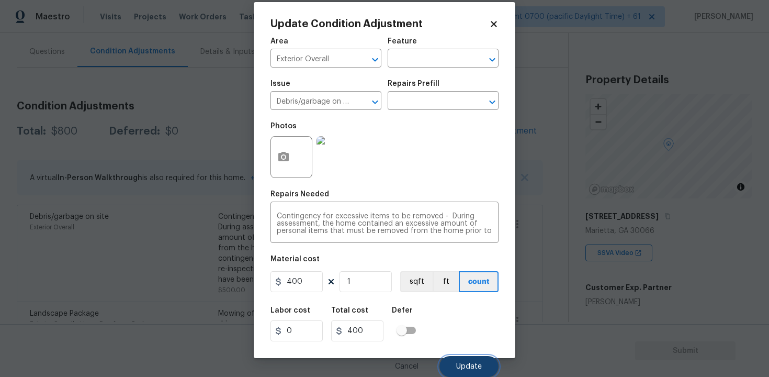
click at [462, 356] on button "Update" at bounding box center [468, 366] width 59 height 21
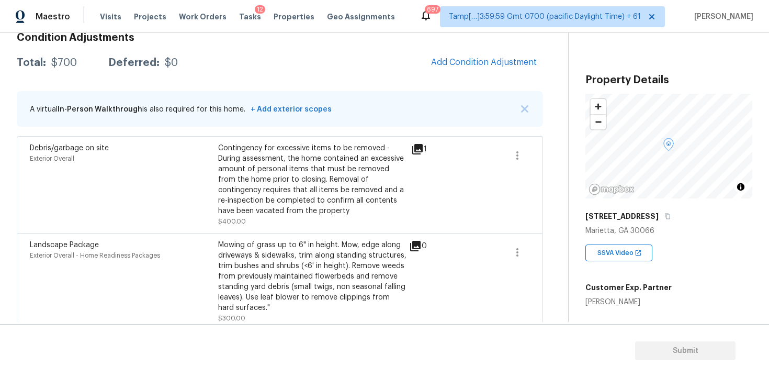
scroll to position [172, 0]
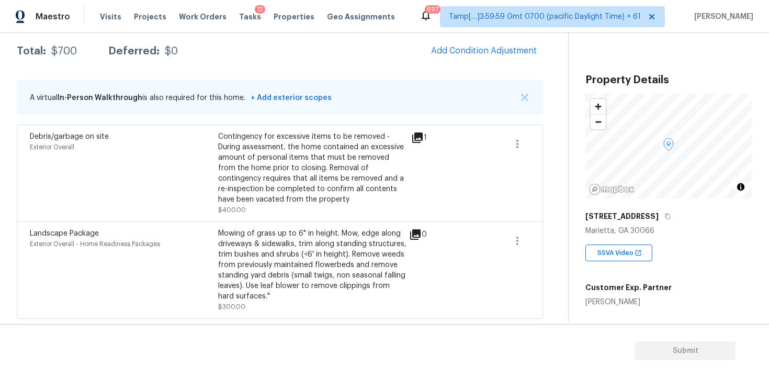
click at [324, 282] on div "Mowing of grass up to 6" in height. Mow, edge along driveways & sidewalks, trim…" at bounding box center [312, 264] width 188 height 73
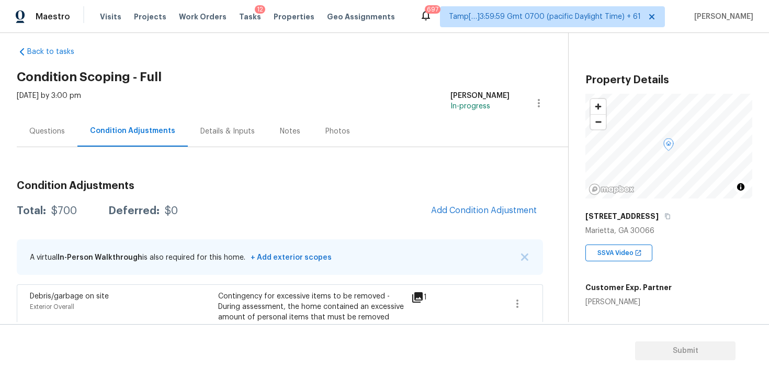
click at [51, 140] on div "Questions" at bounding box center [47, 131] width 61 height 31
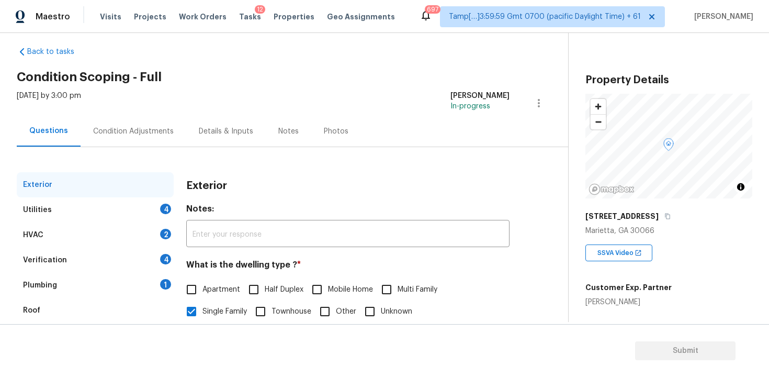
scroll to position [127, 0]
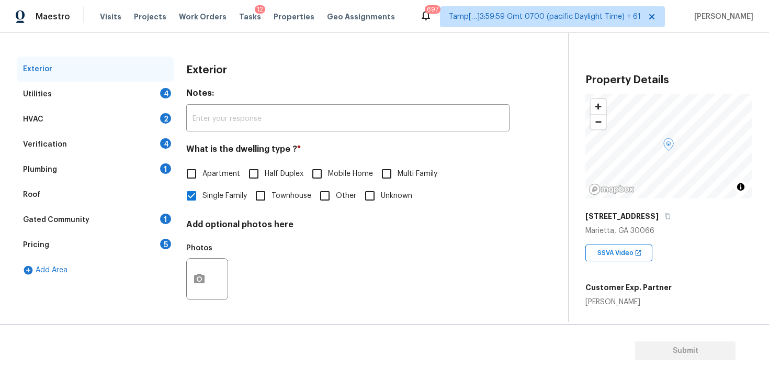
click at [107, 143] on div "Verification 4" at bounding box center [95, 144] width 157 height 25
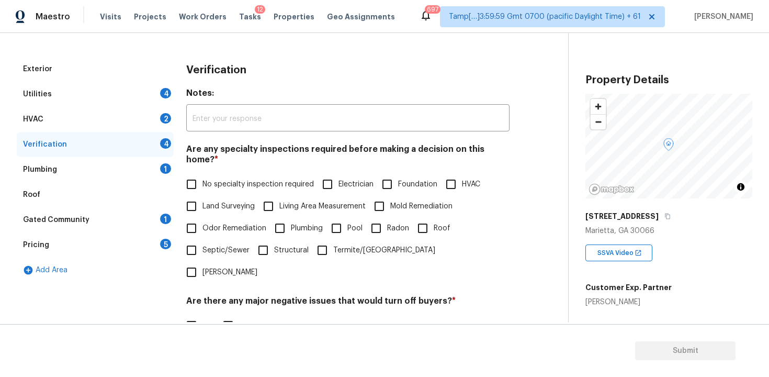
scroll to position [242, 0]
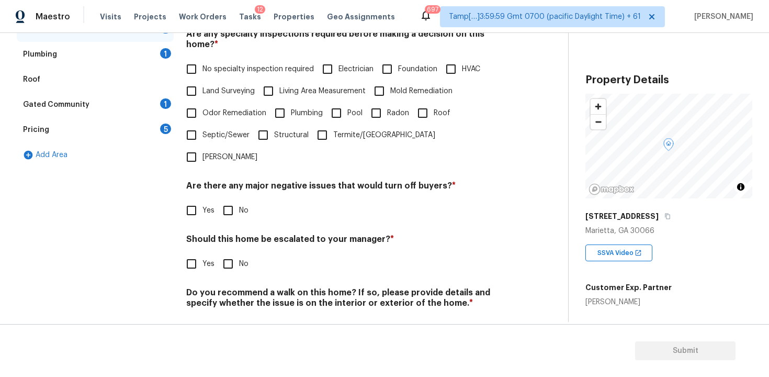
click at [192, 253] on input "Yes" at bounding box center [191, 264] width 22 height 22
checkbox input "true"
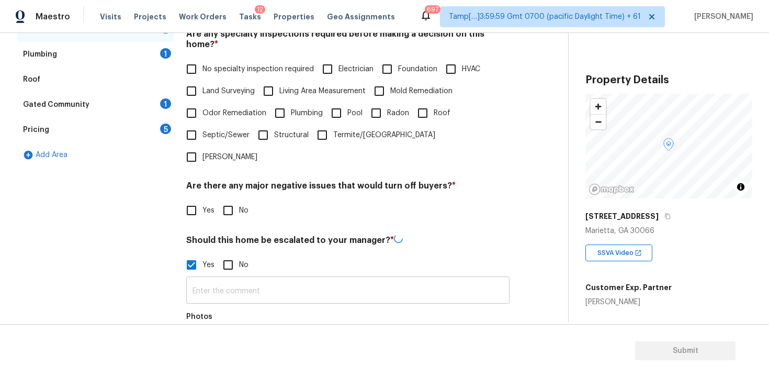
click at [233, 279] on input "text" at bounding box center [347, 291] width 323 height 25
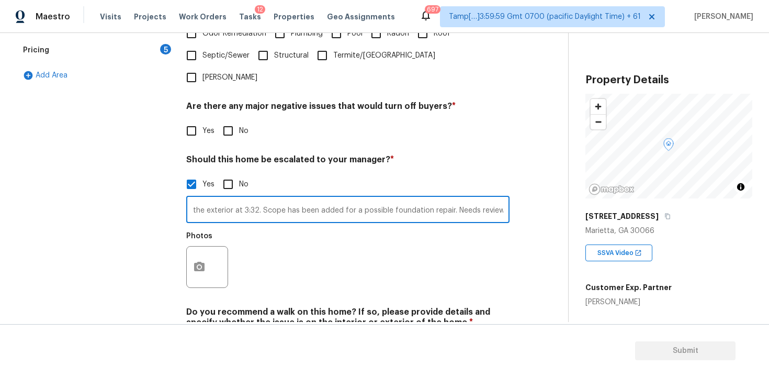
scroll to position [329, 0]
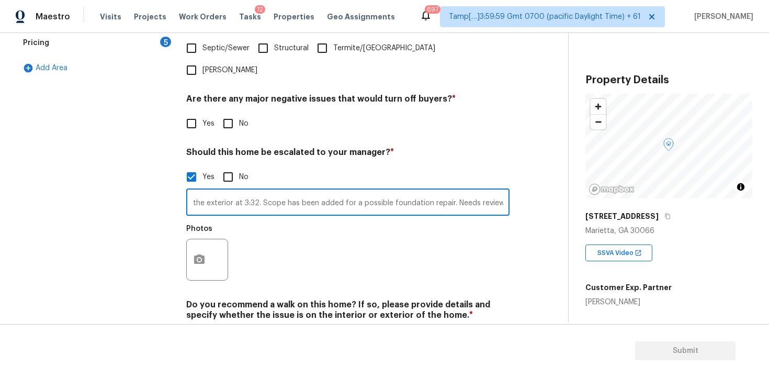
type input "Hairline crack on the exterior at 3:32. Scope has been added for a possible fou…"
click at [204, 239] on button "button" at bounding box center [199, 259] width 25 height 41
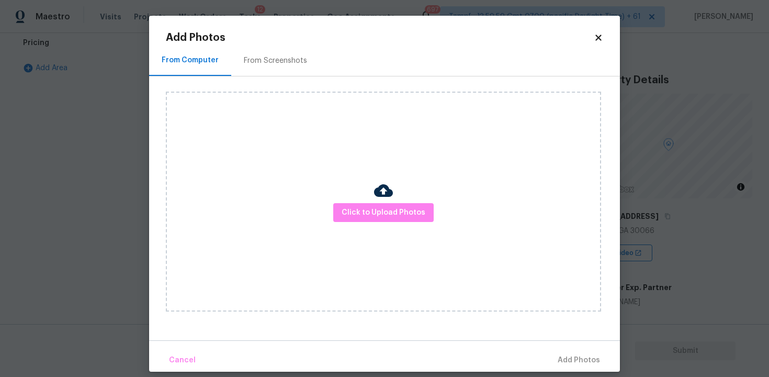
click at [377, 223] on div "Click to Upload Photos" at bounding box center [383, 202] width 435 height 220
click at [376, 201] on div at bounding box center [383, 192] width 19 height 22
click at [379, 217] on span "Click to Upload Photos" at bounding box center [384, 212] width 84 height 13
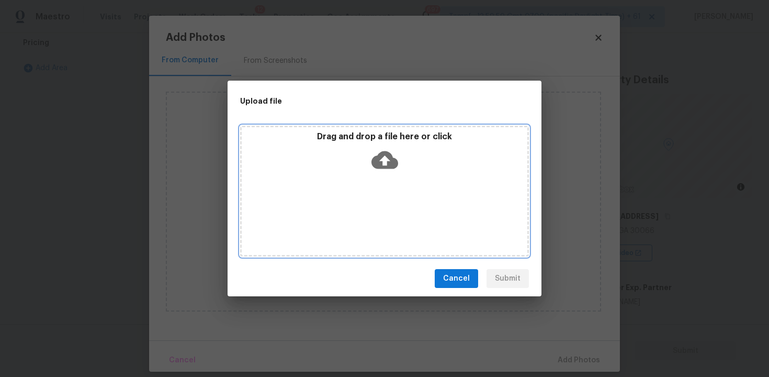
click at [377, 168] on icon at bounding box center [384, 159] width 27 height 27
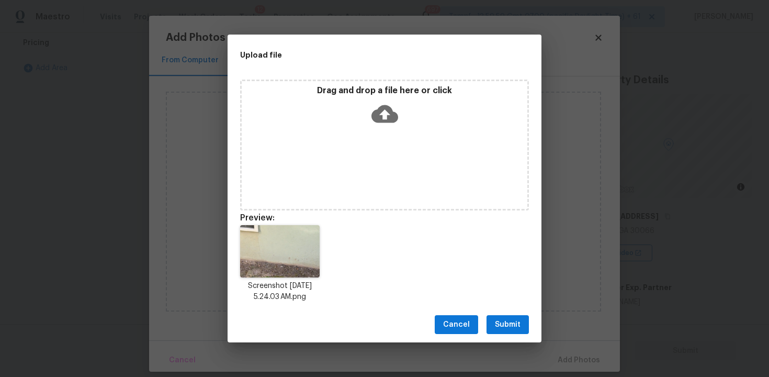
click at [518, 322] on span "Submit" at bounding box center [508, 324] width 26 height 13
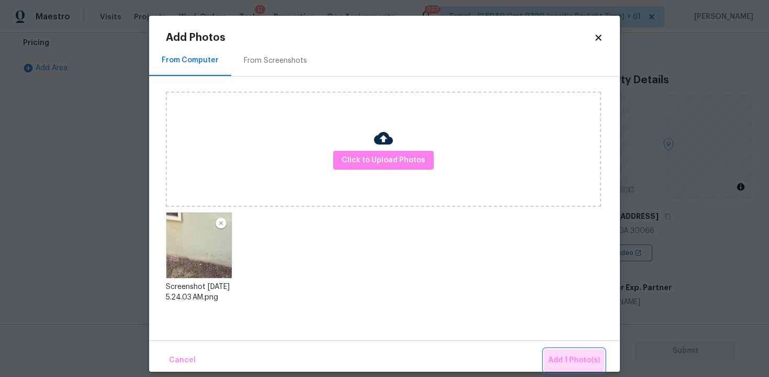
click at [557, 353] on button "Add 1 Photo(s)" at bounding box center [574, 360] width 60 height 22
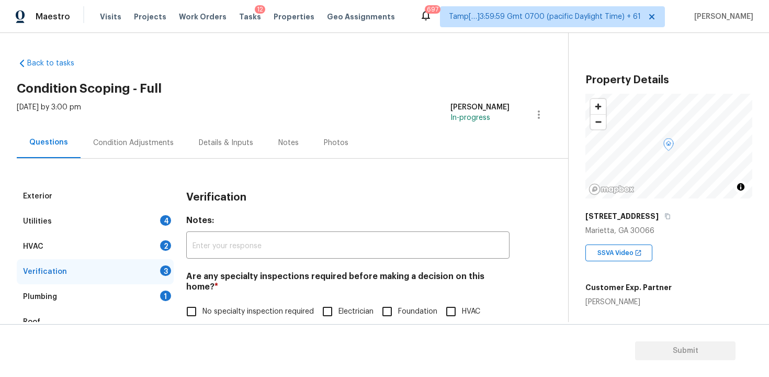
click at [172, 151] on div "Condition Adjustments" at bounding box center [134, 142] width 106 height 31
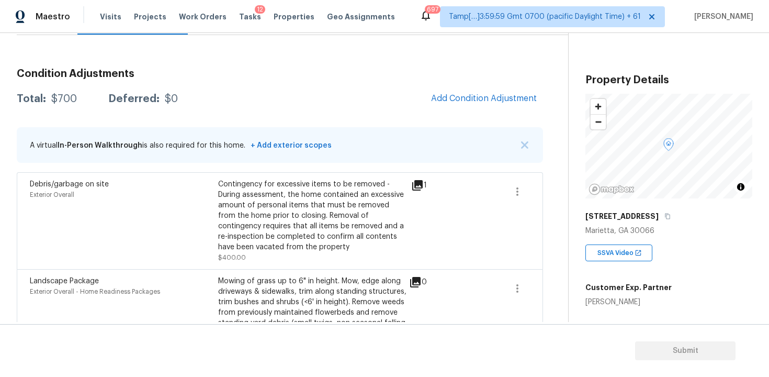
scroll to position [121, 0]
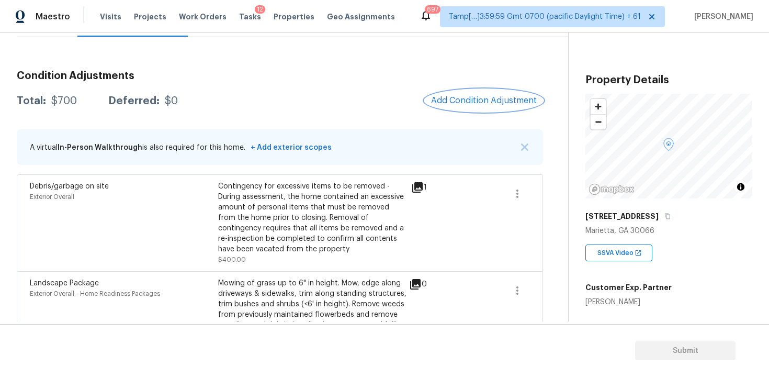
click at [465, 109] on button "Add Condition Adjustment" at bounding box center [484, 100] width 118 height 22
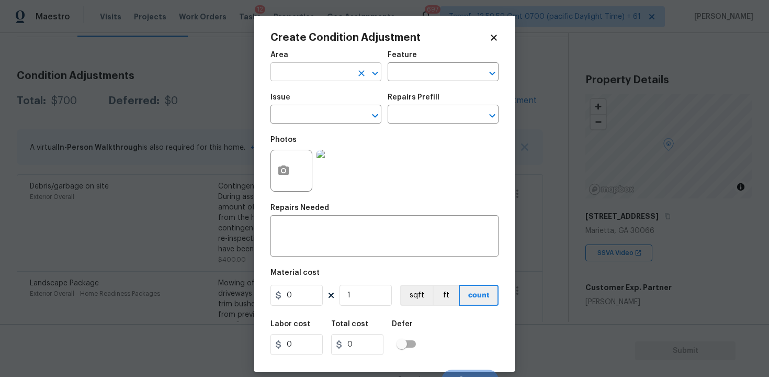
click at [335, 77] on input "text" at bounding box center [311, 73] width 82 height 16
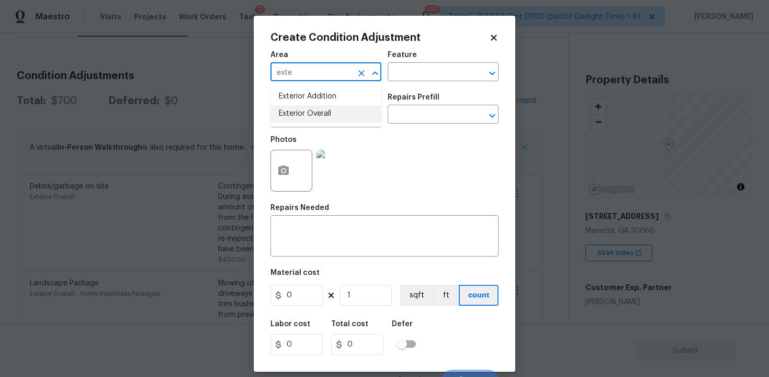
click at [325, 111] on li "Exterior Overall" at bounding box center [325, 113] width 111 height 17
type input "Exterior Overall"
click at [325, 111] on input "text" at bounding box center [311, 115] width 82 height 16
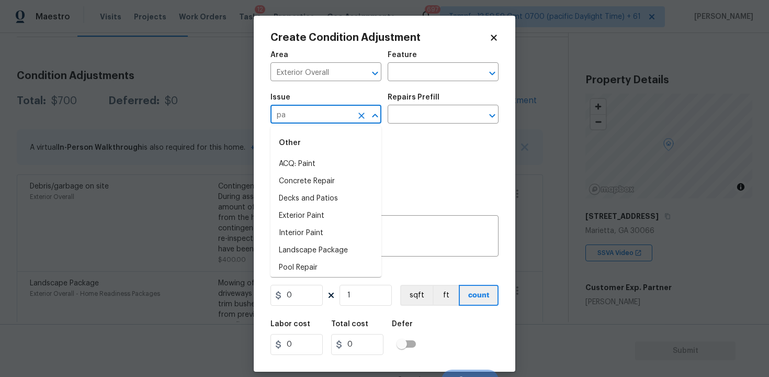
type input "p"
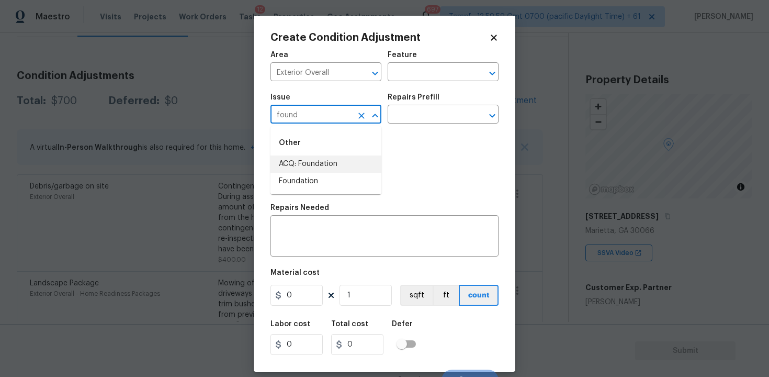
click at [327, 161] on li "ACQ: Foundation" at bounding box center [325, 163] width 111 height 17
type input "ACQ: Foundation"
click at [403, 108] on input "text" at bounding box center [429, 115] width 82 height 16
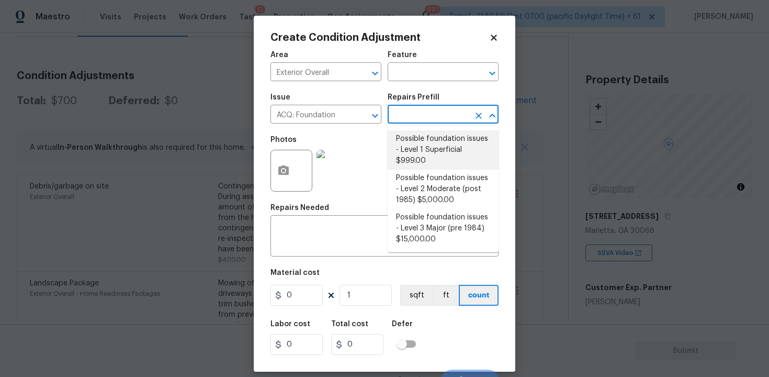
click at [413, 183] on li "Possible foundation issues - Level 2 Moderate (post 1985) $5,000.00" at bounding box center [443, 188] width 111 height 39
type input "Acquisition"
type textarea "Possible foundation issues - Level 2 Moderate: Disclaimer: This is NOT a techni…"
type input "5000"
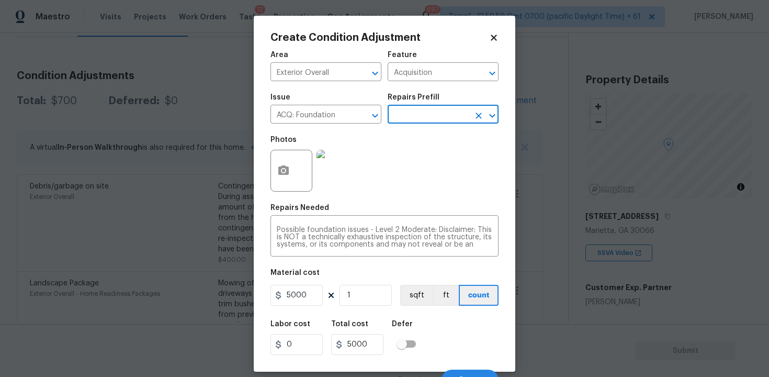
scroll to position [14, 0]
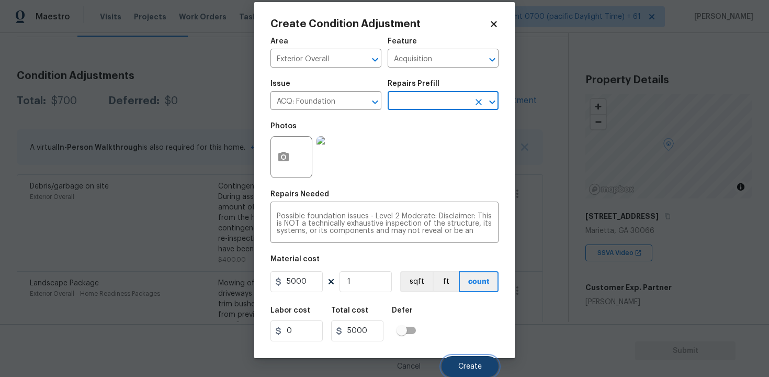
click at [446, 366] on button "Create" at bounding box center [469, 366] width 57 height 21
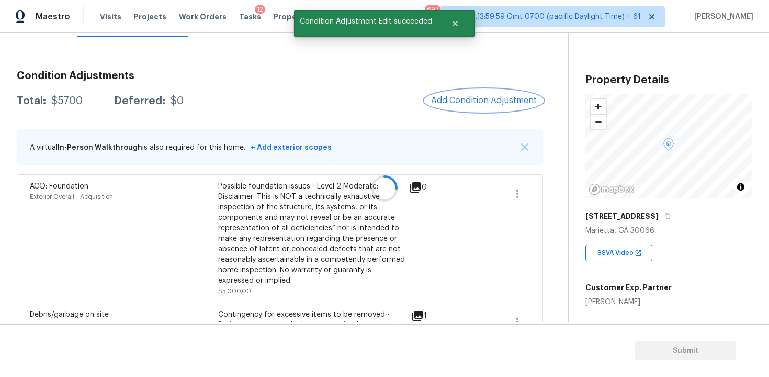
scroll to position [0, 0]
click at [484, 104] on div at bounding box center [384, 188] width 769 height 377
click at [451, 93] on button "Add Condition Adjustment" at bounding box center [484, 100] width 118 height 22
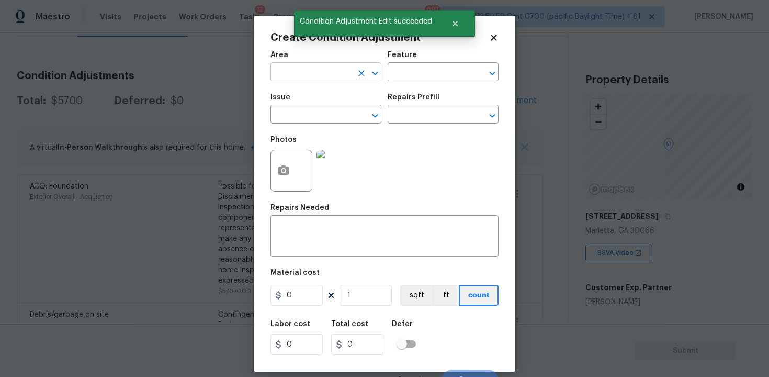
click at [323, 66] on input "text" at bounding box center [311, 73] width 82 height 16
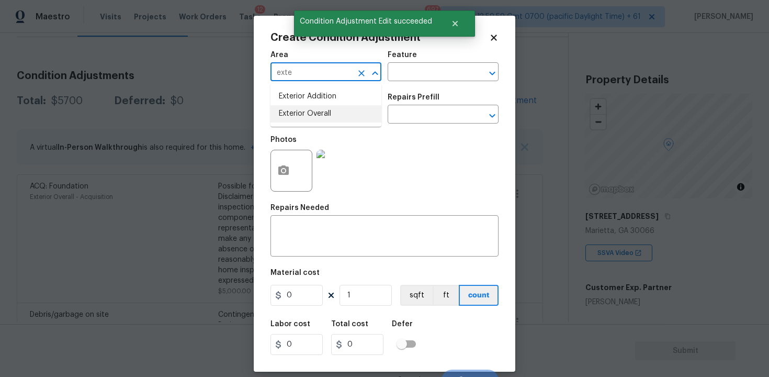
click at [311, 106] on li "Exterior Overall" at bounding box center [325, 113] width 111 height 17
type input "Exterior Overall"
click at [311, 106] on div "Issue" at bounding box center [325, 101] width 111 height 14
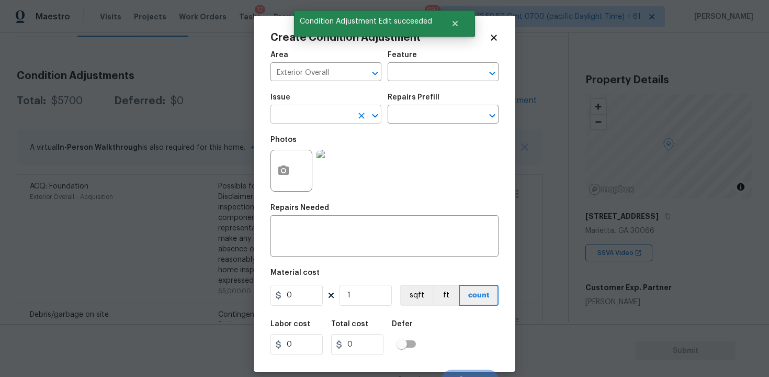
click at [311, 113] on input "text" at bounding box center [311, 115] width 82 height 16
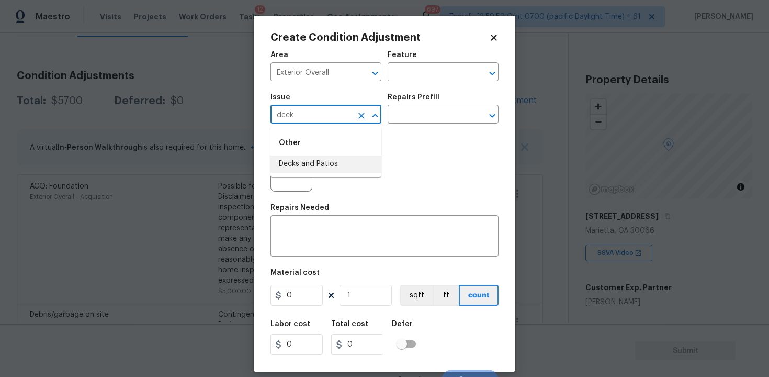
click at [306, 158] on li "Decks and Patios" at bounding box center [325, 163] width 111 height 17
type input "Decks and Patios"
click at [305, 243] on textarea at bounding box center [384, 237] width 215 height 22
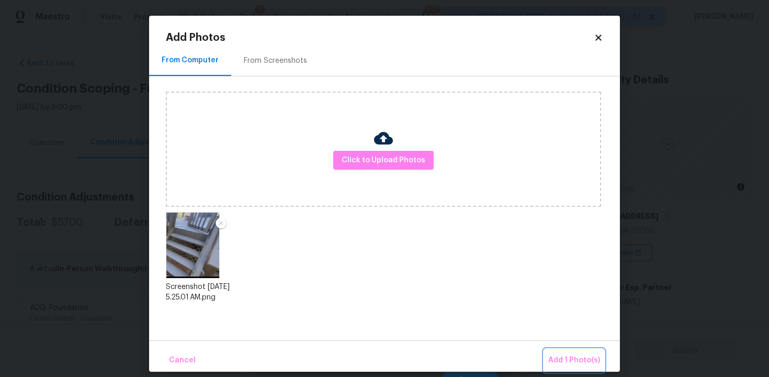
click at [567, 350] on button "Add 1 Photo(s)" at bounding box center [574, 360] width 60 height 22
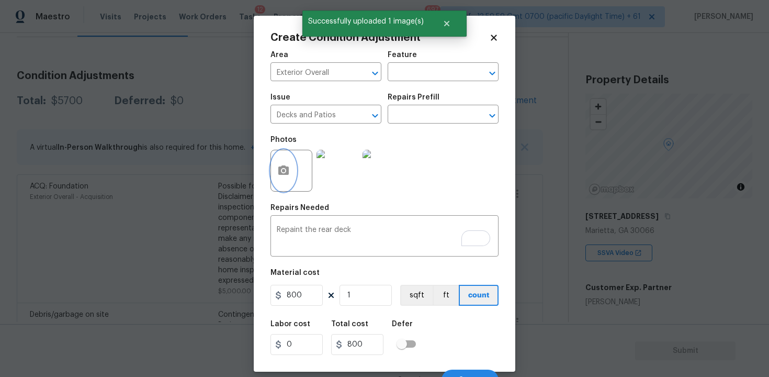
scroll to position [14, 0]
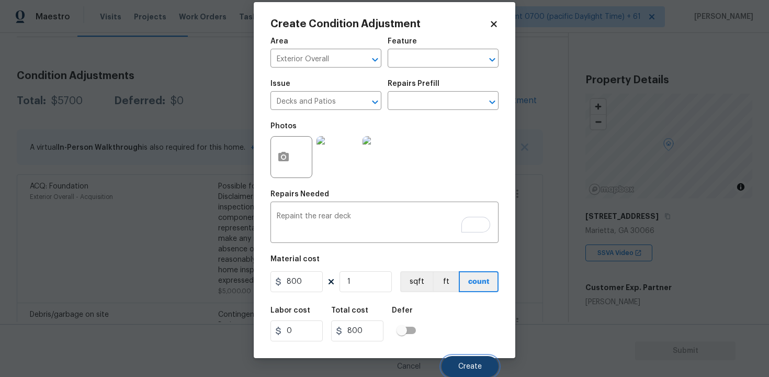
click at [467, 367] on span "Create" at bounding box center [470, 366] width 24 height 8
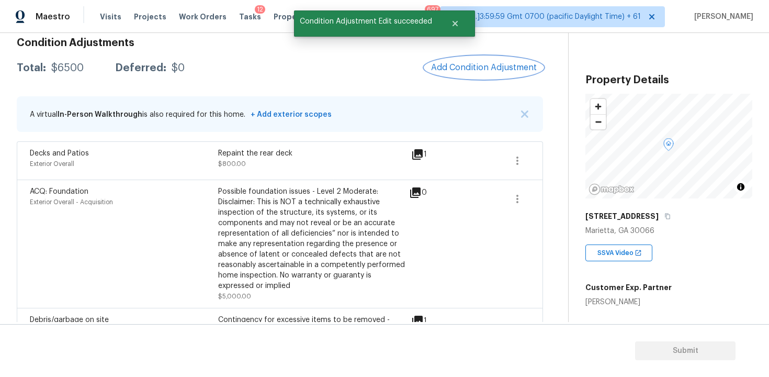
scroll to position [75, 0]
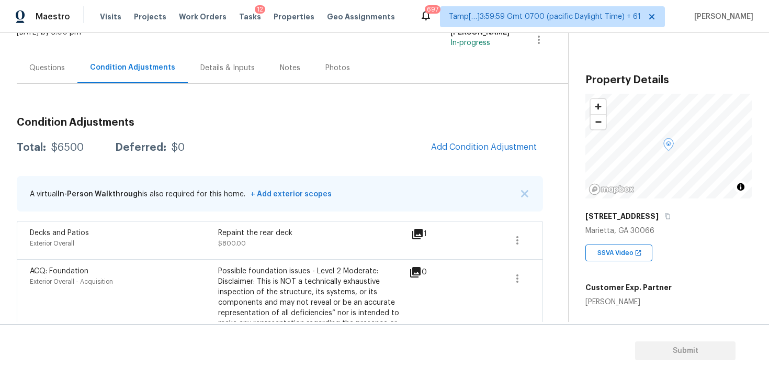
click at [358, 212] on div "Condition Adjustments Total: $6500 Deferred: $0 Add Condition Adjustment A virt…" at bounding box center [280, 345] width 526 height 472
click at [458, 147] on span "Add Condition Adjustment" at bounding box center [484, 146] width 106 height 9
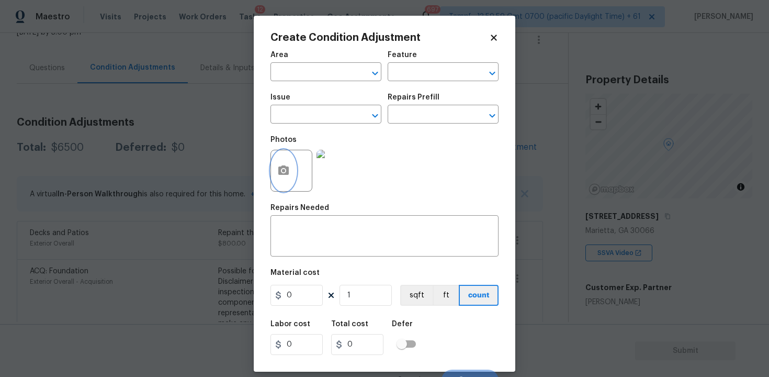
click at [276, 170] on button "button" at bounding box center [283, 170] width 25 height 41
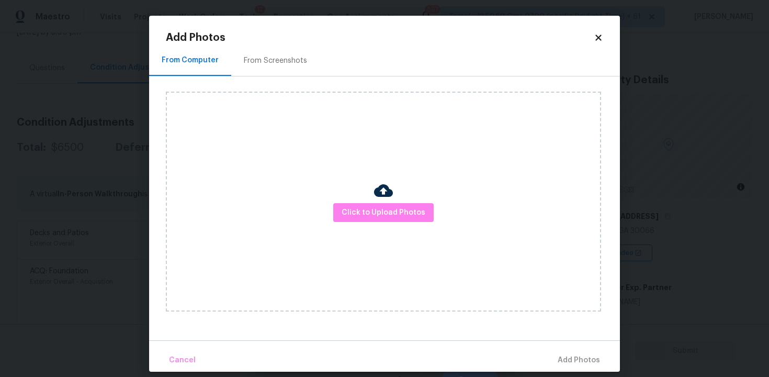
click at [380, 197] on img at bounding box center [383, 190] width 19 height 19
click at [388, 211] on span "Click to Upload Photos" at bounding box center [384, 212] width 84 height 13
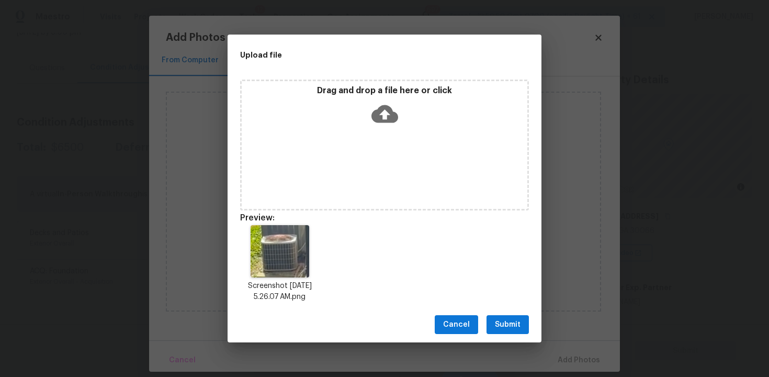
click at [503, 322] on span "Submit" at bounding box center [508, 324] width 26 height 13
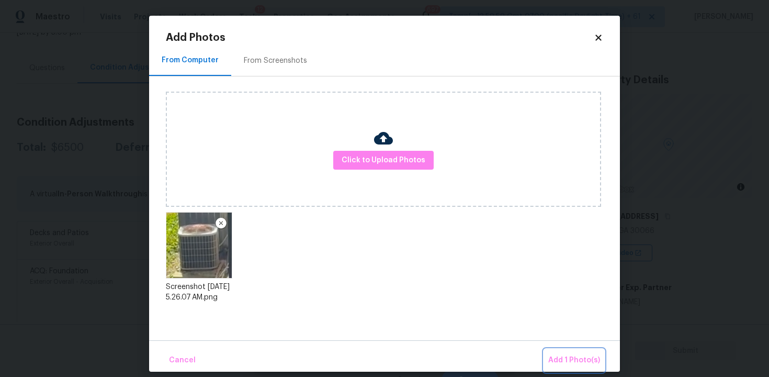
click at [576, 351] on button "Add 1 Photo(s)" at bounding box center [574, 360] width 60 height 22
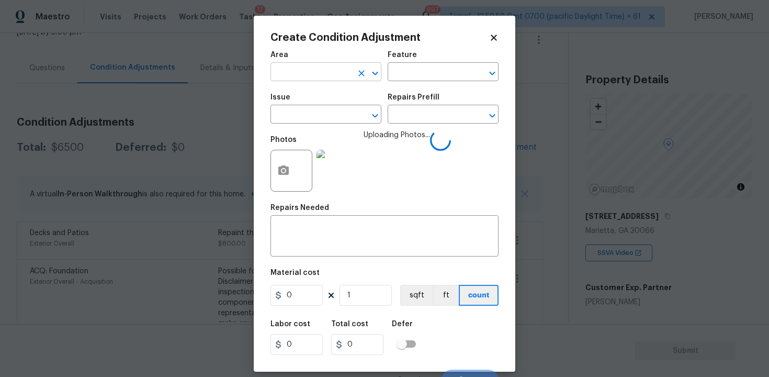
click at [320, 73] on input "text" at bounding box center [311, 73] width 82 height 16
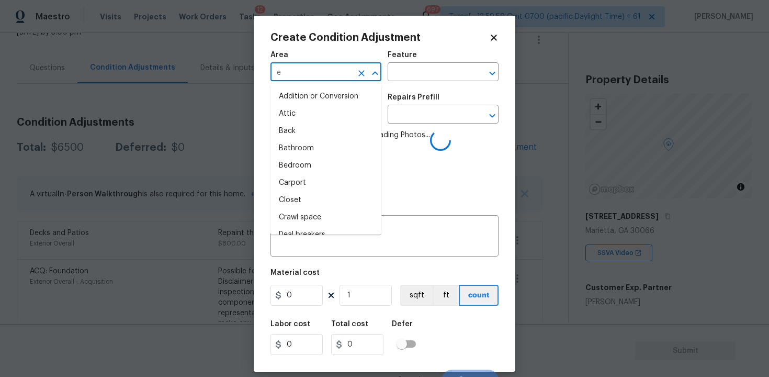
type input "ex"
type input "te"
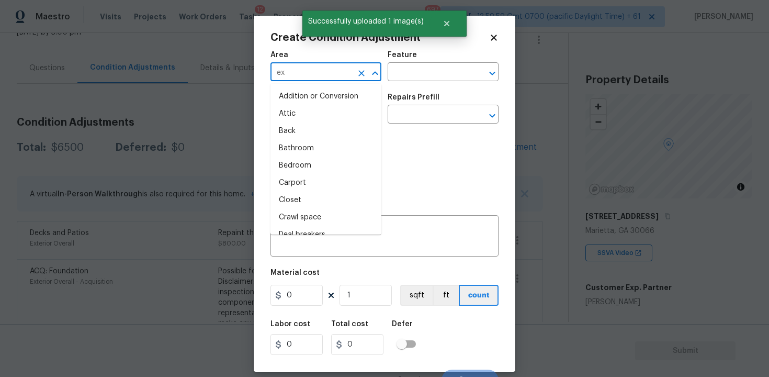
type input "ext"
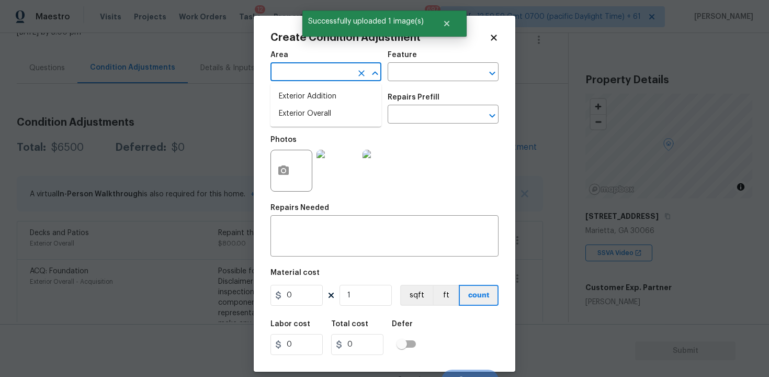
type input "e"
click at [301, 107] on li "Exterior Overall" at bounding box center [325, 113] width 111 height 17
type input "Exterior Overall"
click at [301, 107] on input "text" at bounding box center [311, 115] width 82 height 16
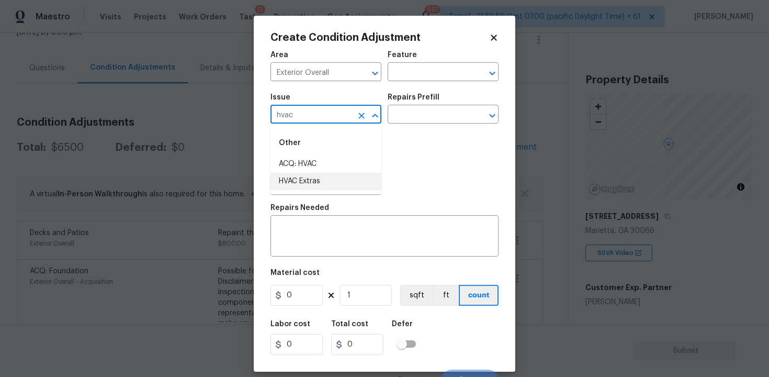
click at [317, 178] on li "HVAC Extras" at bounding box center [325, 181] width 111 height 17
type input "HVAC Extras"
click at [428, 117] on input "text" at bounding box center [429, 115] width 82 height 16
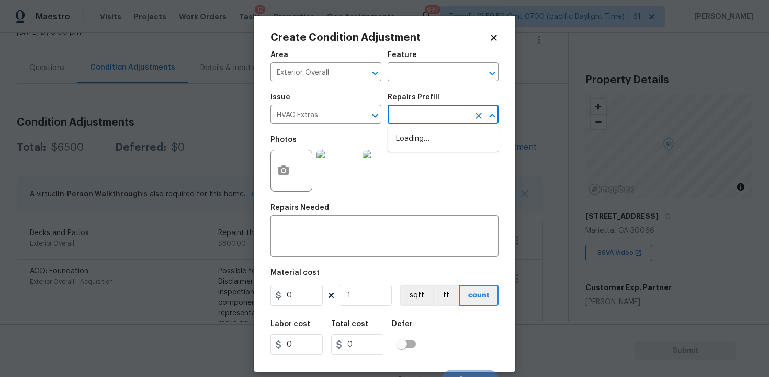
type input "r"
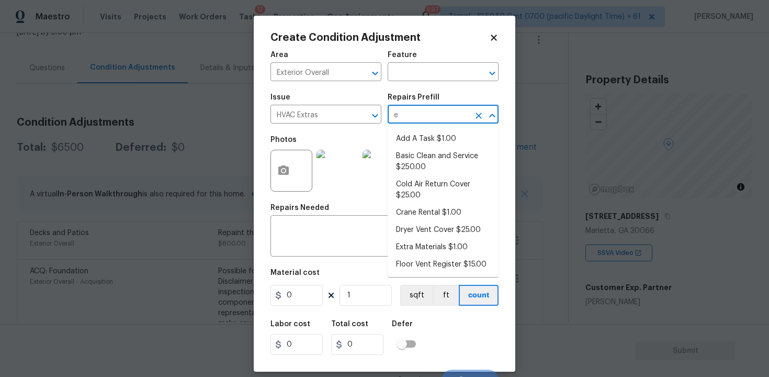
type input "ep"
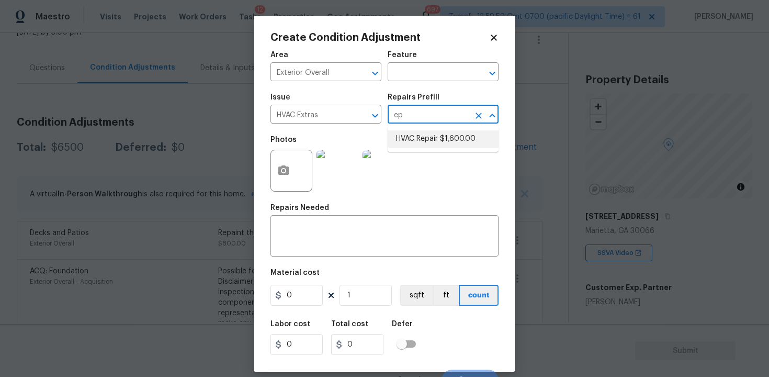
click at [434, 150] on ul "HVAC Repair $1,600.00" at bounding box center [443, 139] width 111 height 26
click at [429, 143] on li "HVAC Repair $1,600.00" at bounding box center [443, 138] width 111 height 17
type input "HVAC"
type textarea "HVAC Repair"
type input "1600"
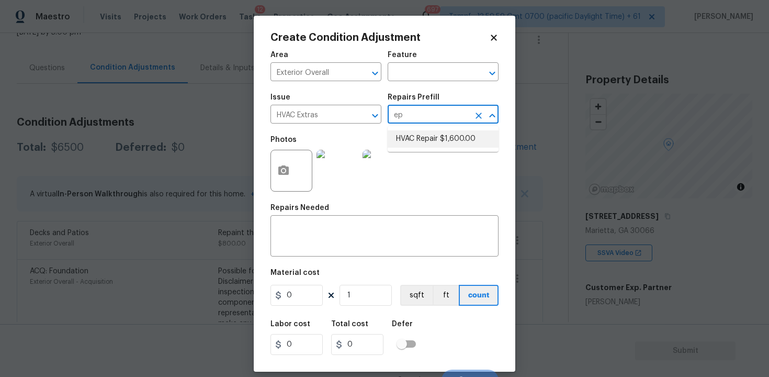
type input "1600"
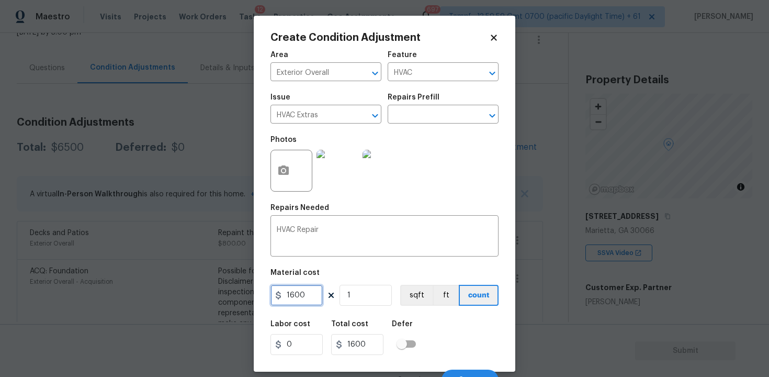
click at [315, 298] on input "1600" at bounding box center [296, 295] width 52 height 21
type input "1000"
click at [485, 334] on div "Labor cost 0 Total cost 1000 Defer" at bounding box center [384, 337] width 228 height 47
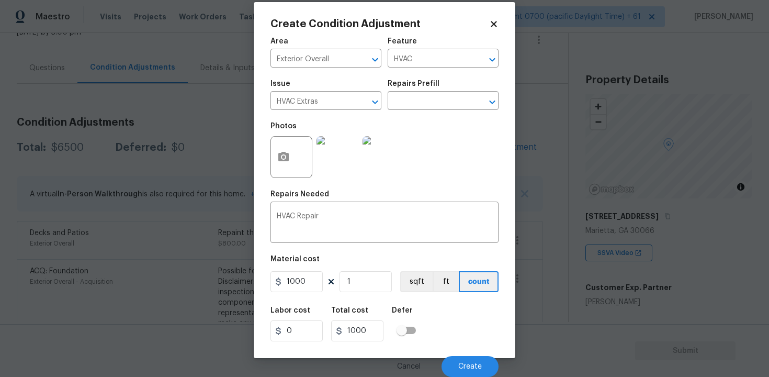
click at [483, 352] on div "Cancel Create" at bounding box center [384, 361] width 228 height 29
click at [479, 361] on button "Create" at bounding box center [469, 366] width 57 height 21
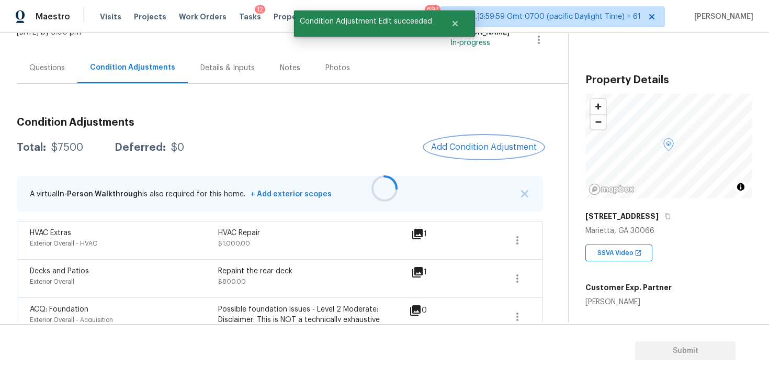
scroll to position [0, 0]
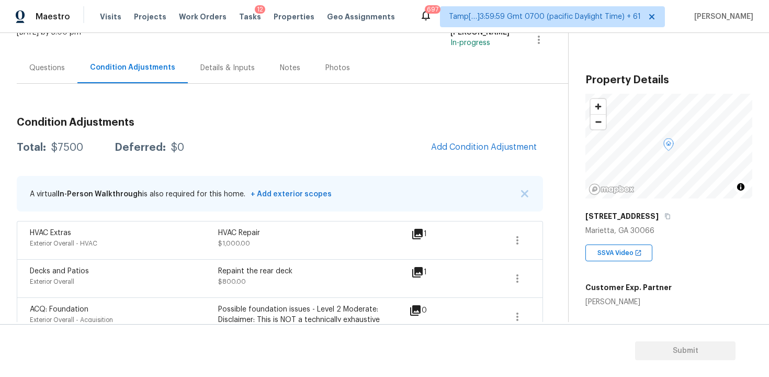
click at [476, 157] on span "Add Condition Adjustment" at bounding box center [484, 147] width 118 height 23
click at [467, 153] on button "Add Condition Adjustment" at bounding box center [484, 147] width 118 height 22
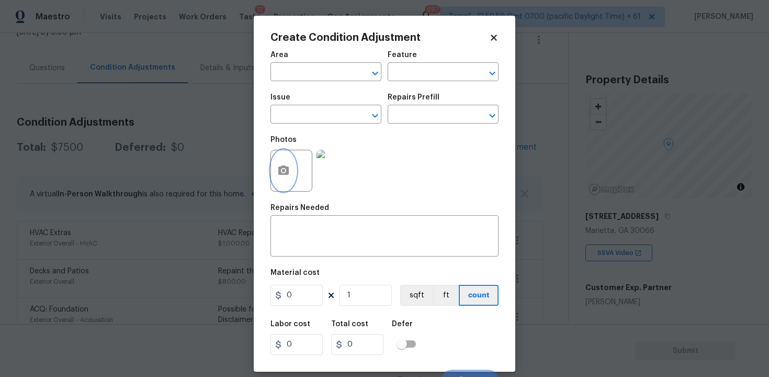
click at [284, 163] on button "button" at bounding box center [283, 170] width 25 height 41
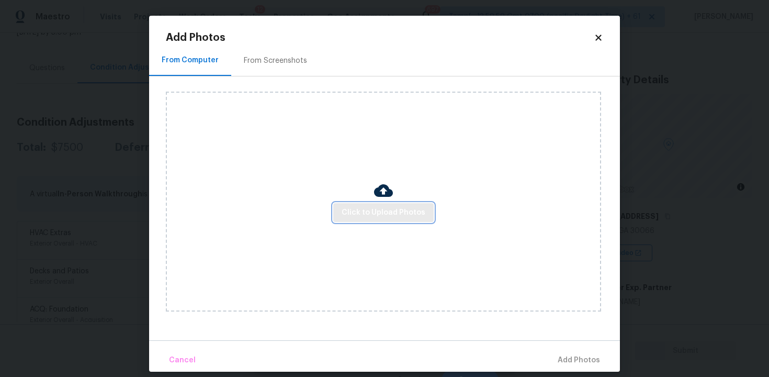
click at [393, 205] on button "Click to Upload Photos" at bounding box center [383, 212] width 100 height 19
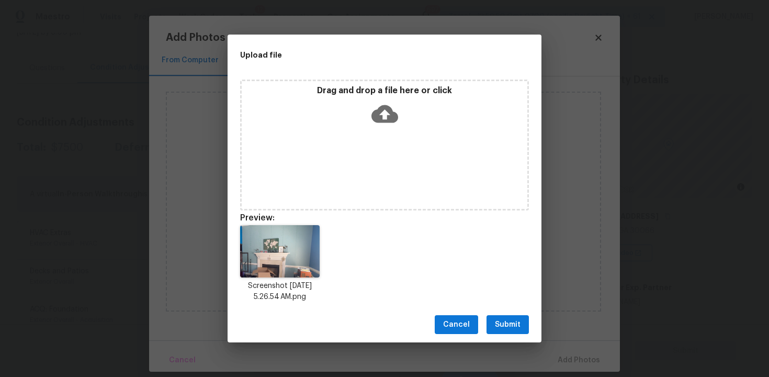
click at [502, 315] on button "Submit" at bounding box center [507, 324] width 42 height 19
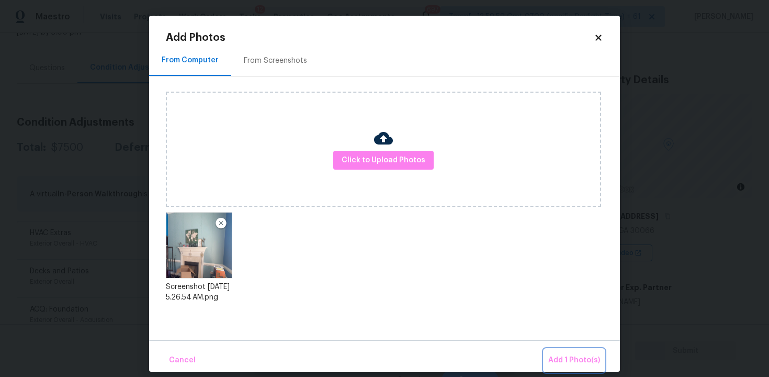
click at [568, 352] on button "Add 1 Photo(s)" at bounding box center [574, 360] width 60 height 22
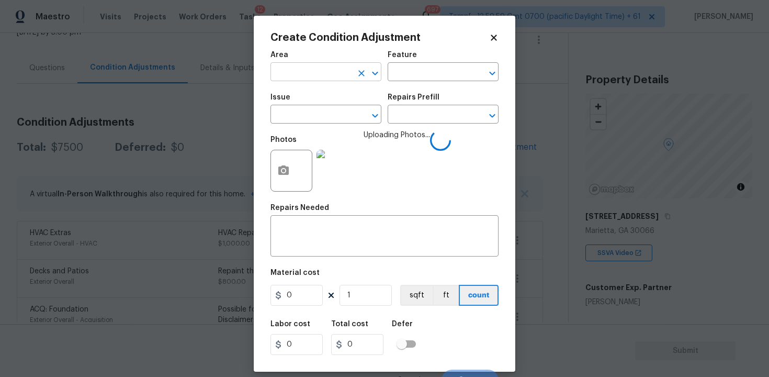
click at [331, 78] on input "text" at bounding box center [311, 73] width 82 height 16
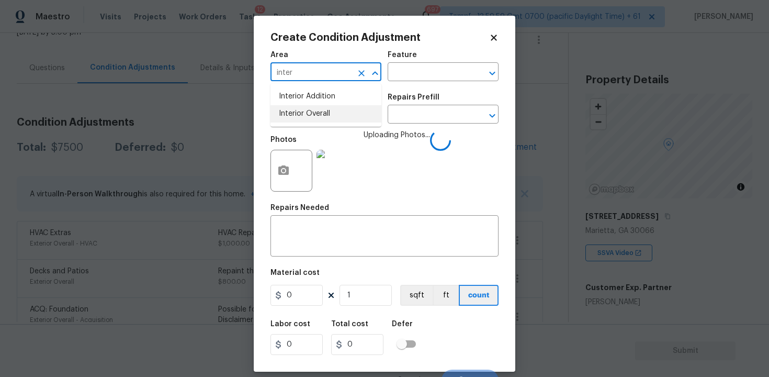
click at [323, 119] on li "Interior Overall" at bounding box center [325, 113] width 111 height 17
type input "Interior Overall"
click at [323, 119] on input "text" at bounding box center [311, 115] width 82 height 16
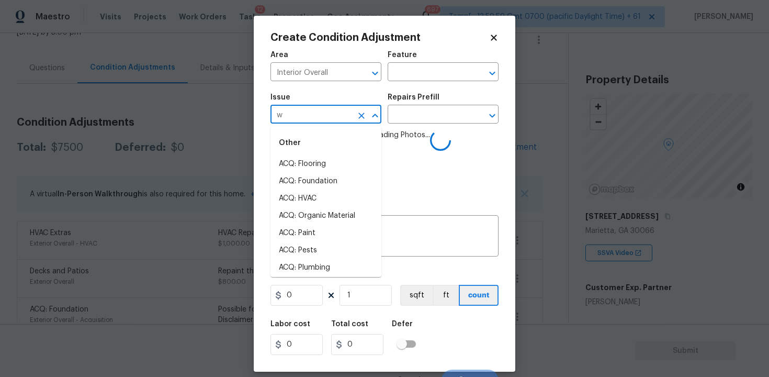
type input "wa"
type input "ll"
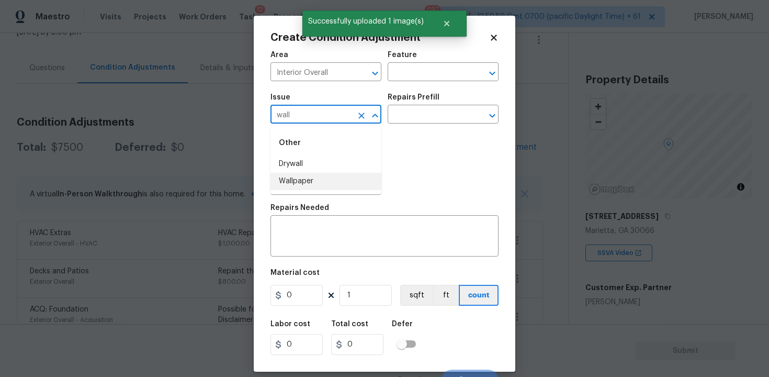
click at [322, 178] on li "Wallpaper" at bounding box center [325, 181] width 111 height 17
type input "Wallpaper"
click at [421, 126] on div "Issue Wallpaper ​ Repairs Prefill ​" at bounding box center [384, 108] width 228 height 42
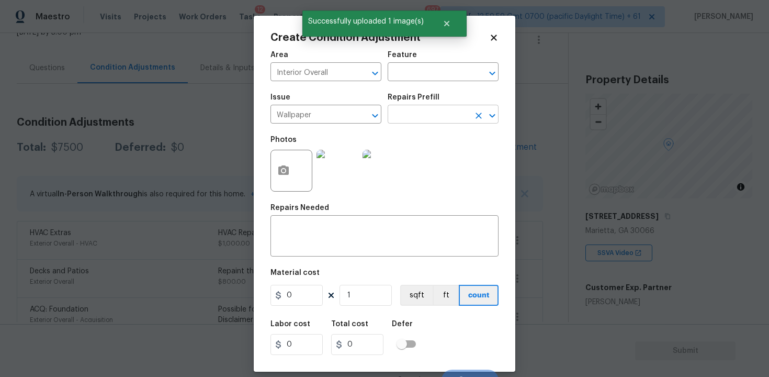
click at [421, 119] on input "text" at bounding box center [429, 115] width 82 height 16
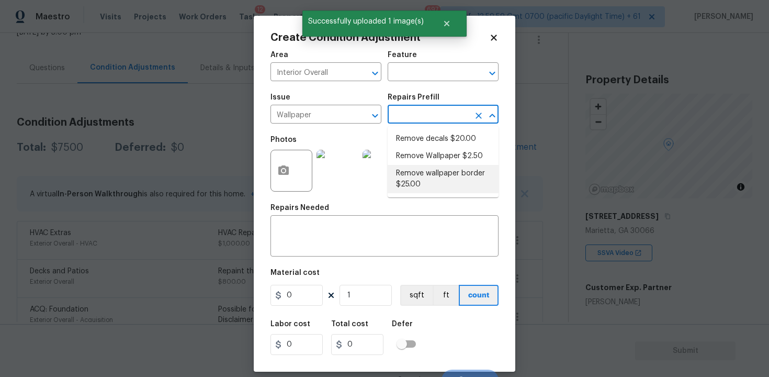
click at [433, 167] on li "Remove wallpaper border $25.00" at bounding box center [443, 179] width 111 height 28
type input "Walls and Ceiling"
type textarea "Remove wallpaper border in rooms/areas identified by HPM, texture to match, and…"
type input "25"
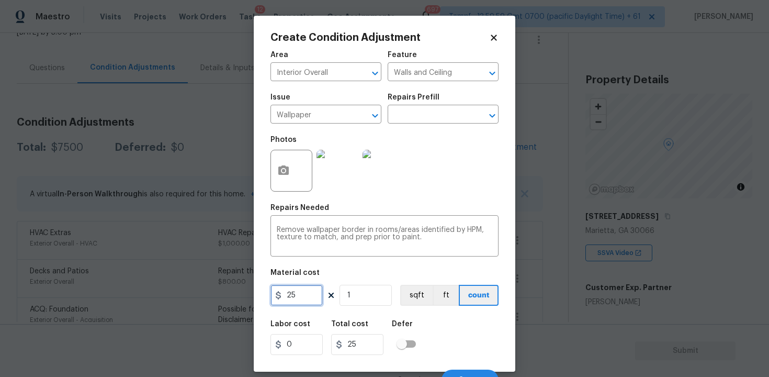
click at [301, 294] on input "25" at bounding box center [296, 295] width 52 height 21
type input "100"
click at [411, 310] on div "Area Interior Overall ​ Feature Walls and Ceiling ​ Issue Wallpaper ​ Repairs P…" at bounding box center [384, 217] width 228 height 345
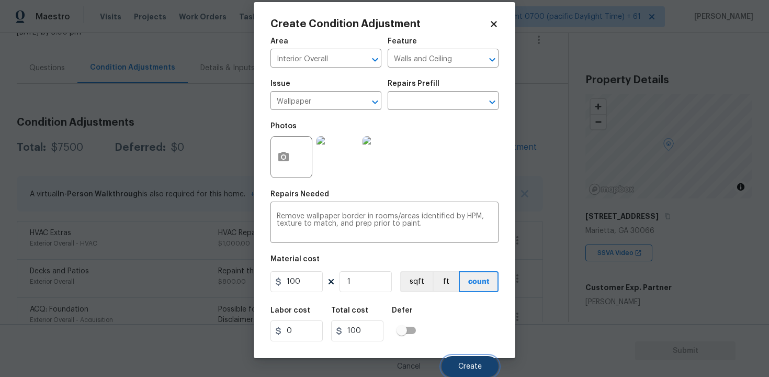
click at [460, 366] on span "Create" at bounding box center [470, 366] width 24 height 8
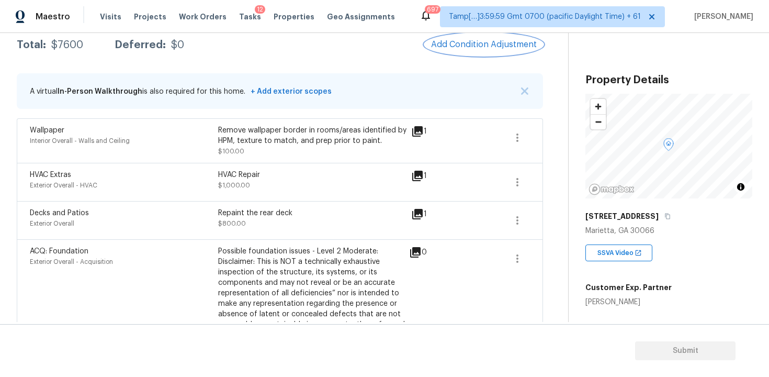
scroll to position [191, 0]
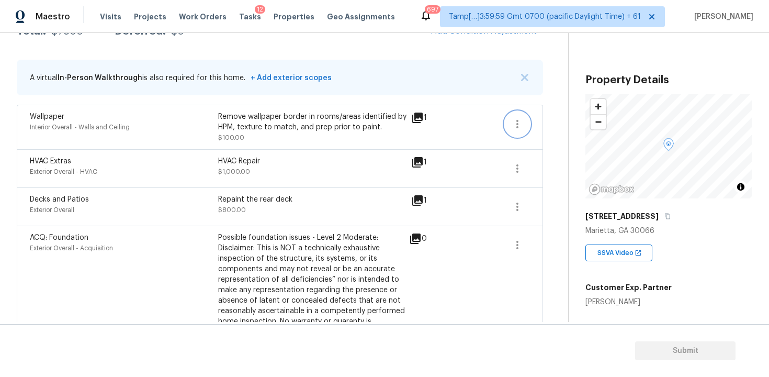
click at [520, 120] on icon "button" at bounding box center [517, 124] width 13 height 13
click at [549, 132] on div "Back to tasks Condition Scoping - Full Wed, Oct 15 2025 by 3:00 pm Vigneshwaran…" at bounding box center [292, 205] width 551 height 692
click at [517, 124] on icon "button" at bounding box center [517, 124] width 13 height 13
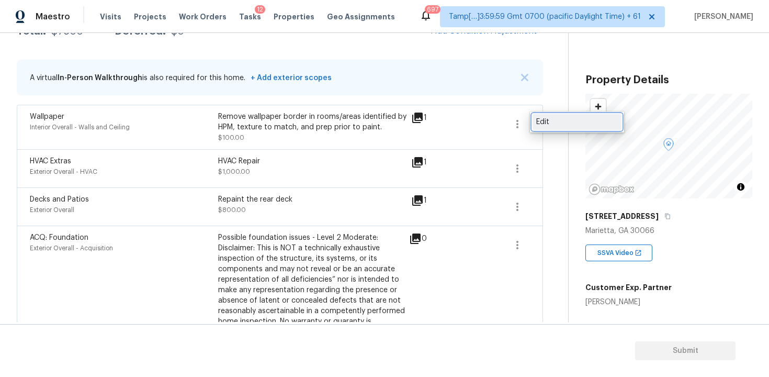
click at [554, 123] on div "Edit" at bounding box center [577, 122] width 82 height 10
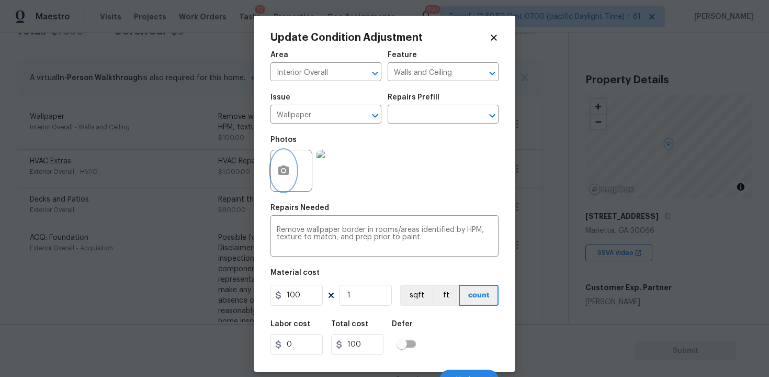
click at [293, 172] on button "button" at bounding box center [283, 170] width 25 height 41
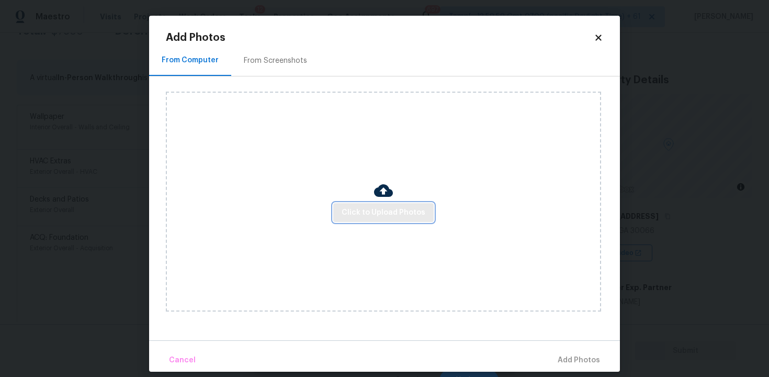
click at [402, 210] on span "Click to Upload Photos" at bounding box center [384, 212] width 84 height 13
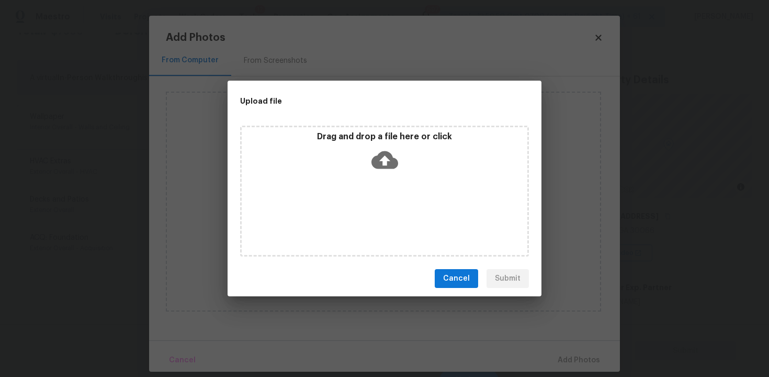
click at [362, 148] on div "Drag and drop a file here or click" at bounding box center [385, 153] width 286 height 45
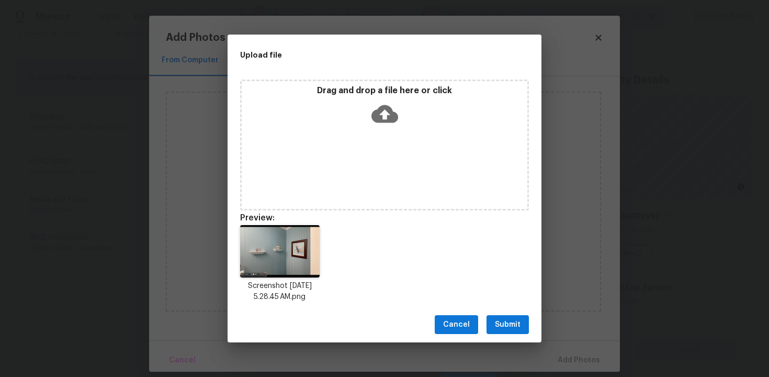
click at [504, 325] on span "Submit" at bounding box center [508, 324] width 26 height 13
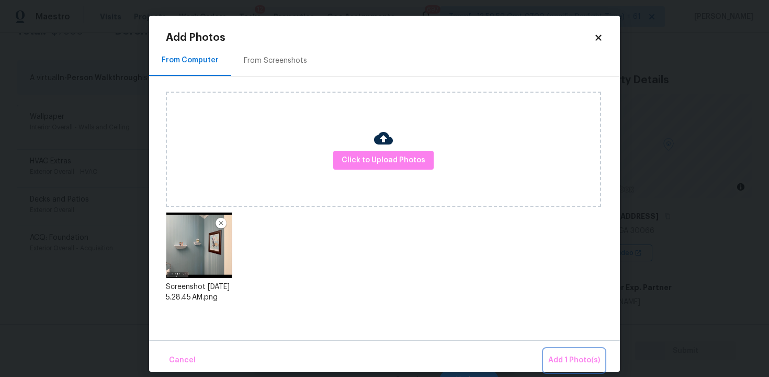
click at [568, 350] on button "Add 1 Photo(s)" at bounding box center [574, 360] width 60 height 22
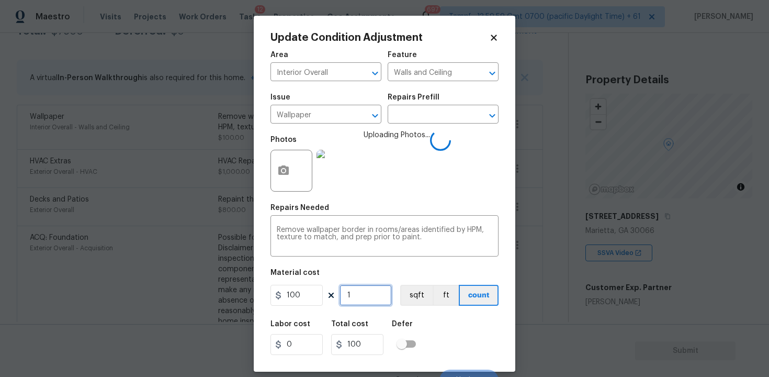
click at [380, 298] on input "1" at bounding box center [365, 295] width 52 height 21
type input "0"
click at [297, 297] on input "100" at bounding box center [296, 295] width 52 height 21
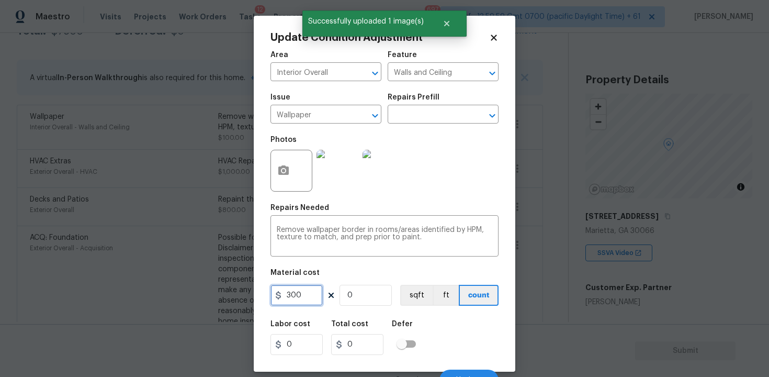
type input "300"
click at [354, 299] on input "0" at bounding box center [365, 295] width 52 height 21
type input "1"
type input "300"
type input "1"
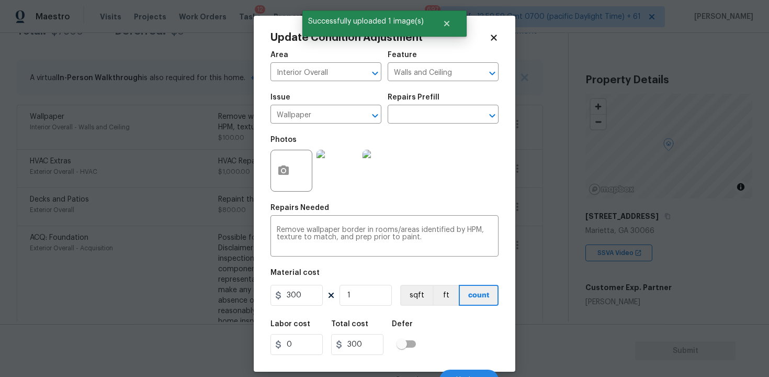
click at [408, 327] on h5 "Defer" at bounding box center [402, 323] width 21 height 7
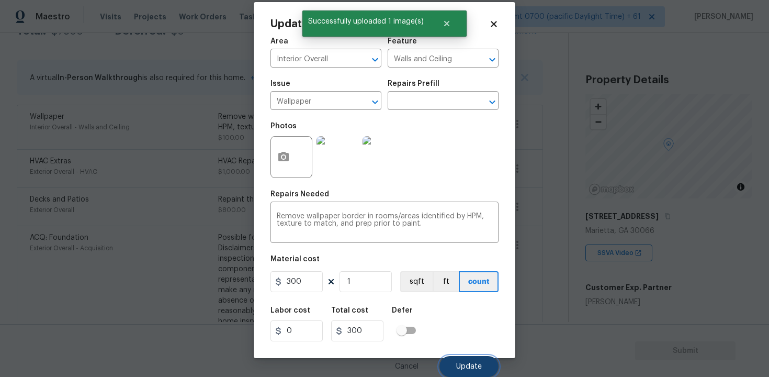
click at [467, 358] on button "Update" at bounding box center [468, 366] width 59 height 21
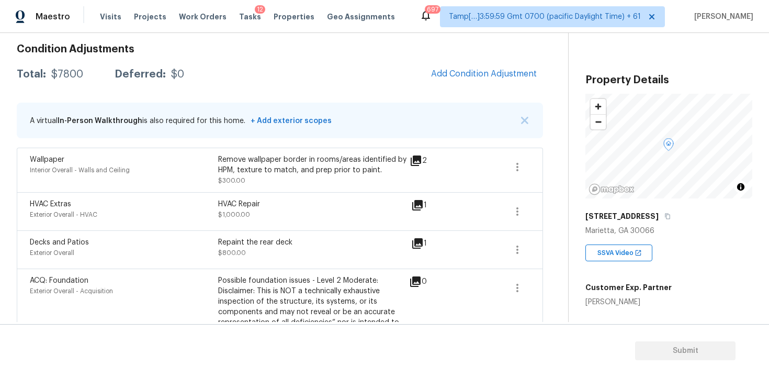
scroll to position [141, 0]
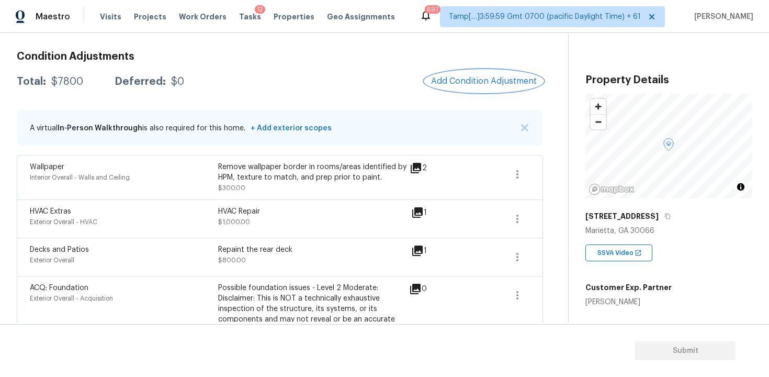
click at [469, 72] on button "Add Condition Adjustment" at bounding box center [484, 81] width 118 height 22
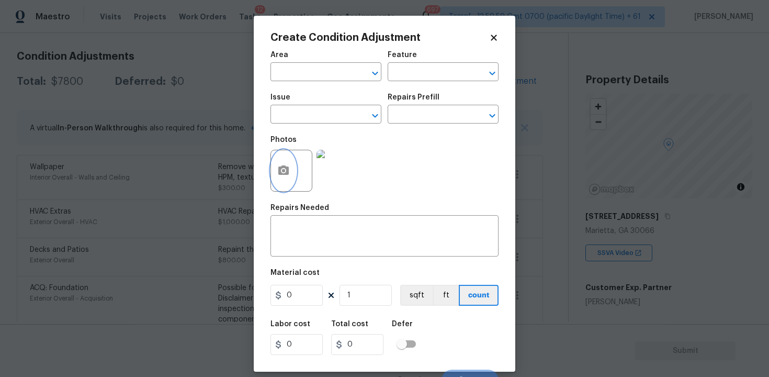
click at [280, 167] on icon "button" at bounding box center [283, 169] width 10 height 9
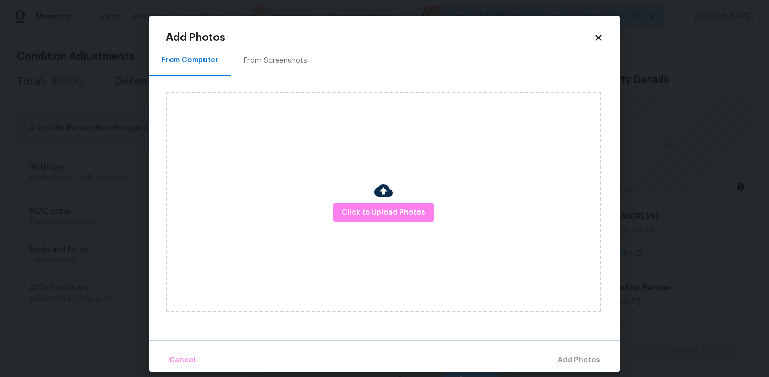
click at [375, 201] on div at bounding box center [383, 192] width 19 height 22
click at [391, 207] on span "Click to Upload Photos" at bounding box center [384, 212] width 84 height 13
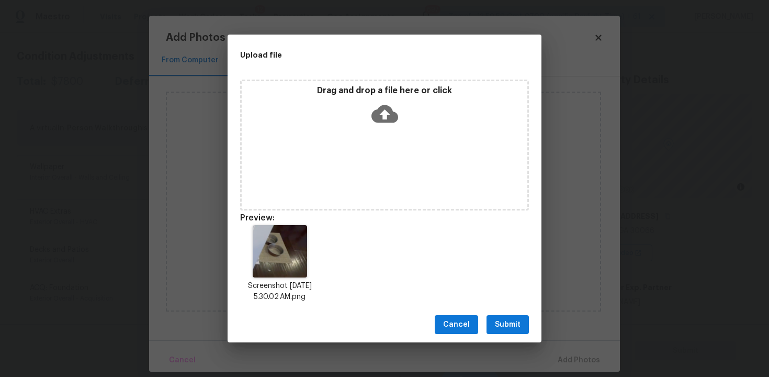
click at [506, 320] on span "Submit" at bounding box center [508, 324] width 26 height 13
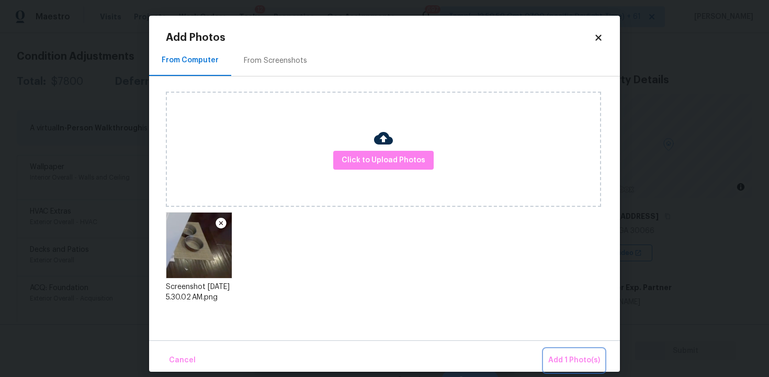
click at [582, 361] on span "Add 1 Photo(s)" at bounding box center [574, 360] width 52 height 13
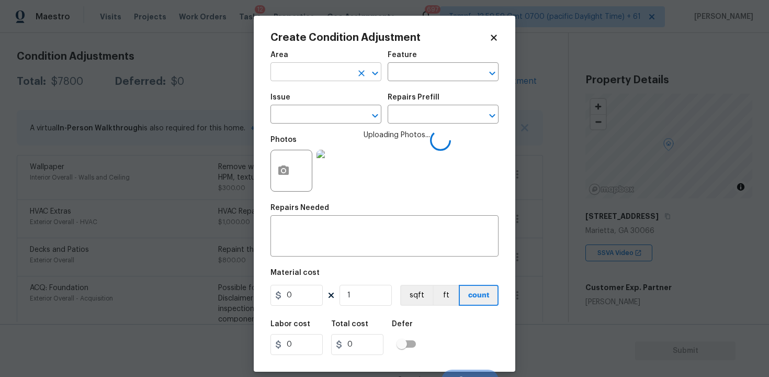
click at [326, 76] on input "text" at bounding box center [311, 73] width 82 height 16
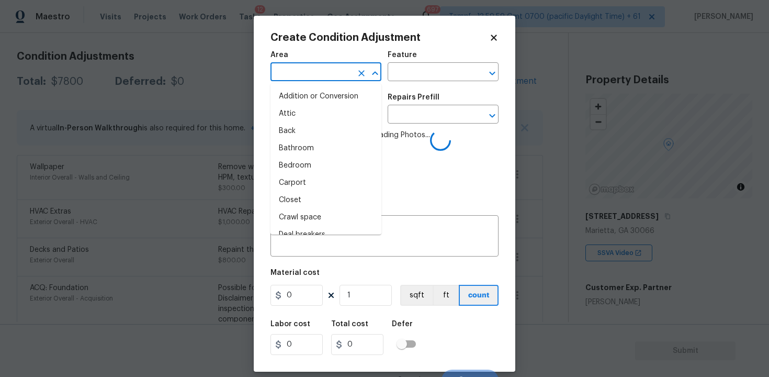
type input "i"
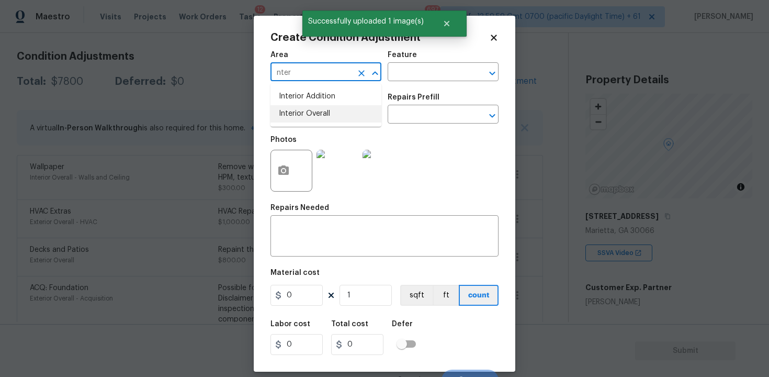
click at [307, 119] on li "Interior Overall" at bounding box center [325, 113] width 111 height 17
type input "Interior Overall"
click at [307, 119] on input "text" at bounding box center [311, 115] width 82 height 16
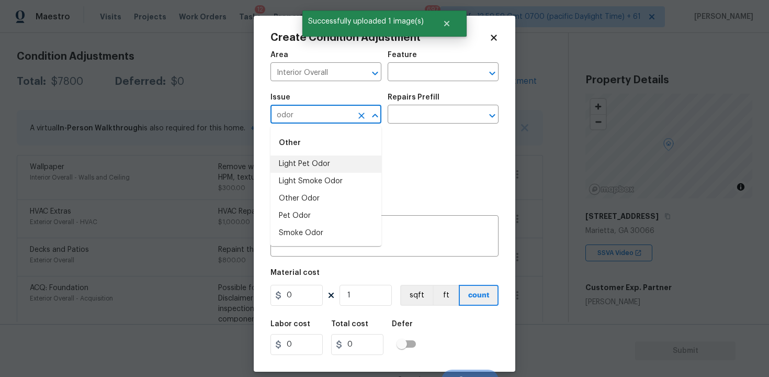
click at [316, 155] on li "Light Pet Odor" at bounding box center [325, 163] width 111 height 17
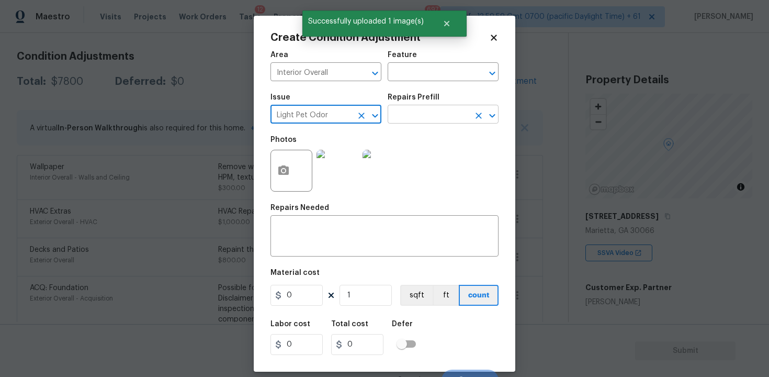
type input "Light Pet Odor"
click at [410, 110] on input "text" at bounding box center [429, 115] width 82 height 16
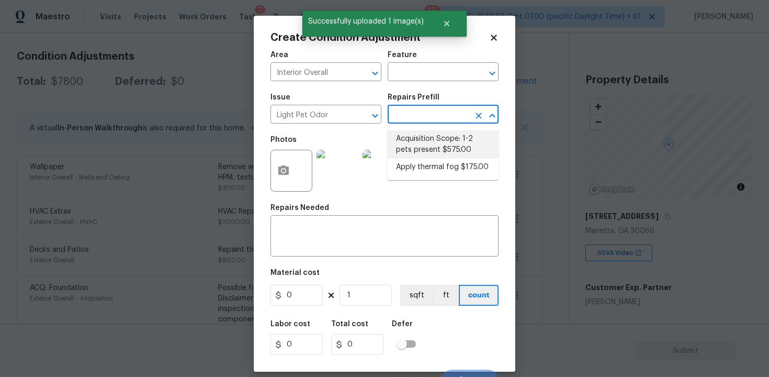
click at [417, 140] on li "Acquisition Scope: 1-2 pets present $575.00" at bounding box center [443, 144] width 111 height 28
type textarea "Acquisition Scope: 1-2 pets present"
type input "575"
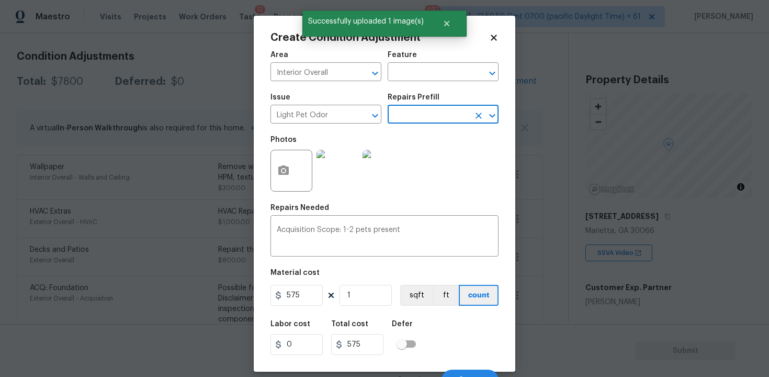
scroll to position [14, 0]
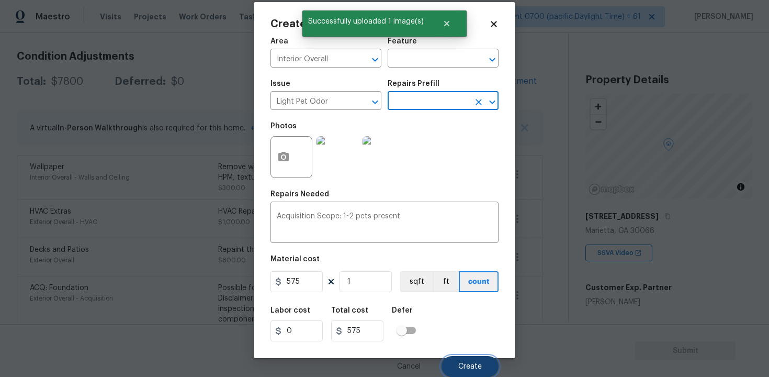
click at [459, 364] on span "Create" at bounding box center [470, 366] width 24 height 8
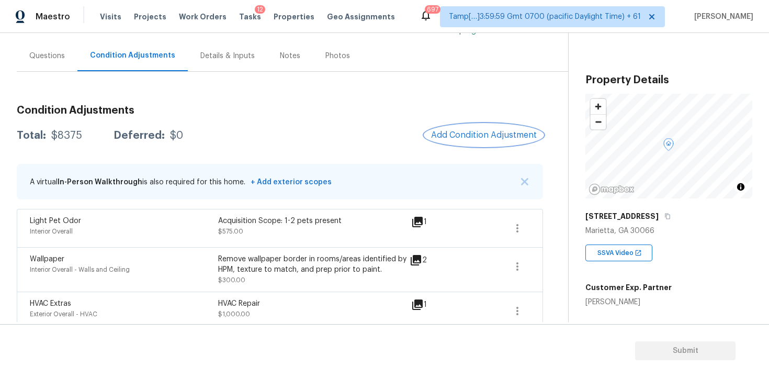
scroll to position [84, 0]
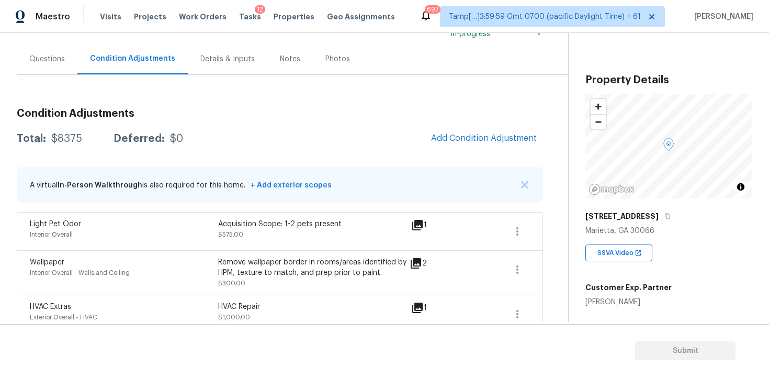
click at [453, 146] on button "Add Condition Adjustment" at bounding box center [484, 138] width 118 height 22
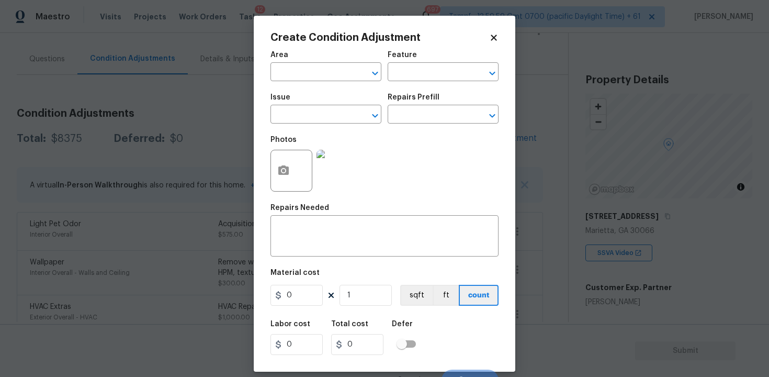
click at [319, 86] on span "Area ​" at bounding box center [325, 66] width 111 height 42
click at [320, 77] on input "text" at bounding box center [311, 73] width 82 height 16
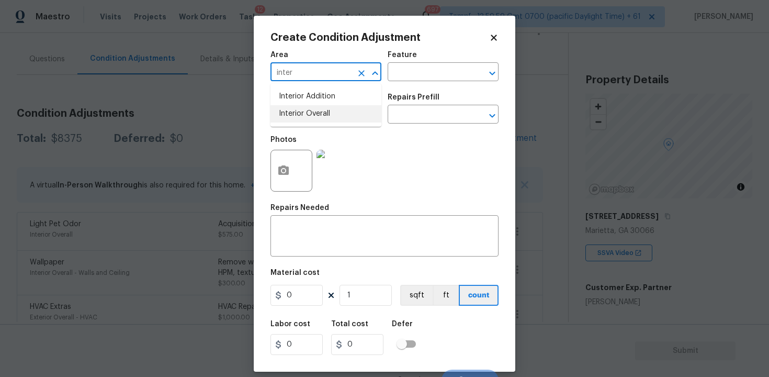
click at [315, 113] on li "Interior Overall" at bounding box center [325, 113] width 111 height 17
type input "Interior Overall"
click at [315, 113] on input "text" at bounding box center [311, 115] width 82 height 16
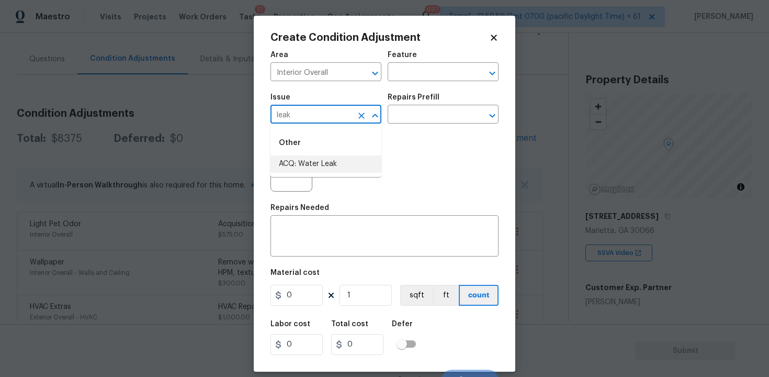
click at [298, 162] on li "ACQ: Water Leak" at bounding box center [325, 163] width 111 height 17
type input "ACQ: Water Leak"
click at [286, 167] on icon "button" at bounding box center [283, 169] width 10 height 9
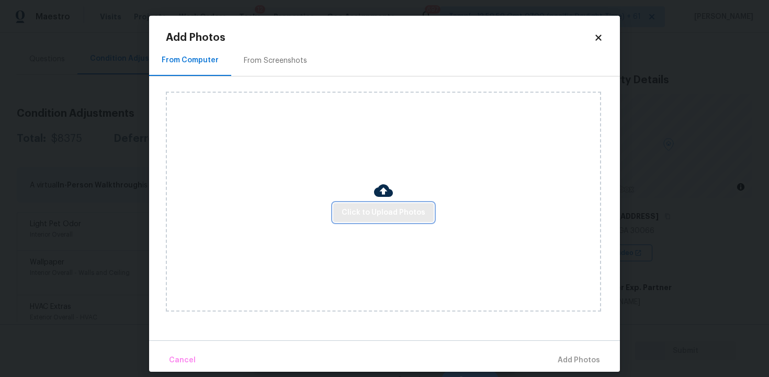
click at [358, 212] on span "Click to Upload Photos" at bounding box center [384, 212] width 84 height 13
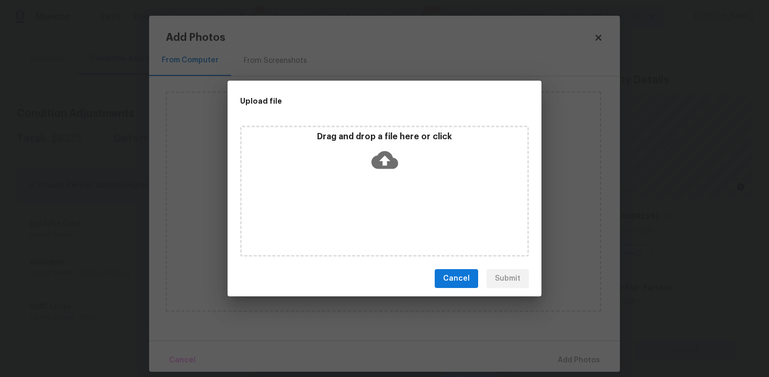
click at [382, 164] on icon at bounding box center [384, 160] width 27 height 18
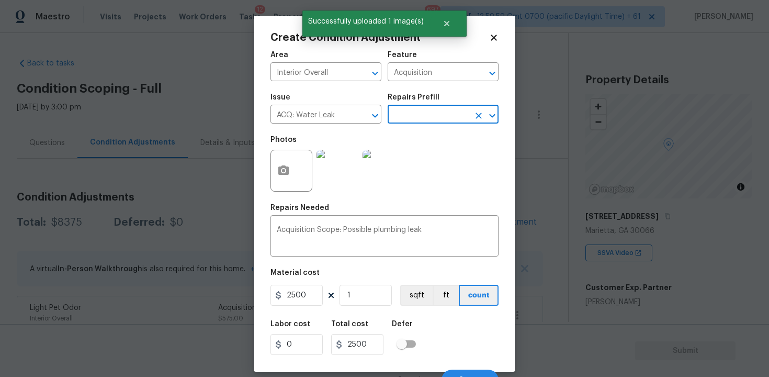
scroll to position [14, 0]
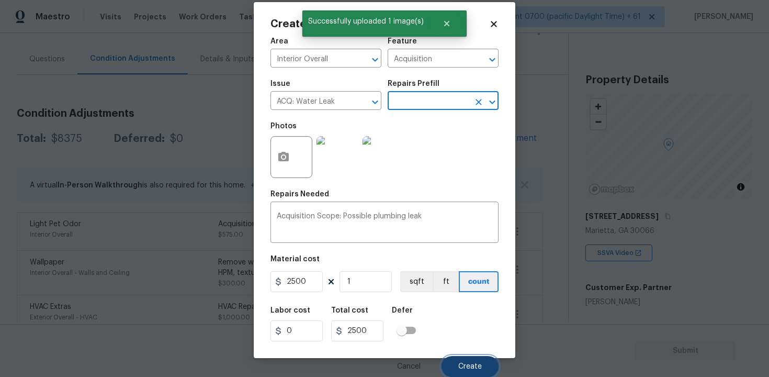
click at [486, 363] on button "Create" at bounding box center [469, 366] width 57 height 21
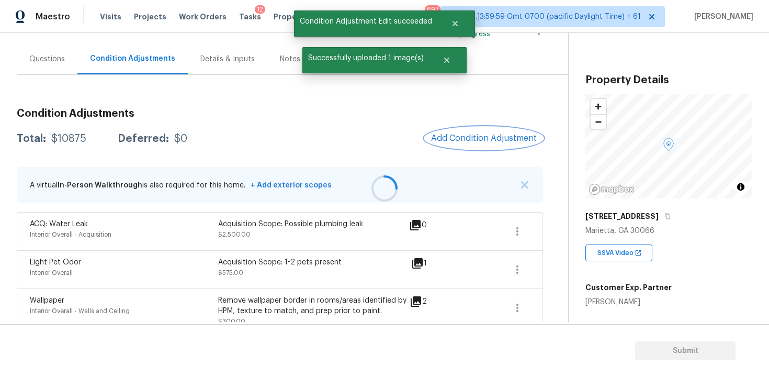
scroll to position [0, 0]
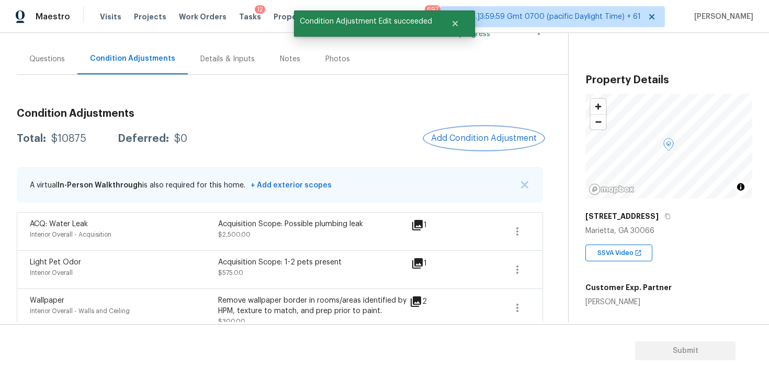
click at [478, 136] on span "Add Condition Adjustment" at bounding box center [484, 137] width 106 height 9
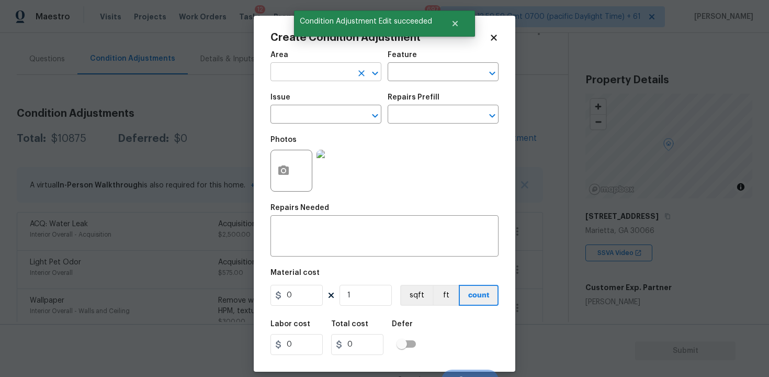
click at [318, 70] on input "text" at bounding box center [311, 73] width 82 height 16
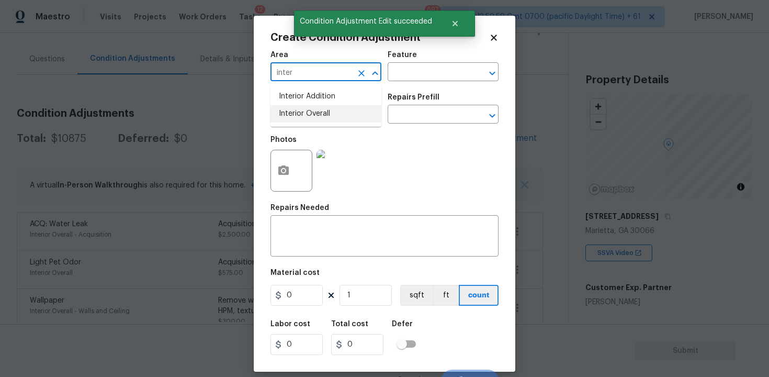
click at [316, 116] on li "Interior Overall" at bounding box center [325, 113] width 111 height 17
type input "Interior Overall"
click at [316, 116] on input "text" at bounding box center [311, 115] width 82 height 16
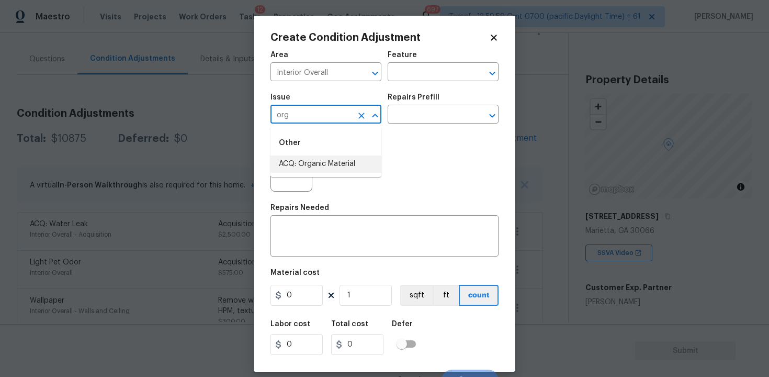
click at [311, 164] on li "ACQ: Organic Material" at bounding box center [325, 163] width 111 height 17
type input "ACQ: Organic Material"
click at [291, 176] on button "button" at bounding box center [283, 170] width 25 height 41
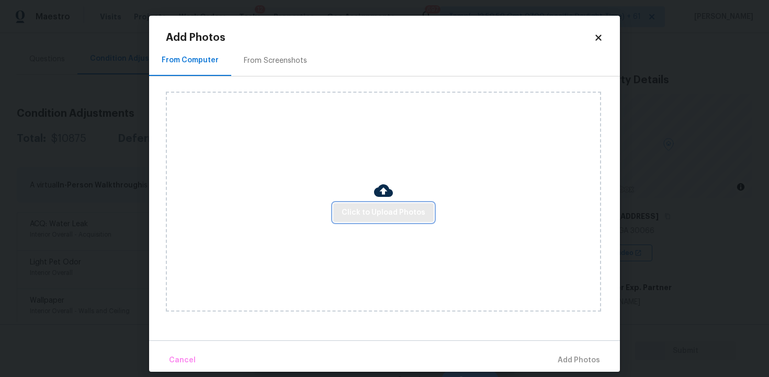
click at [394, 207] on span "Click to Upload Photos" at bounding box center [384, 212] width 84 height 13
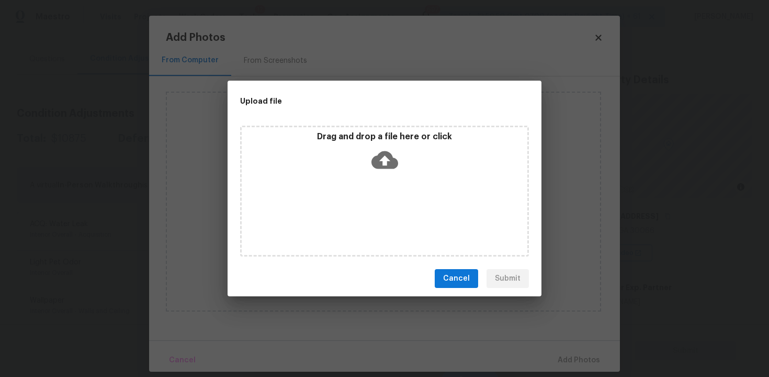
click at [391, 153] on icon at bounding box center [384, 159] width 27 height 27
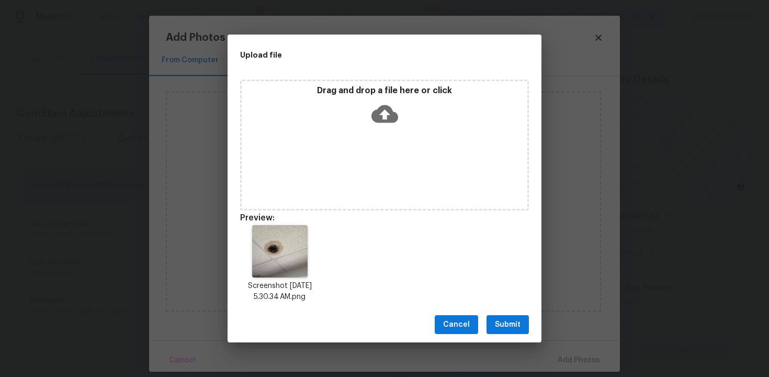
click at [516, 321] on span "Submit" at bounding box center [508, 324] width 26 height 13
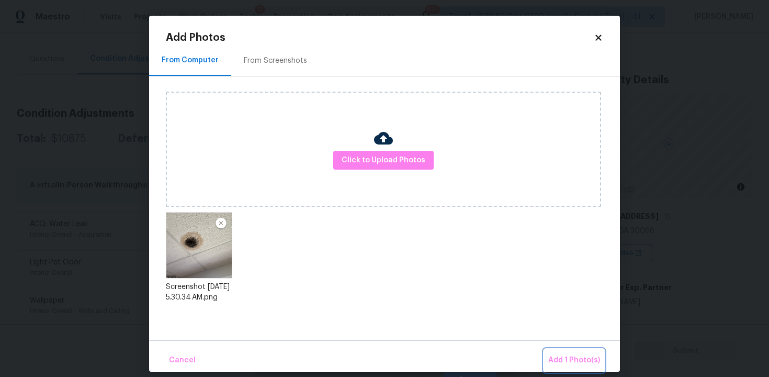
click at [588, 350] on button "Add 1 Photo(s)" at bounding box center [574, 360] width 60 height 22
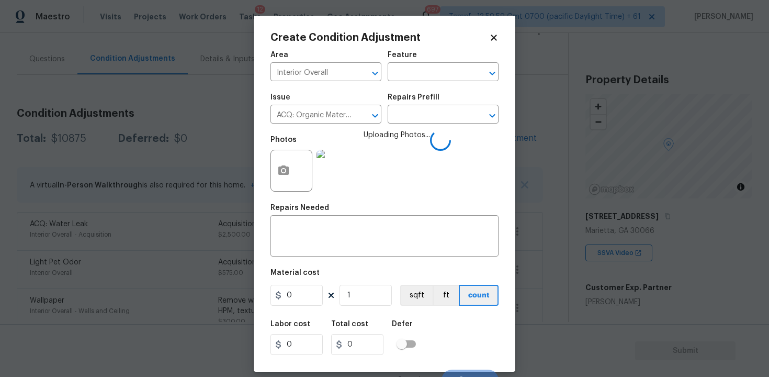
click at [453, 105] on div "Repairs Prefill" at bounding box center [443, 101] width 111 height 14
click at [450, 120] on input "text" at bounding box center [429, 115] width 82 height 16
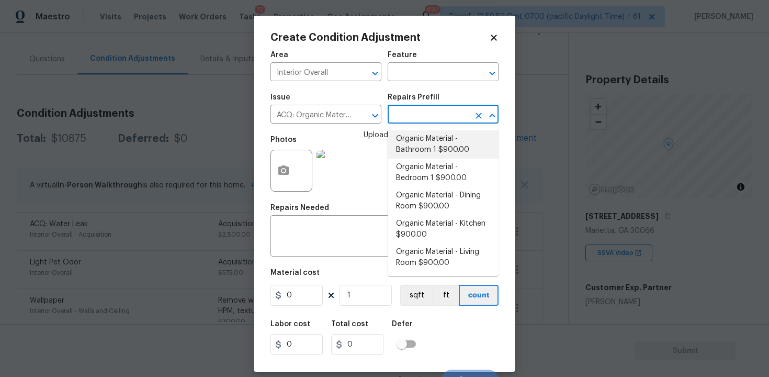
click at [428, 157] on li "Organic Material - Bathroom 1 $900.00" at bounding box center [443, 144] width 111 height 28
type input "Acquisition"
type textarea "Acquisition Scope: Conditions Conducive to Organic Material - Bathroom 1 Discla…"
type input "900"
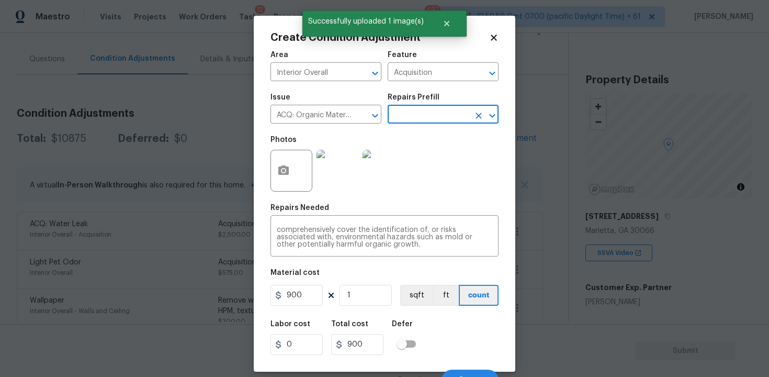
scroll to position [14, 0]
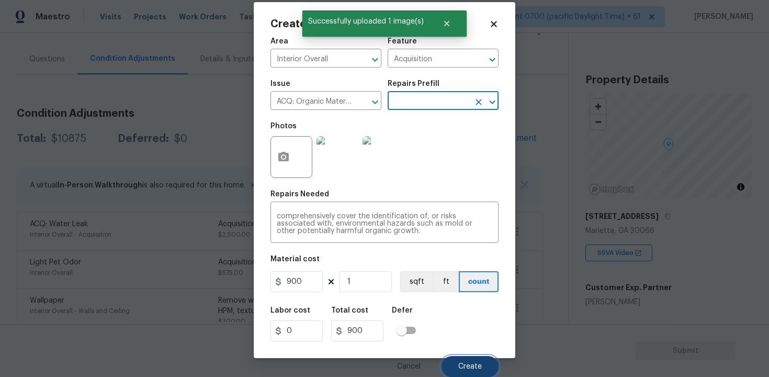
click at [462, 363] on span "Create" at bounding box center [470, 366] width 24 height 8
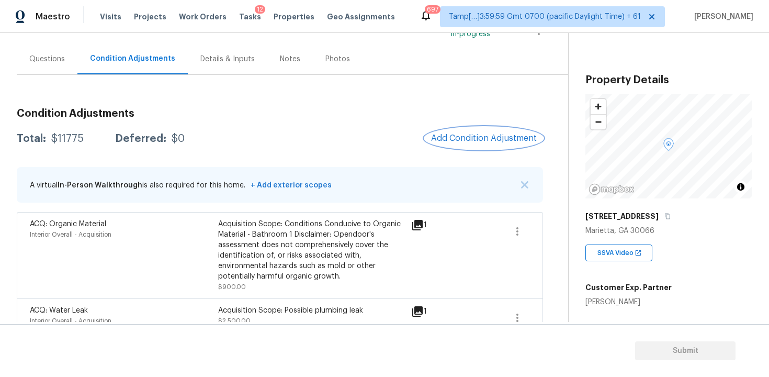
scroll to position [110, 0]
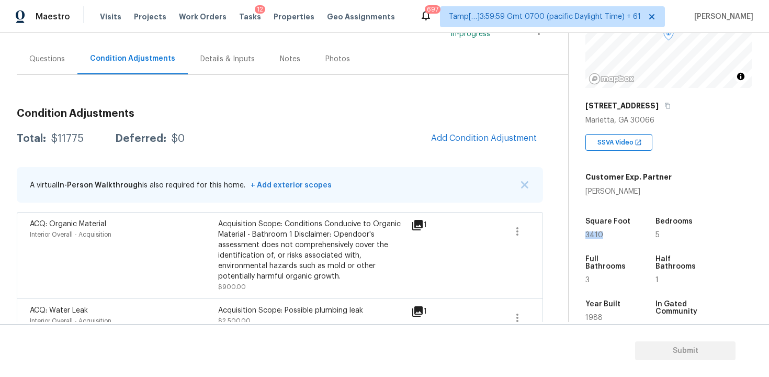
drag, startPoint x: 586, startPoint y: 234, endPoint x: 627, endPoint y: 234, distance: 41.3
click at [627, 234] on div "3410" at bounding box center [610, 234] width 50 height 7
copy span "3410"
click at [460, 135] on span "Add Condition Adjustment" at bounding box center [484, 137] width 106 height 9
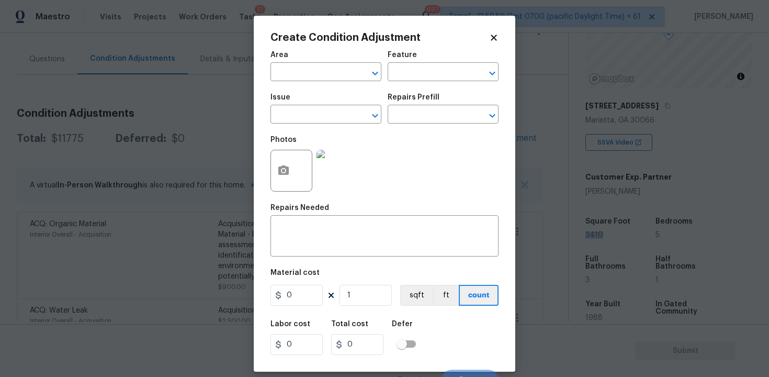
click at [303, 81] on input "text" at bounding box center [311, 73] width 82 height 16
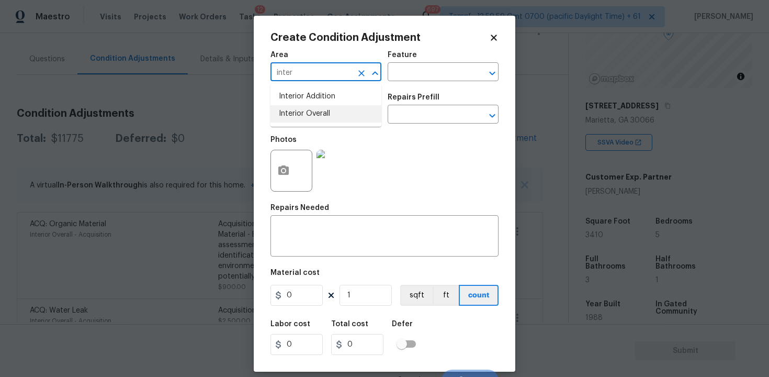
click at [306, 118] on li "Interior Overall" at bounding box center [325, 113] width 111 height 17
type input "Interior Overall"
click at [306, 118] on input "text" at bounding box center [311, 115] width 82 height 16
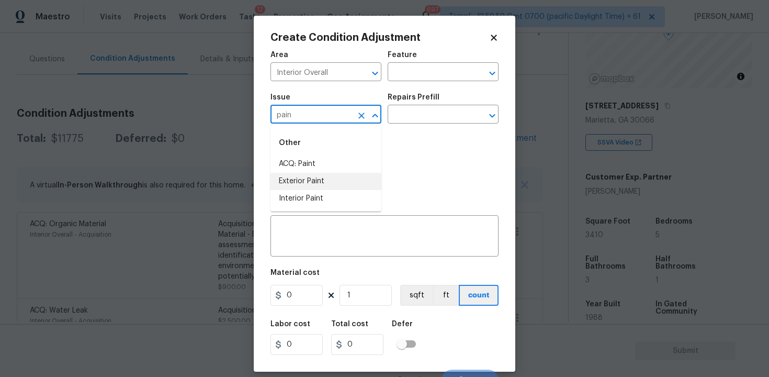
click at [314, 175] on li "Exterior Paint" at bounding box center [325, 181] width 111 height 17
type input "Exterior Paint"
click at [356, 116] on icon "Clear" at bounding box center [361, 115] width 10 height 10
type input "o"
click at [358, 157] on li "ACQ: Paint" at bounding box center [325, 163] width 111 height 17
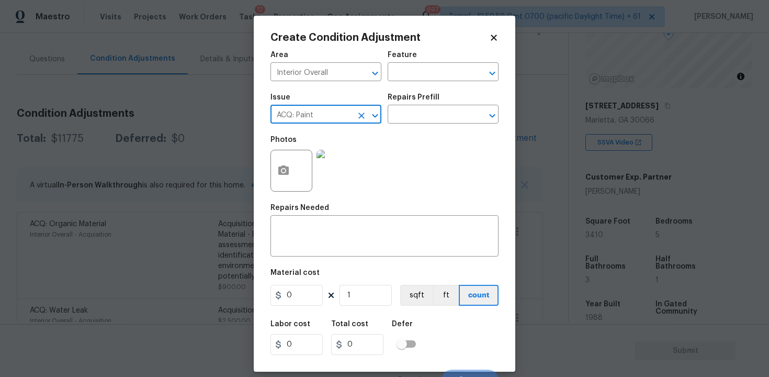
type input "ACQ: Paint"
click at [403, 126] on div "Issue ACQ: Paint ​ Repairs Prefill ​" at bounding box center [384, 108] width 228 height 42
click at [413, 112] on input "text" at bounding box center [429, 115] width 82 height 16
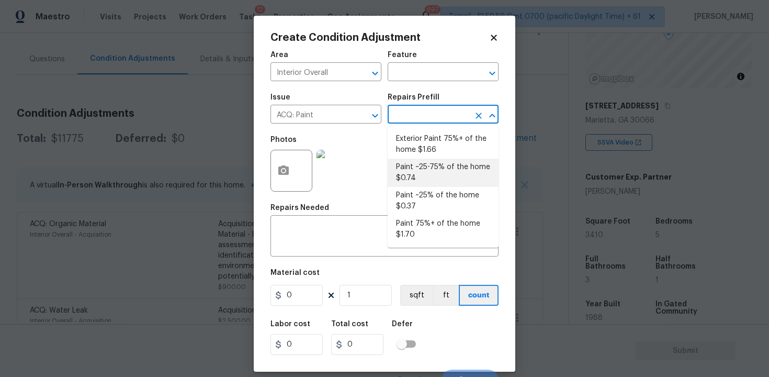
click at [423, 184] on li "Paint ~25-75% of the home $0.74" at bounding box center [443, 172] width 111 height 28
type input "Acquisition"
type textarea "Acquisition Scope: ~25 - 75% of the home needs interior paint"
type input "0.74"
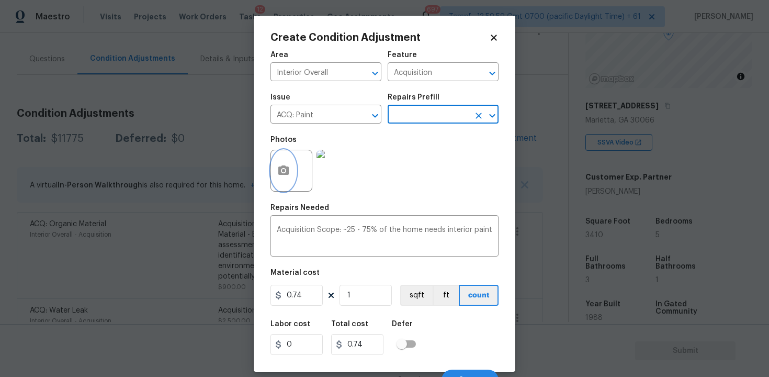
click at [294, 171] on button "button" at bounding box center [283, 170] width 25 height 41
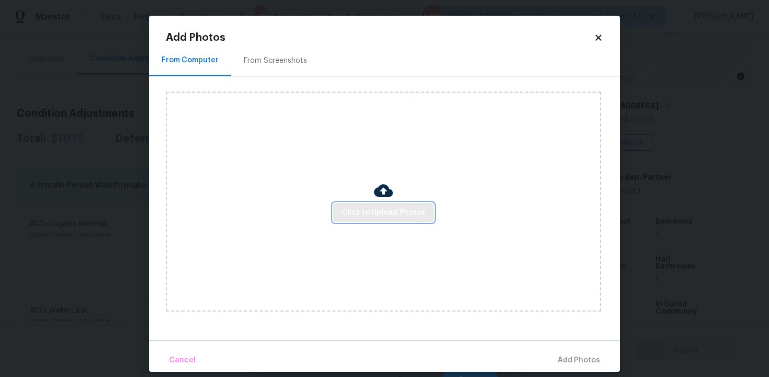
click at [356, 208] on span "Click to Upload Photos" at bounding box center [384, 212] width 84 height 13
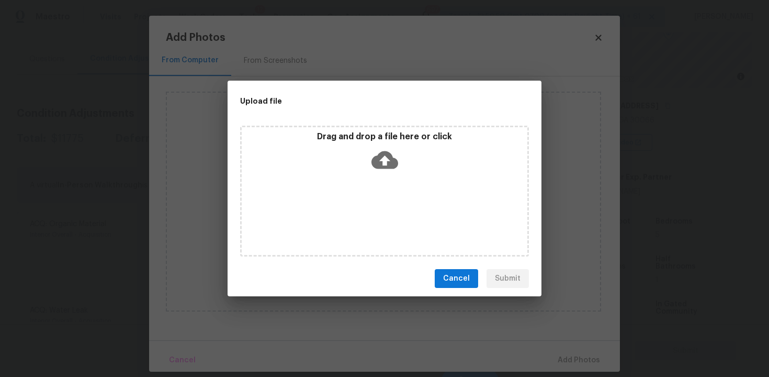
click at [379, 155] on icon at bounding box center [384, 160] width 27 height 18
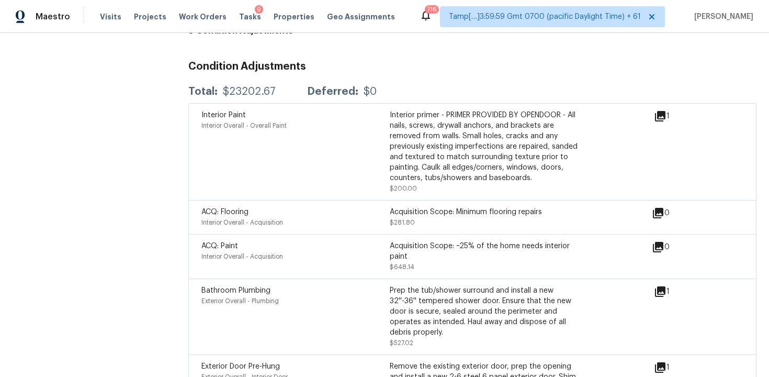
scroll to position [1222, 0]
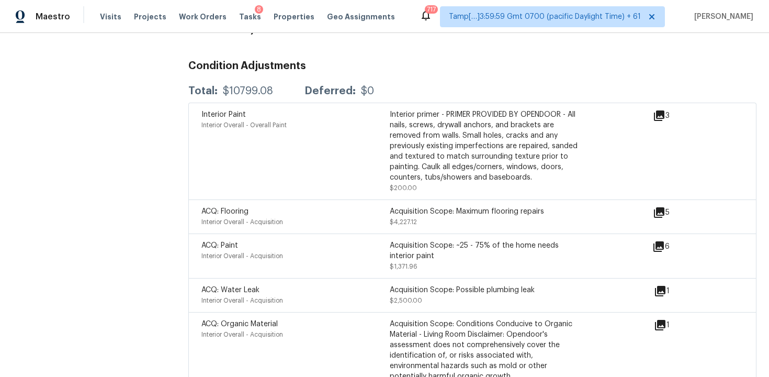
scroll to position [1204, 0]
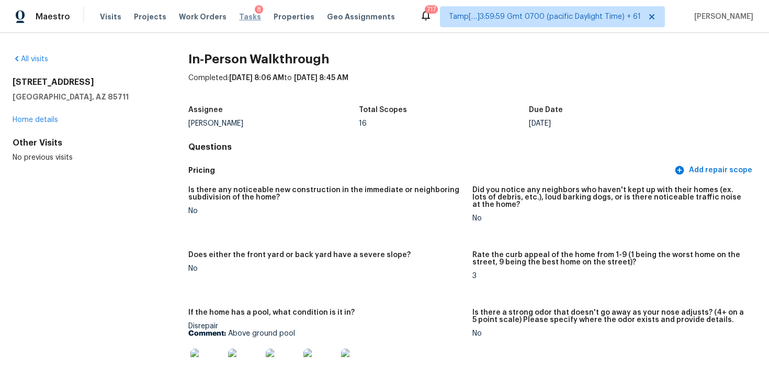
click at [239, 15] on span "Tasks" at bounding box center [250, 16] width 22 height 7
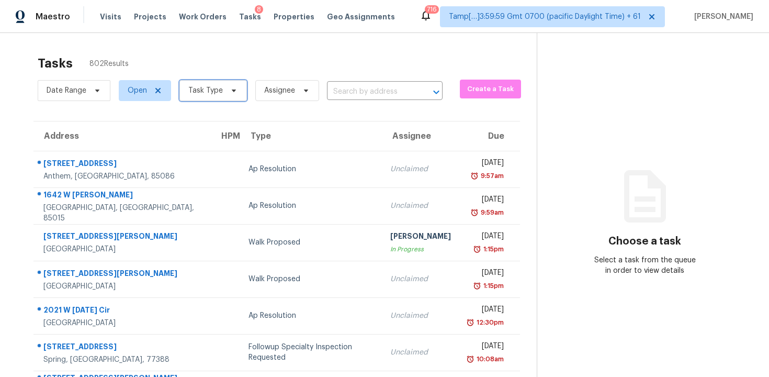
click at [226, 93] on span at bounding box center [232, 90] width 12 height 8
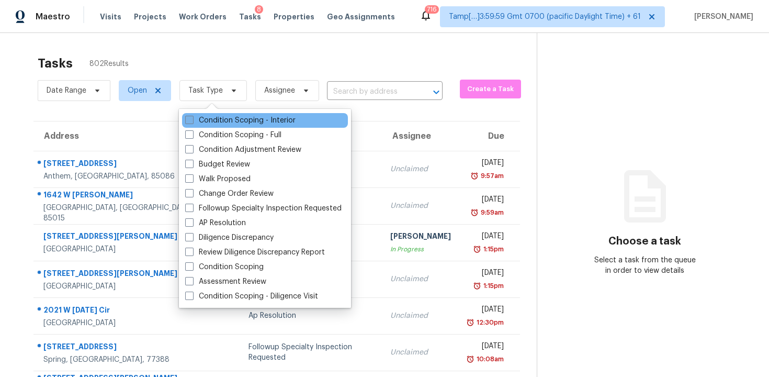
click at [243, 117] on label "Condition Scoping - Interior" at bounding box center [240, 120] width 110 height 10
click at [192, 117] on input "Condition Scoping - Interior" at bounding box center [188, 118] width 7 height 7
checkbox input "true"
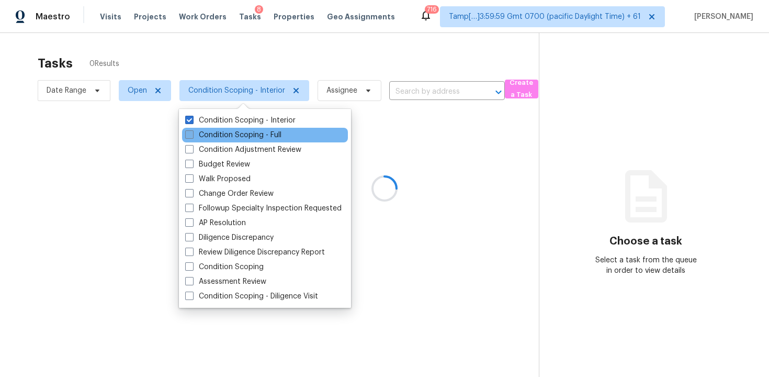
click at [245, 139] on label "Condition Scoping - Full" at bounding box center [233, 135] width 96 height 10
click at [192, 136] on input "Condition Scoping - Full" at bounding box center [188, 133] width 7 height 7
checkbox input "true"
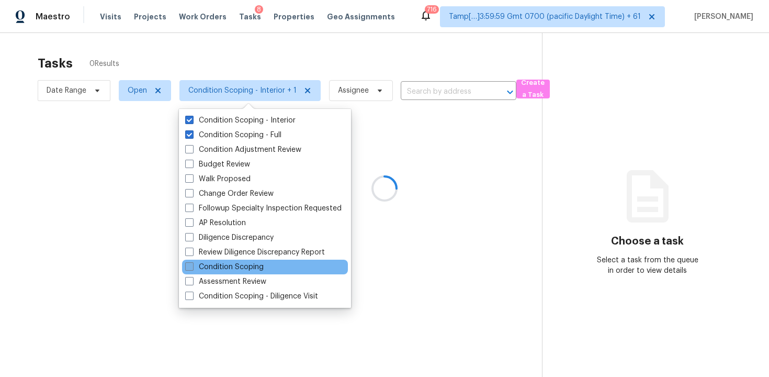
click at [231, 266] on label "Condition Scoping" at bounding box center [224, 266] width 78 height 10
click at [192, 266] on input "Condition Scoping" at bounding box center [188, 264] width 7 height 7
checkbox input "true"
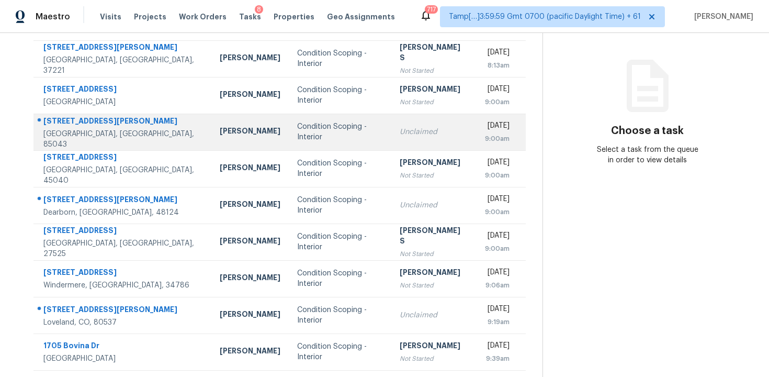
scroll to position [149, 0]
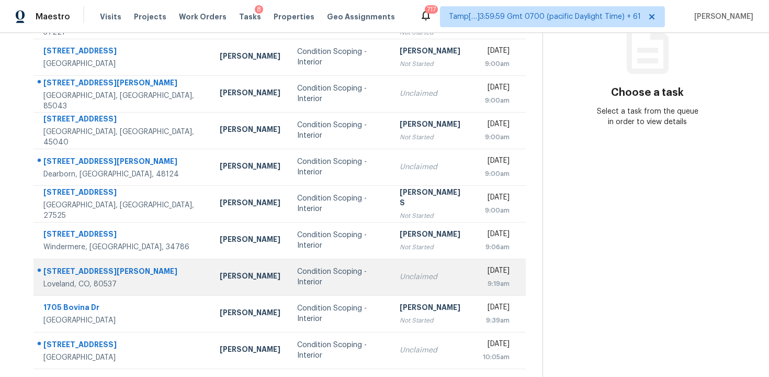
click at [297, 266] on div "Condition Scoping - Interior" at bounding box center [340, 276] width 86 height 21
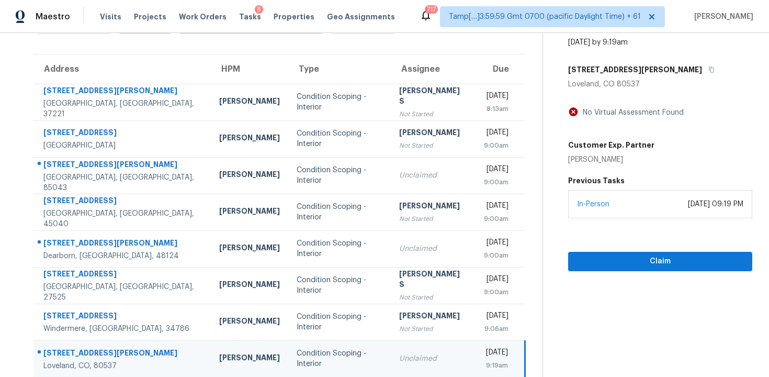
scroll to position [60, 0]
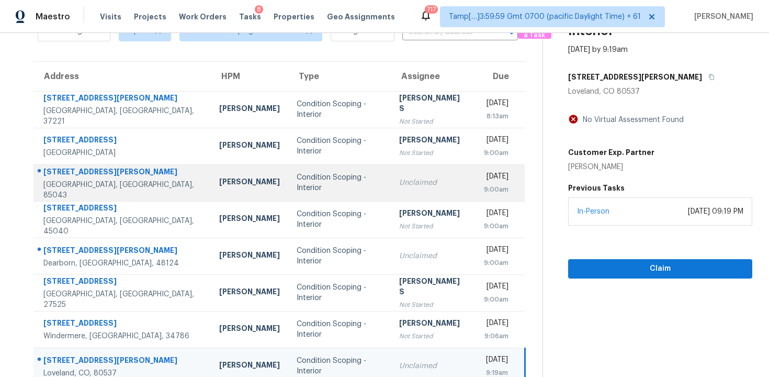
click at [428, 190] on td "Unclaimed" at bounding box center [432, 182] width 83 height 37
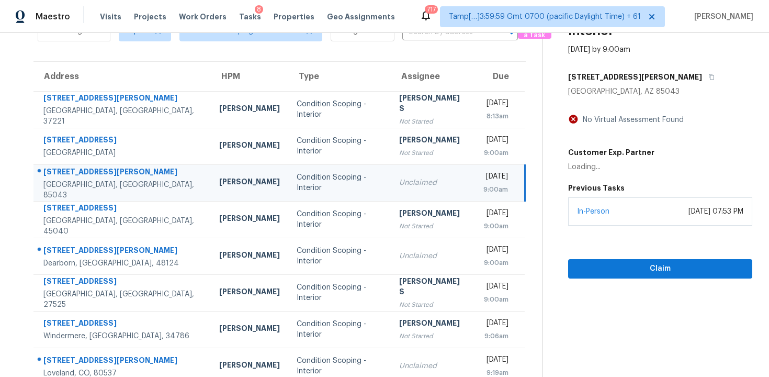
scroll to position [25, 0]
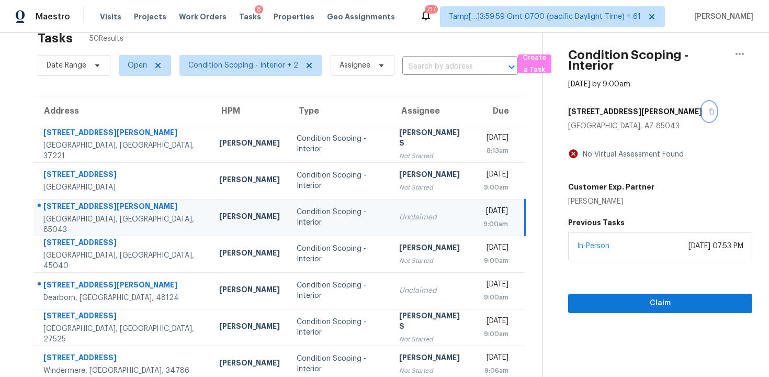
click at [702, 112] on button "button" at bounding box center [709, 111] width 14 height 19
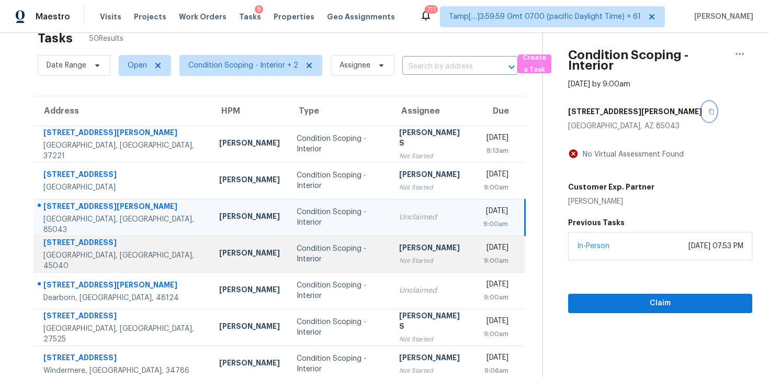
scroll to position [69, 0]
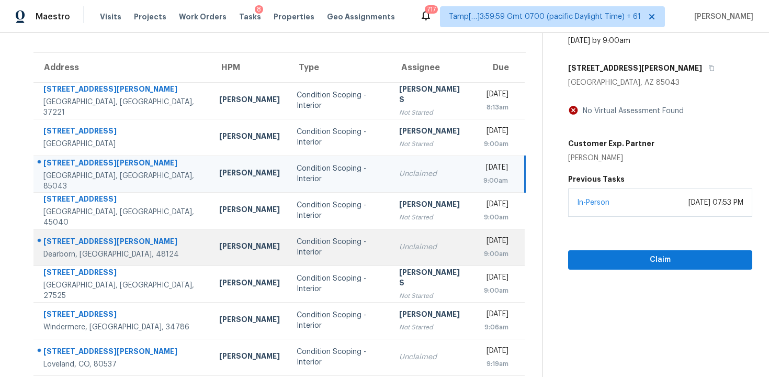
click at [399, 245] on div "Unclaimed" at bounding box center [432, 247] width 66 height 10
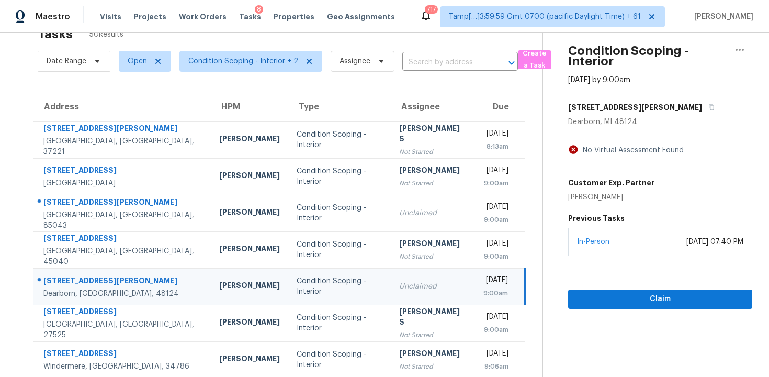
scroll to position [27, 0]
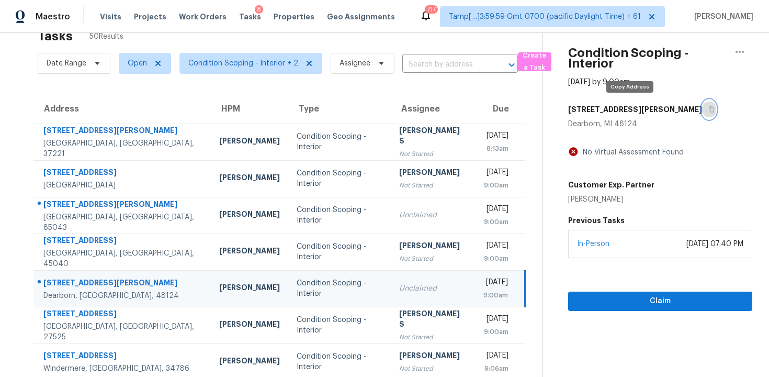
click at [702, 106] on button "button" at bounding box center [709, 109] width 14 height 19
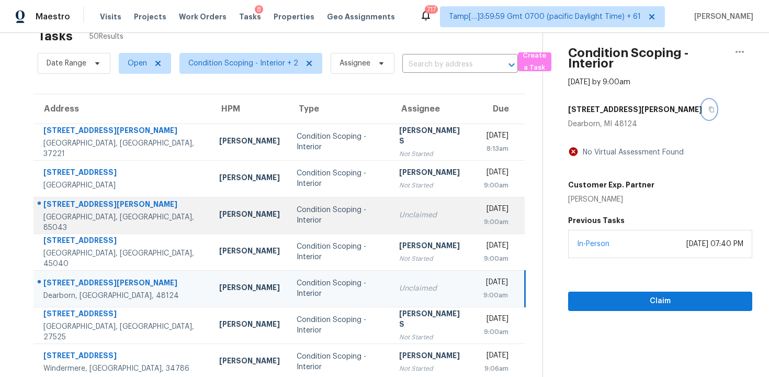
scroll to position [168, 0]
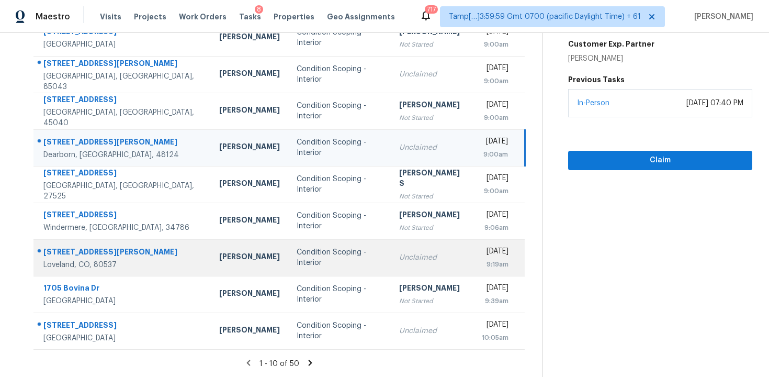
click at [402, 240] on td "Unclaimed" at bounding box center [432, 257] width 83 height 37
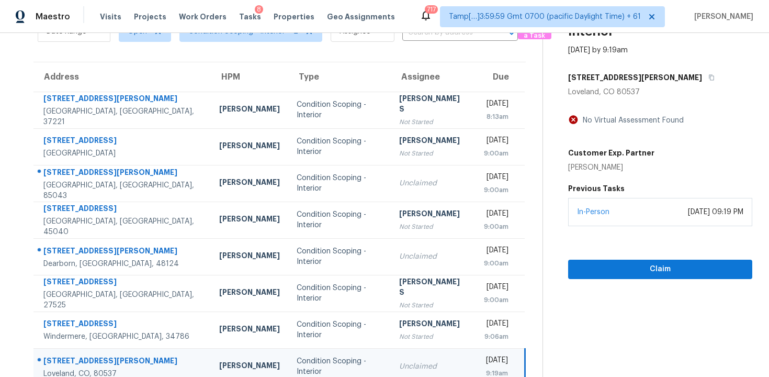
scroll to position [5, 0]
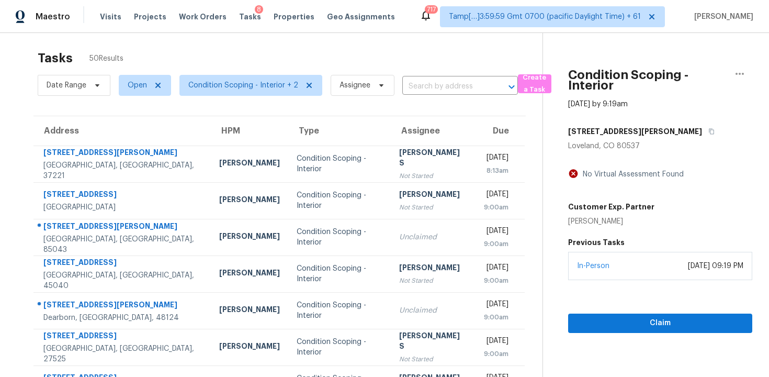
click at [628, 122] on div "[STREET_ADDRESS][PERSON_NAME]" at bounding box center [660, 131] width 184 height 19
click at [628, 126] on div "[STREET_ADDRESS][PERSON_NAME]" at bounding box center [660, 131] width 184 height 19
click at [708, 128] on icon "button" at bounding box center [711, 131] width 6 height 6
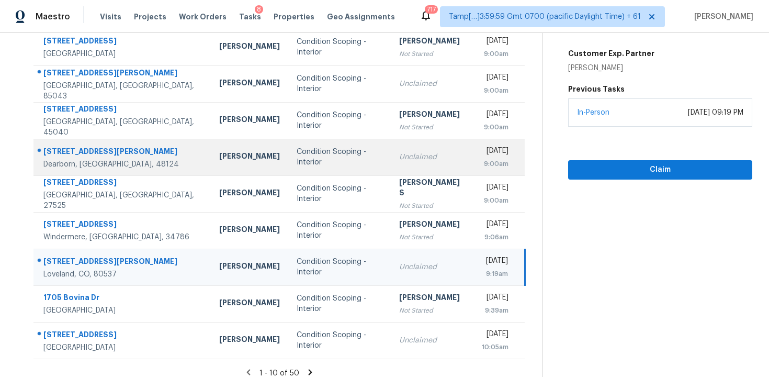
scroll to position [168, 0]
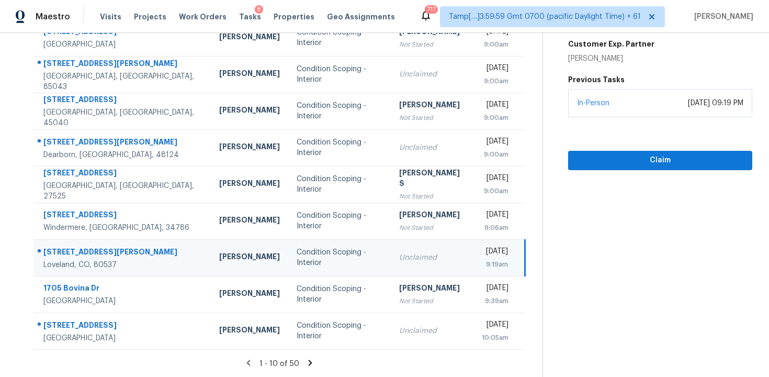
click at [310, 360] on icon at bounding box center [309, 362] width 9 height 9
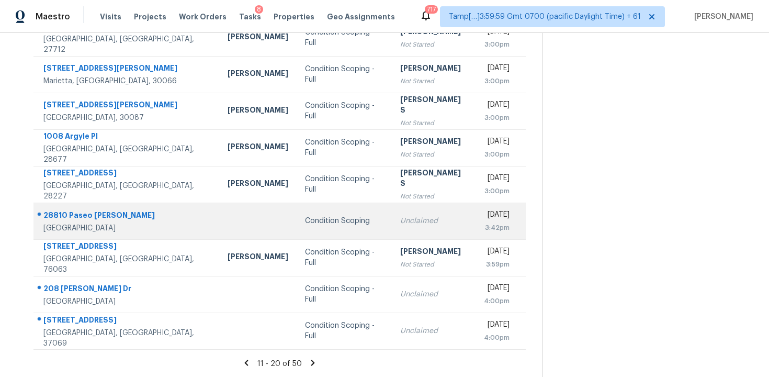
click at [392, 224] on td "Unclaimed" at bounding box center [434, 220] width 84 height 37
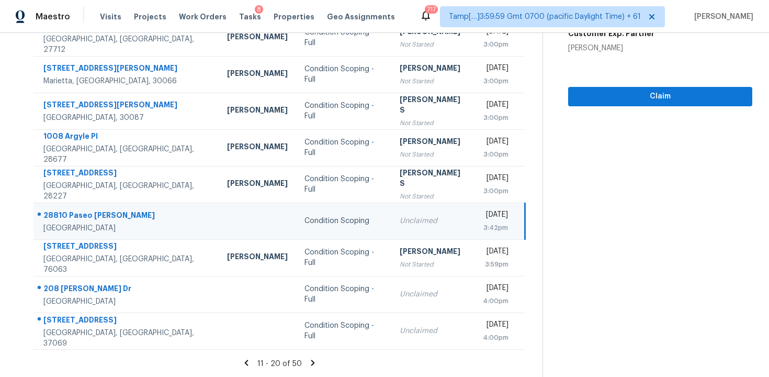
click at [319, 360] on div "11 - 20 of 50" at bounding box center [280, 363] width 526 height 11
click at [311, 359] on icon at bounding box center [313, 362] width 4 height 6
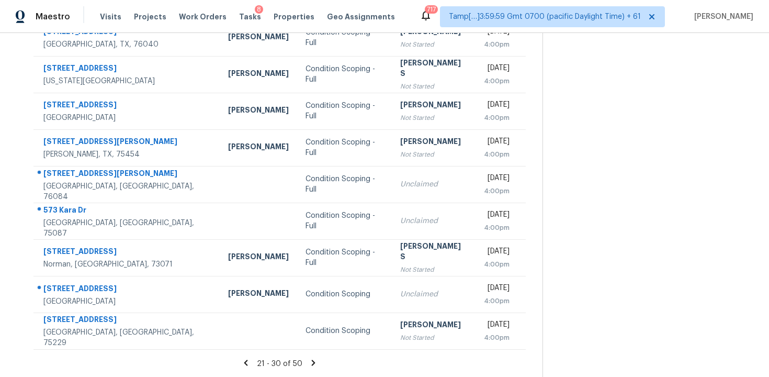
click at [312, 365] on icon at bounding box center [314, 362] width 4 height 6
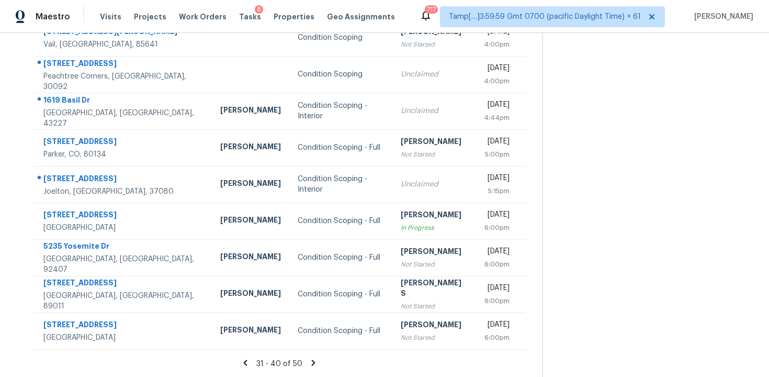
scroll to position [124, 0]
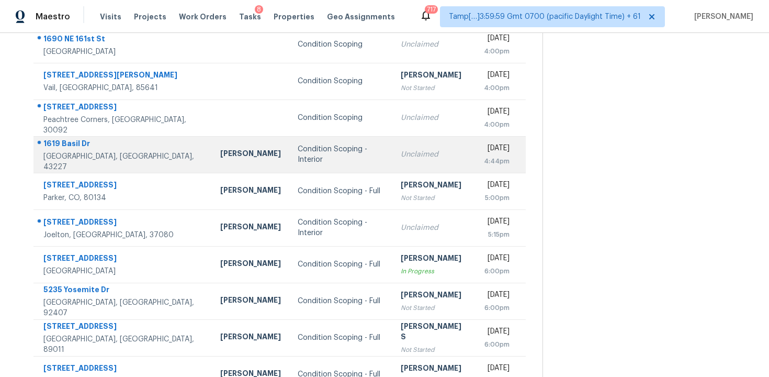
click at [347, 161] on td "Condition Scoping - Interior" at bounding box center [340, 154] width 103 height 37
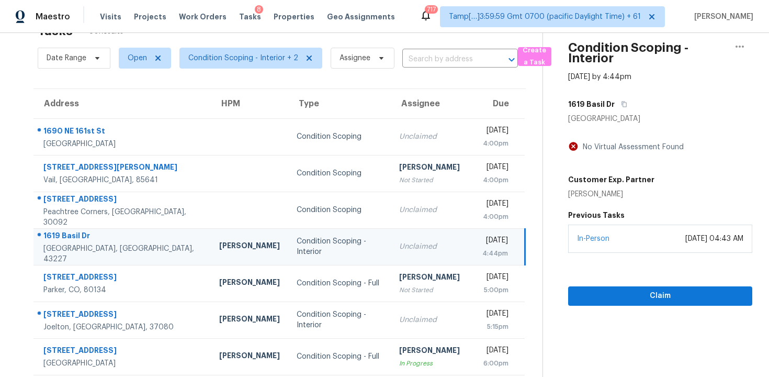
scroll to position [32, 0]
click at [621, 101] on icon "button" at bounding box center [624, 104] width 6 height 6
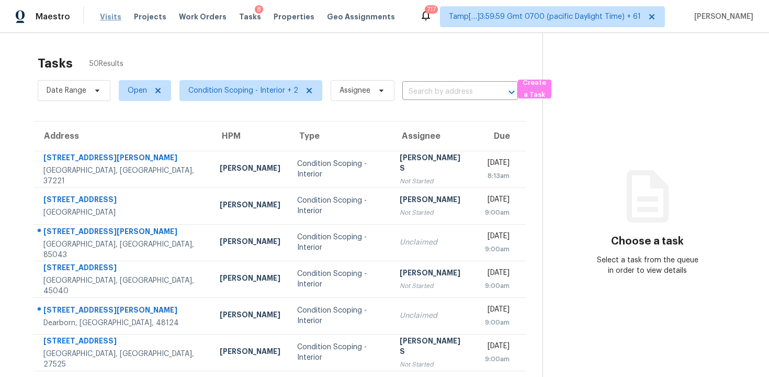
click at [116, 12] on span "Visits" at bounding box center [110, 17] width 21 height 10
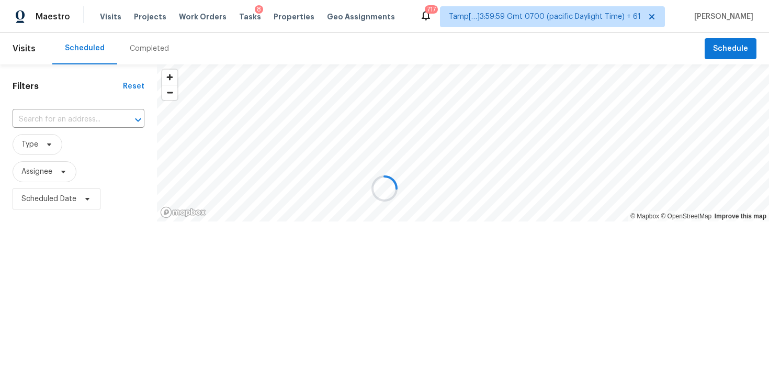
click at [154, 44] on div at bounding box center [384, 188] width 769 height 377
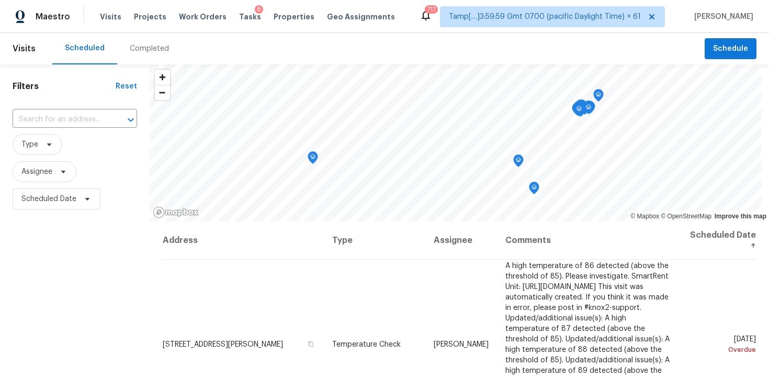
click at [154, 47] on div "Completed" at bounding box center [149, 48] width 39 height 10
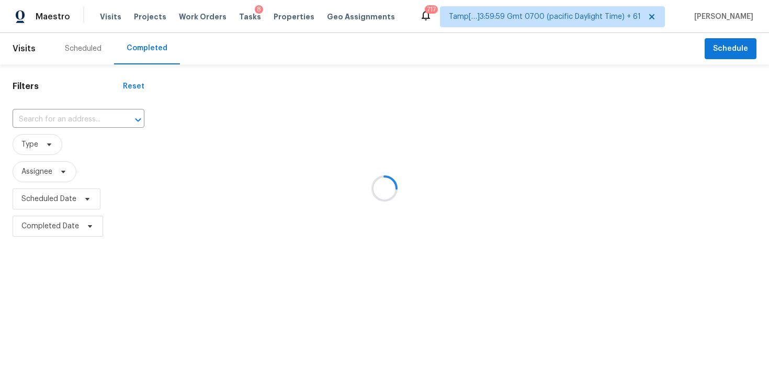
click at [90, 117] on div at bounding box center [384, 188] width 769 height 377
click at [69, 116] on div at bounding box center [384, 188] width 769 height 377
click at [42, 115] on div at bounding box center [384, 188] width 769 height 377
click at [46, 117] on div at bounding box center [384, 188] width 769 height 377
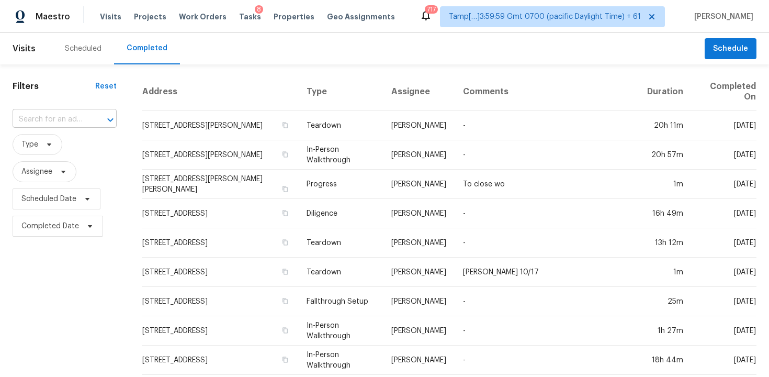
click at [73, 113] on input "text" at bounding box center [50, 119] width 75 height 16
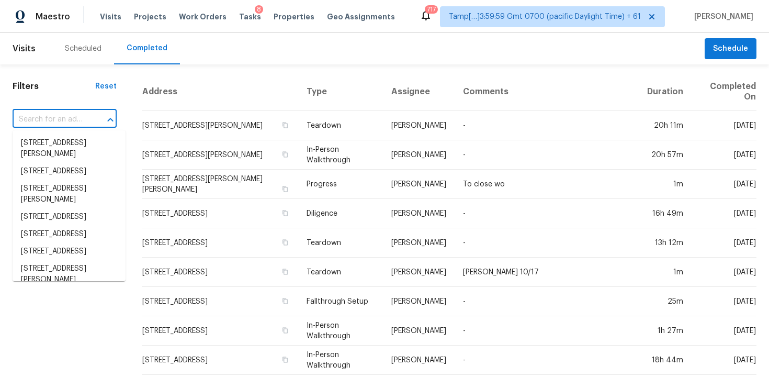
paste input "[STREET_ADDRESS][PERSON_NAME]"
type input "[STREET_ADDRESS][PERSON_NAME]"
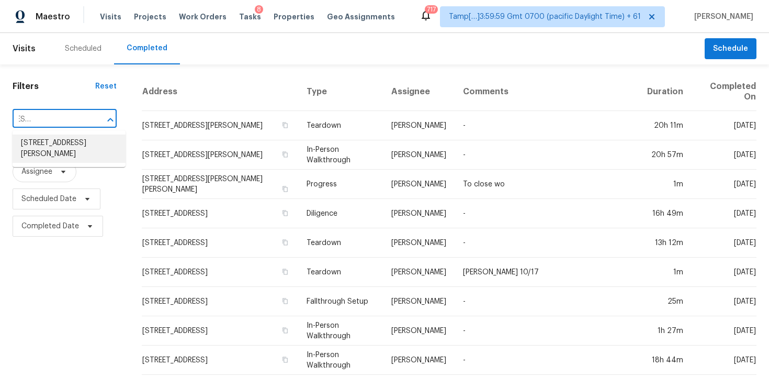
click at [98, 142] on li "[STREET_ADDRESS][PERSON_NAME]" at bounding box center [69, 148] width 113 height 28
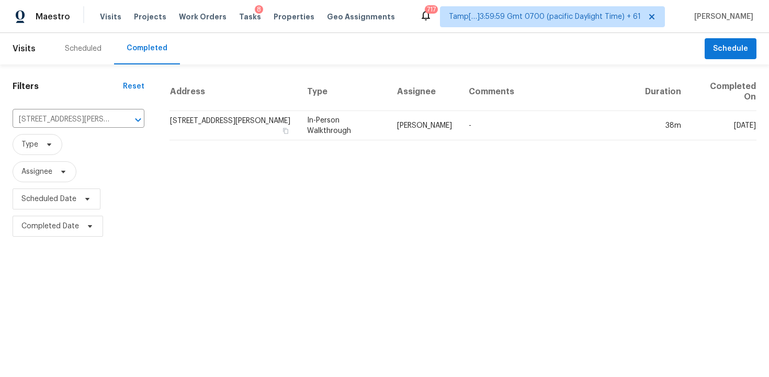
click at [227, 130] on td "[STREET_ADDRESS][PERSON_NAME]" at bounding box center [233, 125] width 129 height 29
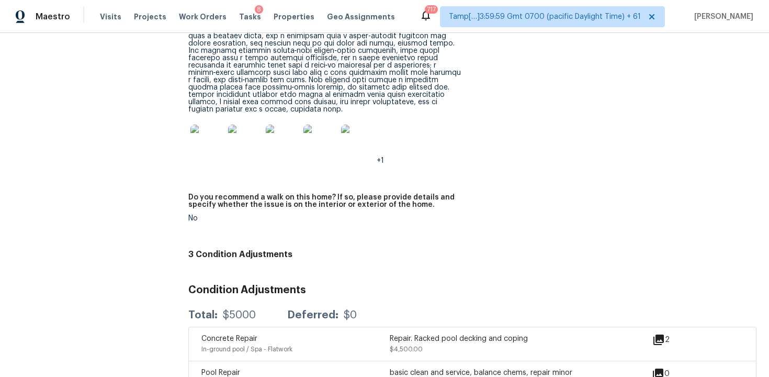
scroll to position [2824, 0]
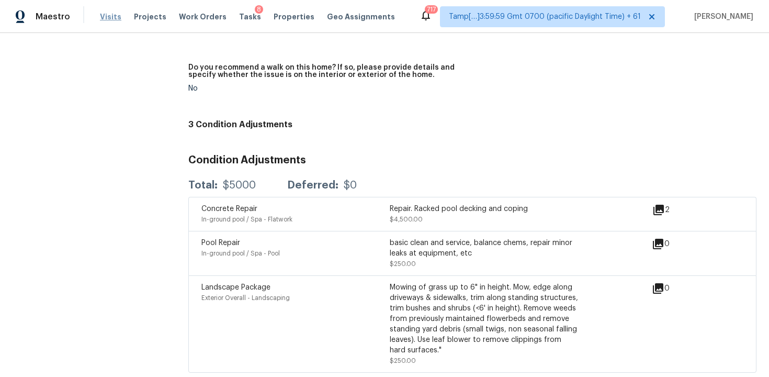
click at [113, 19] on span "Visits" at bounding box center [110, 17] width 21 height 10
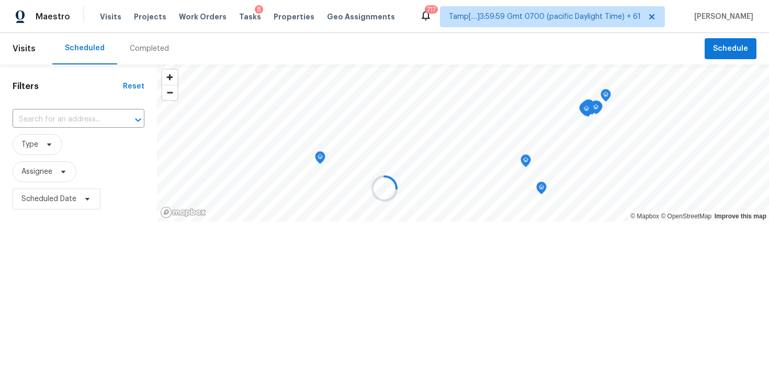
click at [138, 45] on div at bounding box center [384, 188] width 769 height 377
click at [149, 47] on div at bounding box center [384, 188] width 769 height 377
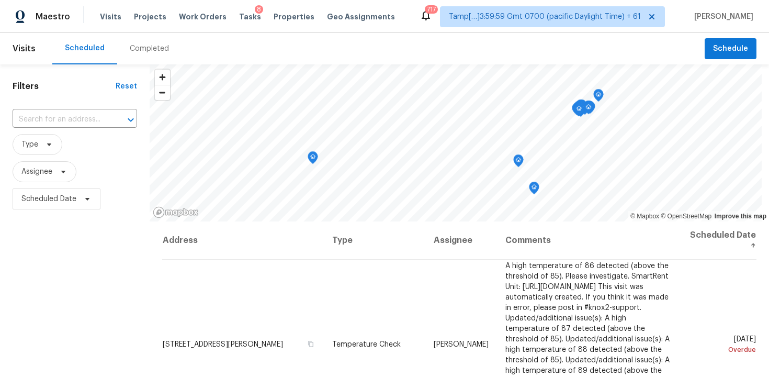
click at [149, 47] on div "Completed" at bounding box center [149, 48] width 39 height 10
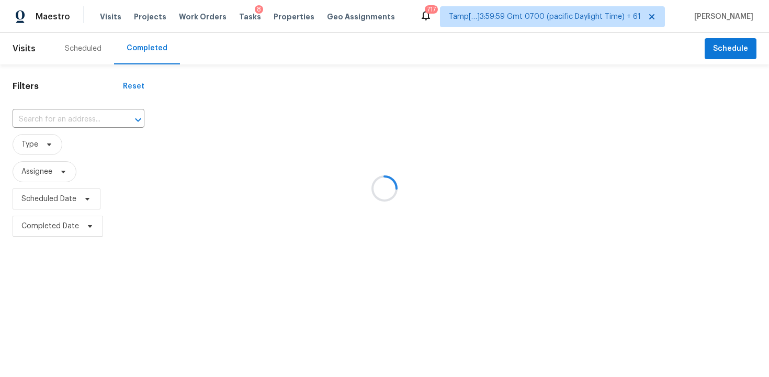
click at [88, 133] on div at bounding box center [384, 188] width 769 height 377
click at [87, 128] on div at bounding box center [384, 188] width 769 height 377
click at [58, 111] on div at bounding box center [384, 188] width 769 height 377
click at [62, 118] on div at bounding box center [384, 188] width 769 height 377
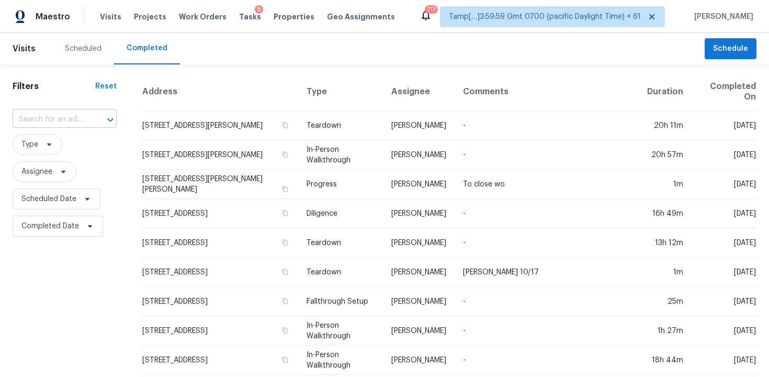
click at [84, 118] on input "text" at bounding box center [50, 119] width 75 height 16
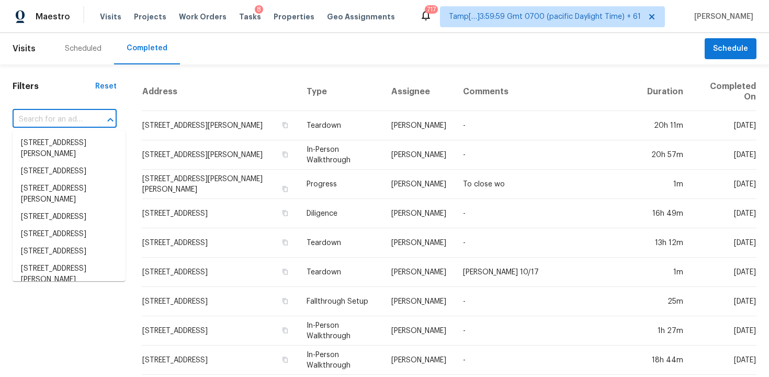
paste input "328 Marcy Dr, Loveland, CO 80537"
type input "328 Marcy Dr, Loveland, CO 80537"
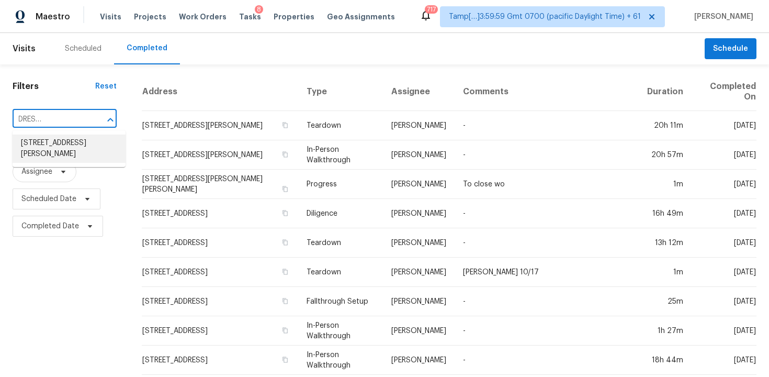
click at [95, 150] on li "328 Marcy Dr, Loveland, CO 80537" at bounding box center [69, 148] width 113 height 28
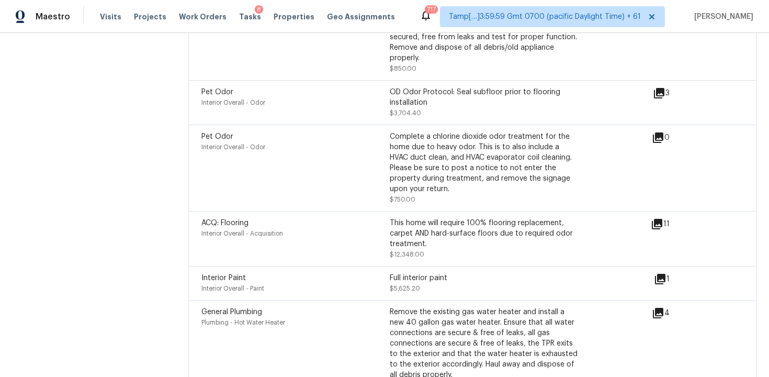
scroll to position [3154, 0]
click at [105, 20] on span "Visits" at bounding box center [110, 17] width 21 height 10
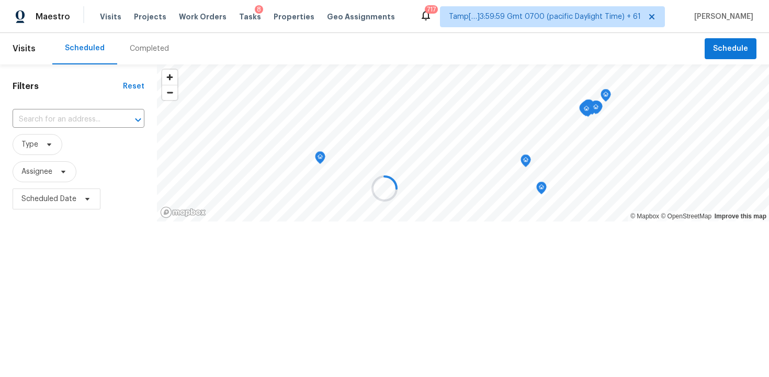
click at [143, 41] on div at bounding box center [384, 188] width 769 height 377
click at [147, 49] on div at bounding box center [384, 188] width 769 height 377
click at [147, 48] on div at bounding box center [384, 188] width 769 height 377
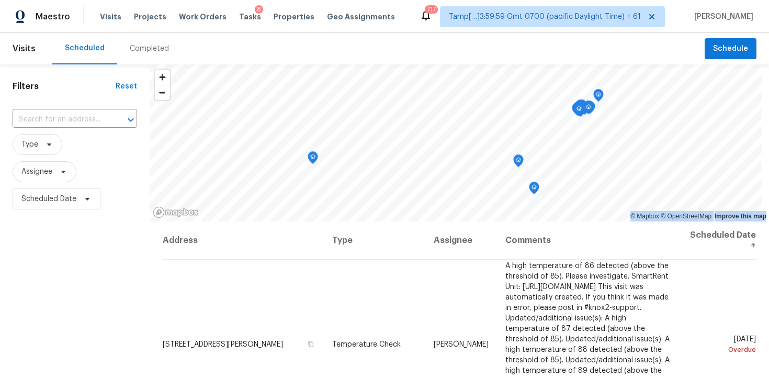
click at [147, 48] on div "Completed" at bounding box center [149, 48] width 39 height 10
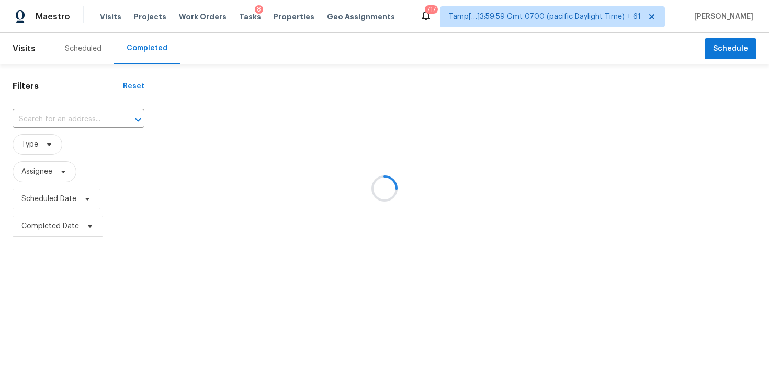
click at [88, 117] on div at bounding box center [384, 188] width 769 height 377
click at [64, 123] on div at bounding box center [384, 188] width 769 height 377
click at [55, 110] on div at bounding box center [384, 188] width 769 height 377
click at [55, 110] on div "​" at bounding box center [79, 119] width 132 height 22
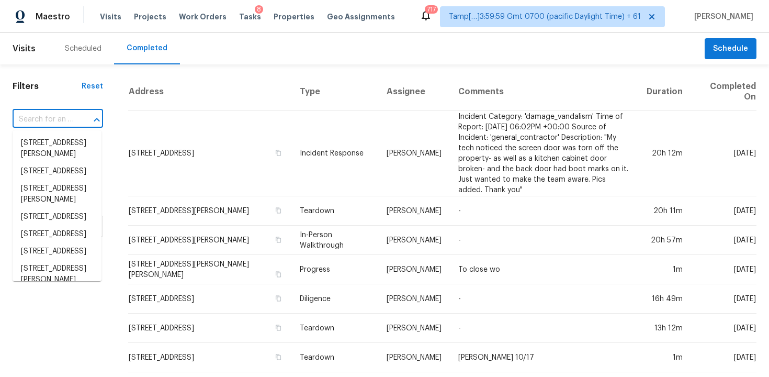
click at [55, 110] on div "​" at bounding box center [58, 119] width 90 height 22
paste input "1619 Basil Dr, Columbus, OH 43227"
type input "1619 Basil Dr, Columbus, OH 43227"
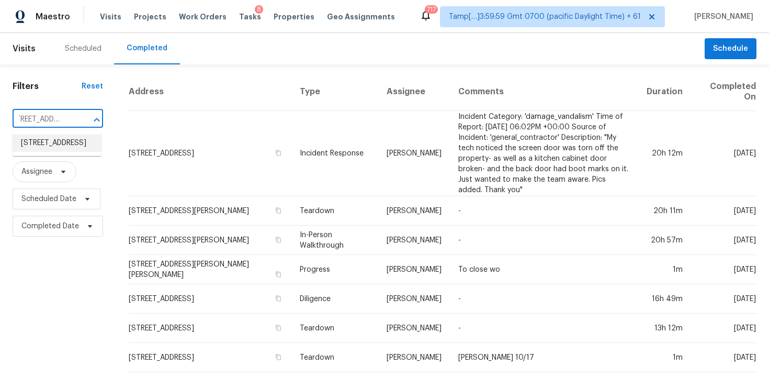
click at [73, 140] on li "1619 Basil Dr, Columbus, OH 43227" at bounding box center [57, 142] width 89 height 17
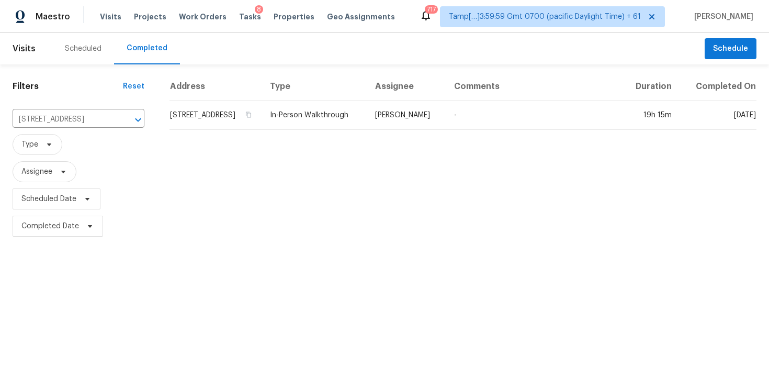
click at [213, 120] on td "1619 Basil Dr, Columbus, OH 43227" at bounding box center [215, 114] width 92 height 29
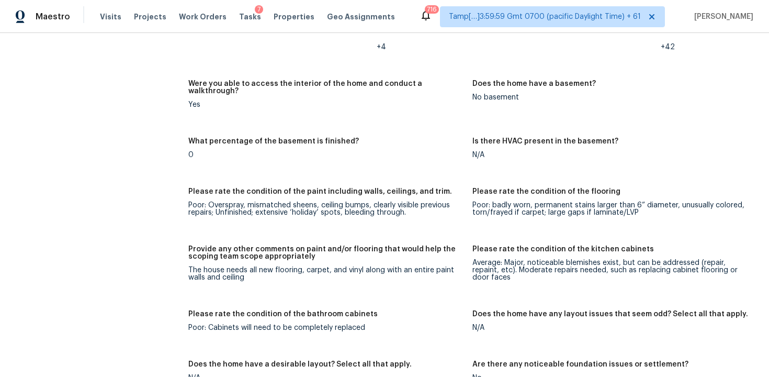
scroll to position [1473, 0]
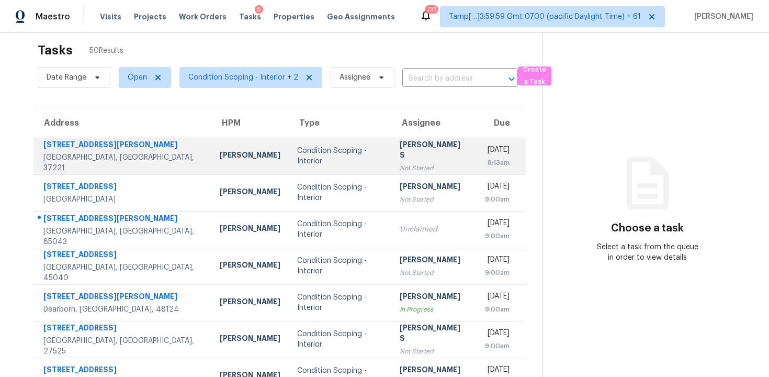
scroll to position [11, 0]
